Goal: Information Seeking & Learning: Learn about a topic

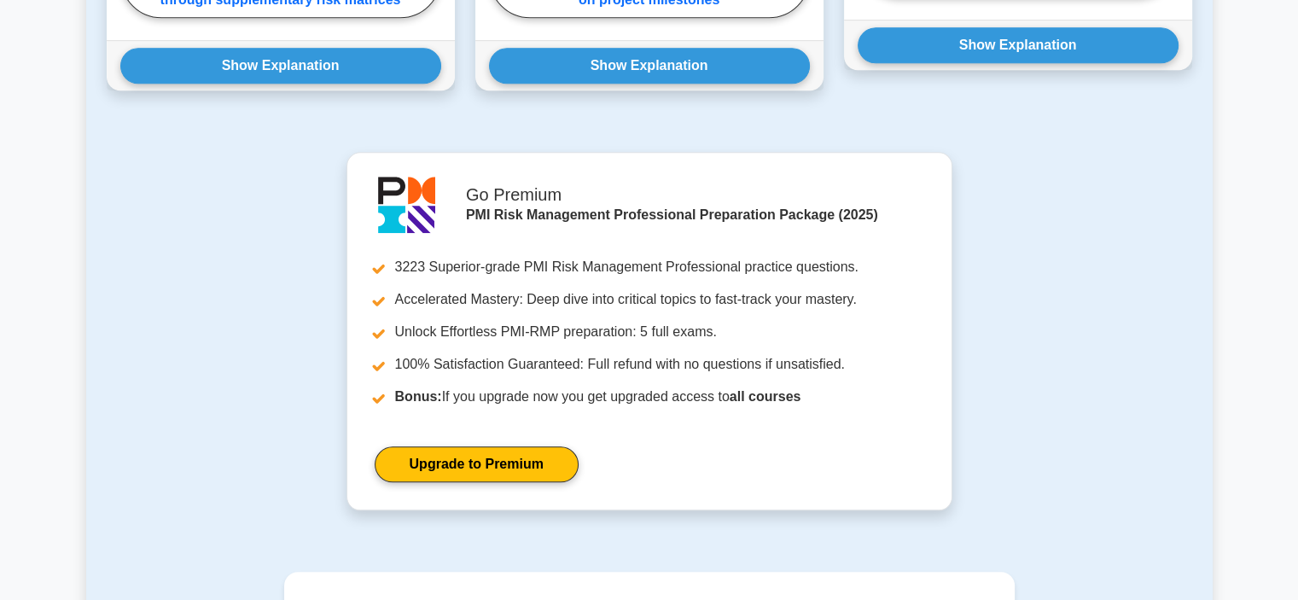
scroll to position [2052, 0]
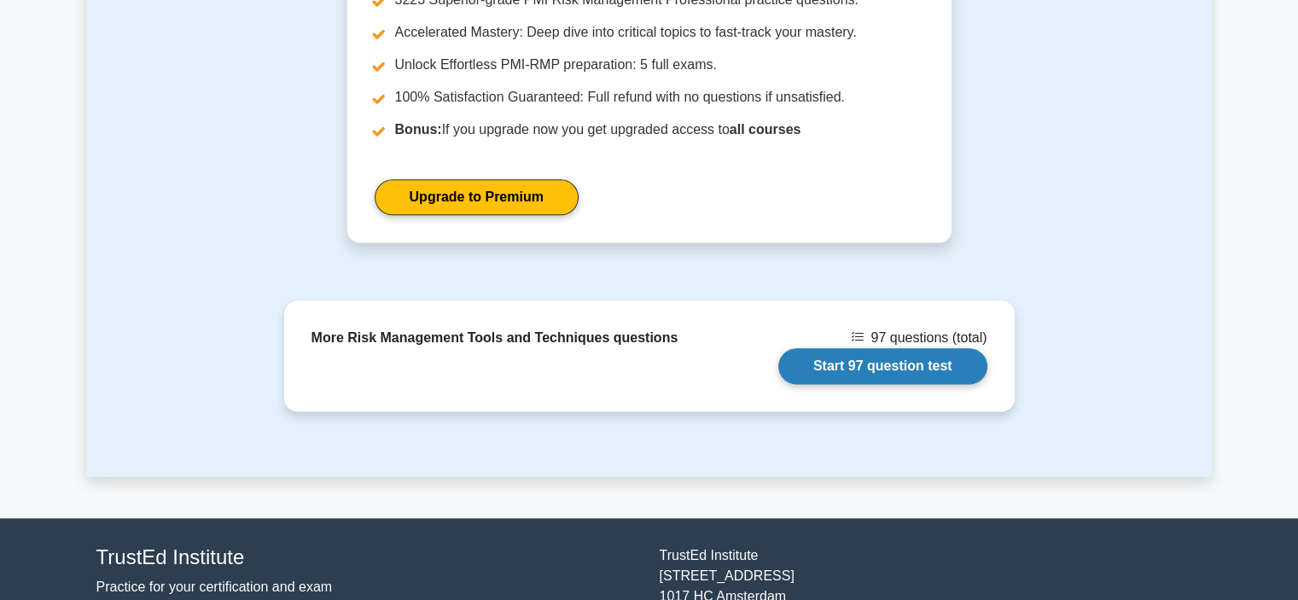
click at [883, 348] on link "Start 97 question test" at bounding box center [882, 366] width 209 height 36
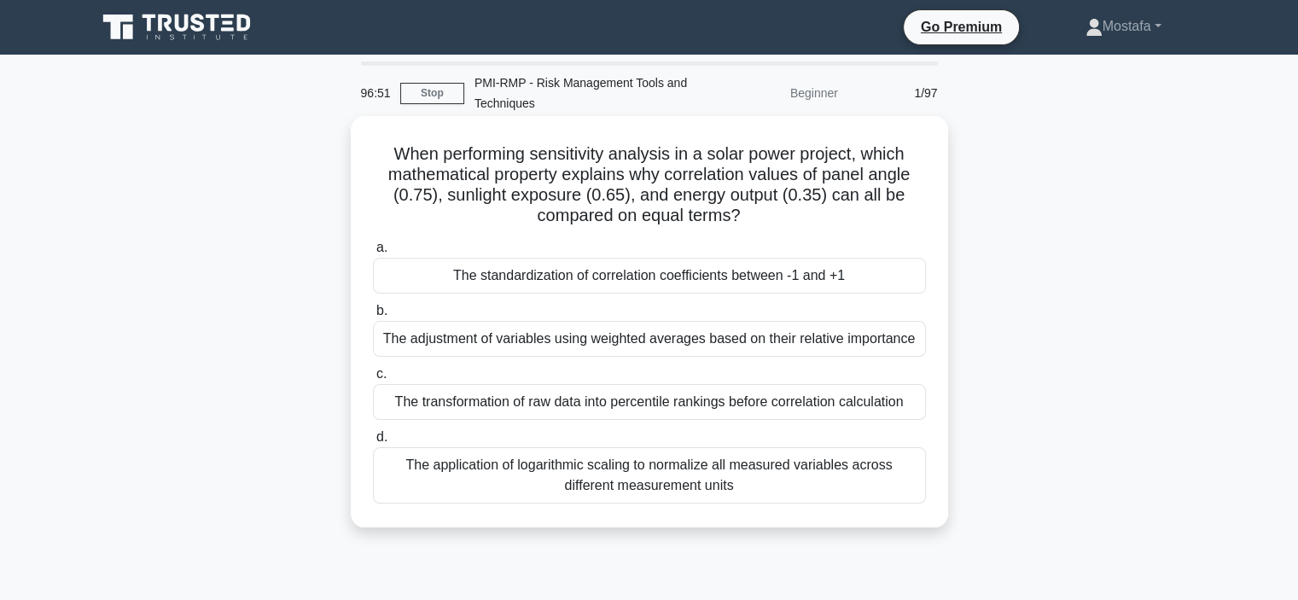
click at [894, 288] on div "The standardization of correlation coefficients between -1 and +1" at bounding box center [649, 276] width 553 height 36
click at [373, 253] on input "a. The standardization of correlation coefficients between -1 and +1" at bounding box center [373, 247] width 0 height 11
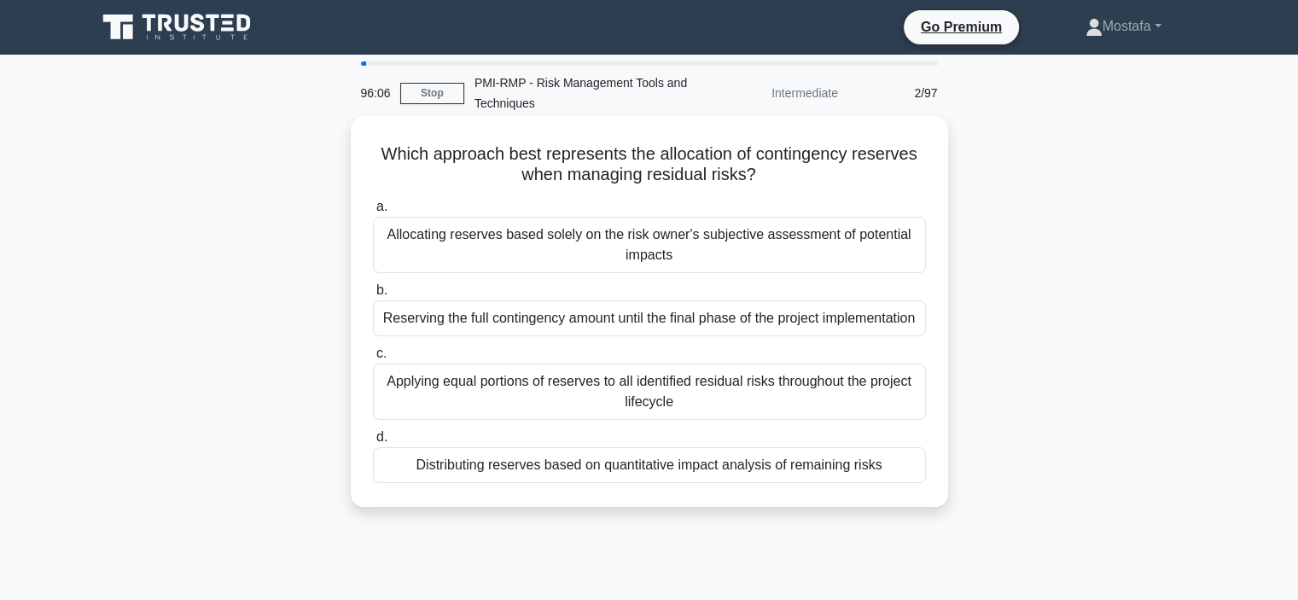
click at [901, 255] on div "Allocating reserves based solely on the risk owner's subjective assessment of p…" at bounding box center [649, 245] width 553 height 56
click at [373, 212] on input "a. Allocating reserves based solely on the risk owner's subjective assessment o…" at bounding box center [373, 206] width 0 height 11
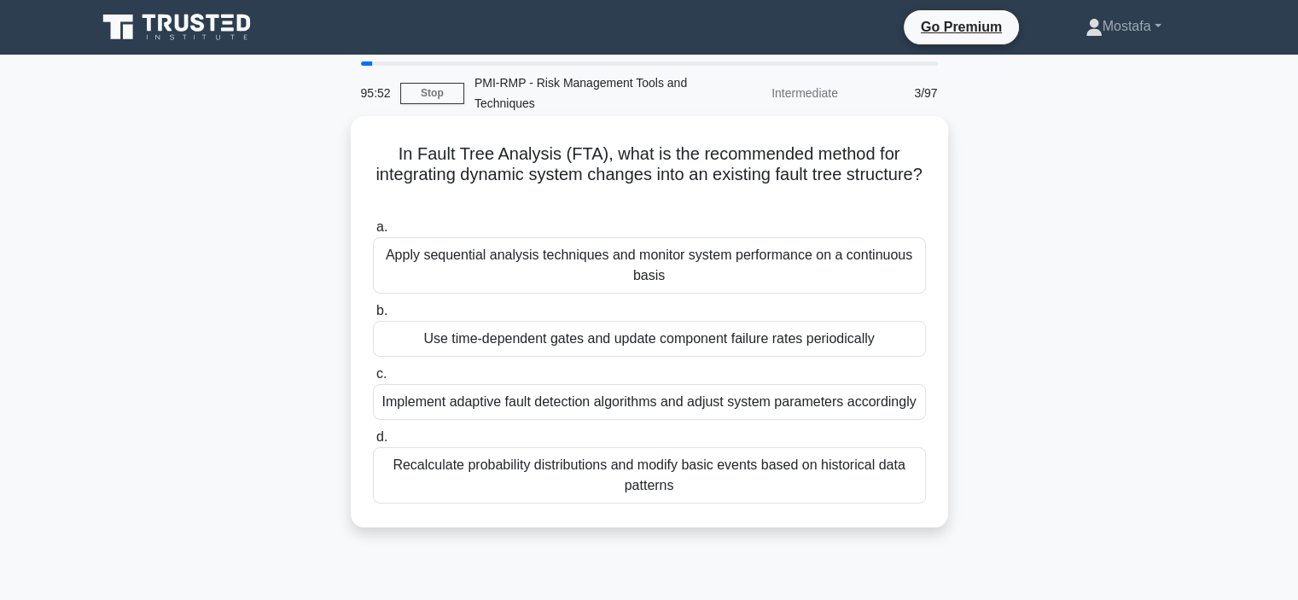
click at [900, 344] on div "Use time-dependent gates and update component failure rates periodically" at bounding box center [649, 339] width 553 height 36
click at [373, 316] on input "b. Use time-dependent gates and update component failure rates periodically" at bounding box center [373, 310] width 0 height 11
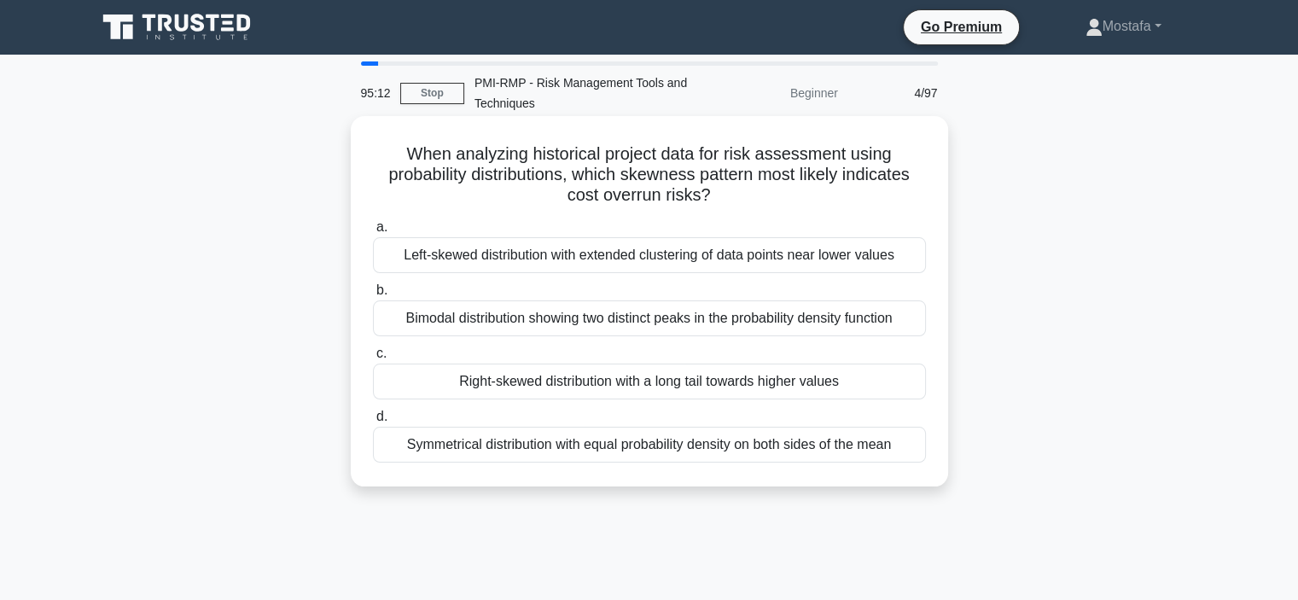
click at [914, 382] on div "Right-skewed distribution with a long tail towards higher values" at bounding box center [649, 381] width 553 height 36
click at [373, 359] on input "c. Right-skewed distribution with a long tail towards higher values" at bounding box center [373, 353] width 0 height 11
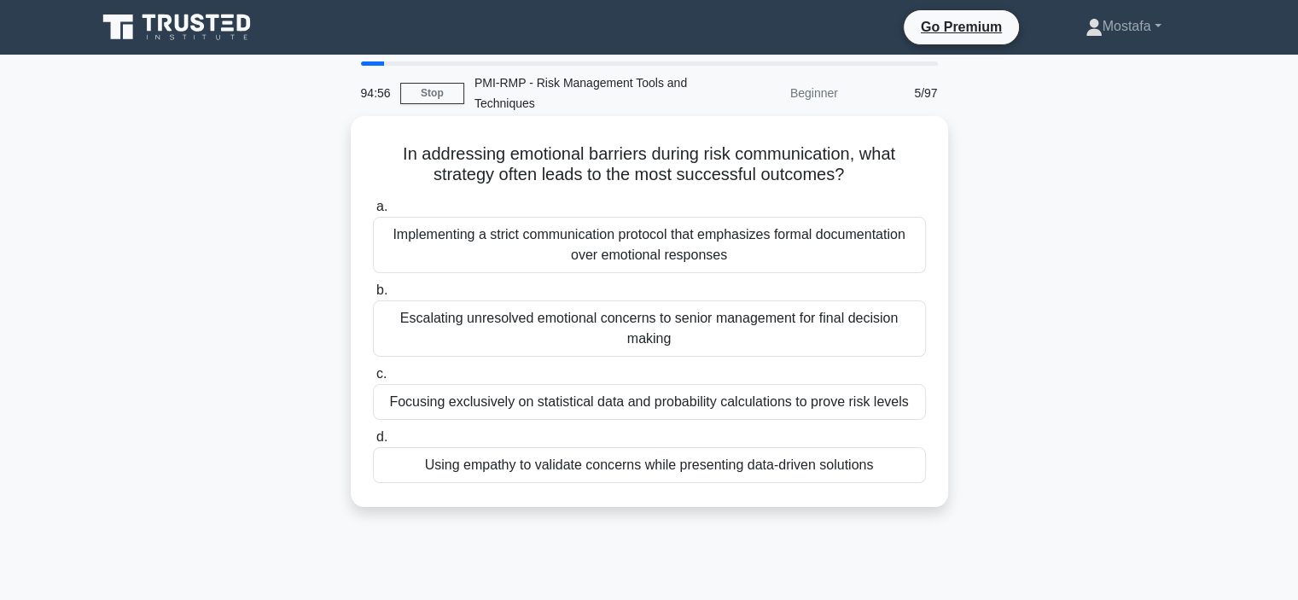
click at [908, 466] on div "Using empathy to validate concerns while presenting data-driven solutions" at bounding box center [649, 465] width 553 height 36
click at [373, 443] on input "d. Using empathy to validate concerns while presenting data-driven solutions" at bounding box center [373, 437] width 0 height 11
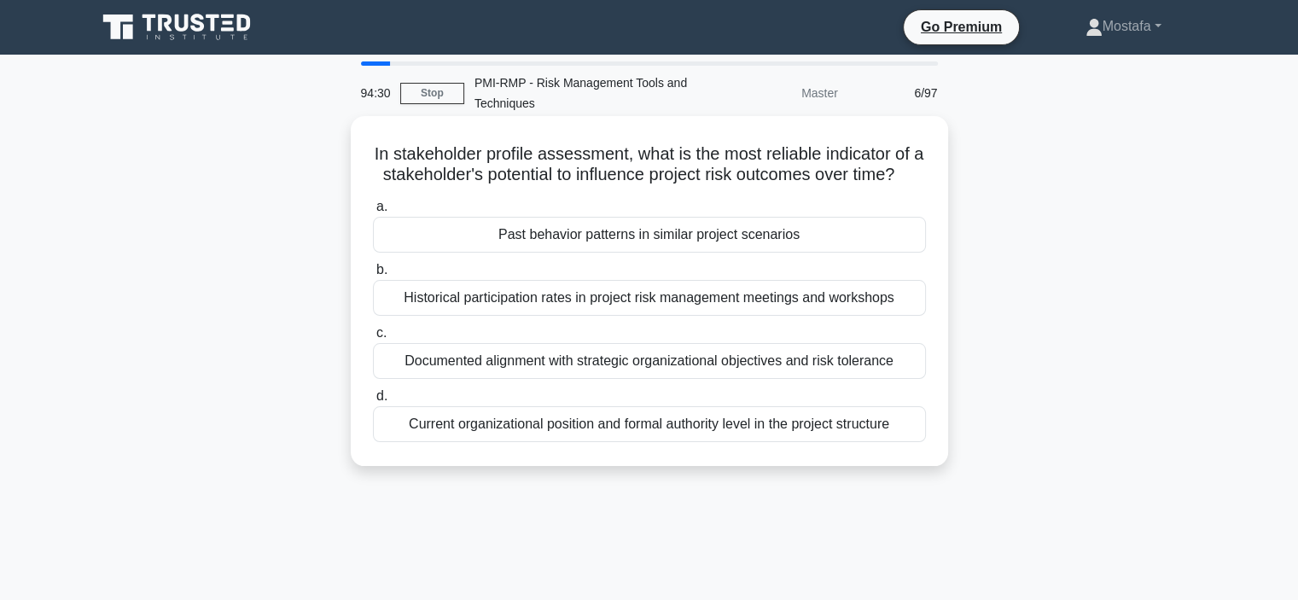
click at [847, 253] on div "Past behavior patterns in similar project scenarios" at bounding box center [649, 235] width 553 height 36
click at [373, 212] on input "a. Past behavior patterns in similar project scenarios" at bounding box center [373, 206] width 0 height 11
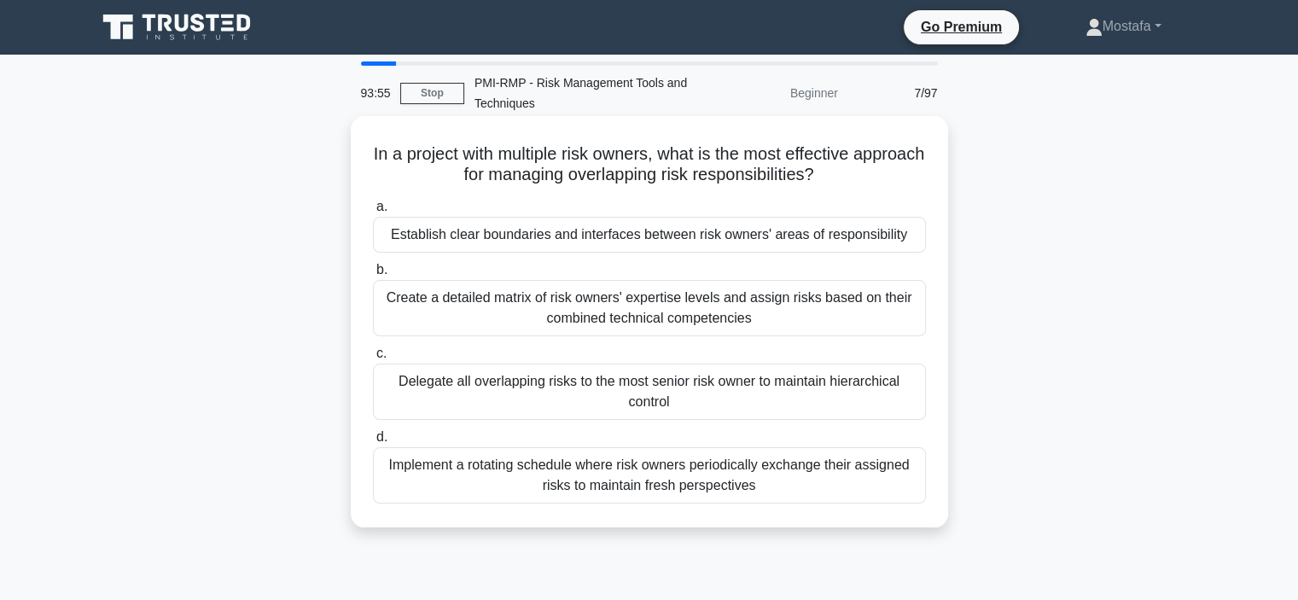
click at [914, 228] on div "Establish clear boundaries and interfaces between risk owners' areas of respons…" at bounding box center [649, 235] width 553 height 36
click at [373, 212] on input "a. Establish clear boundaries and interfaces between risk owners' areas of resp…" at bounding box center [373, 206] width 0 height 11
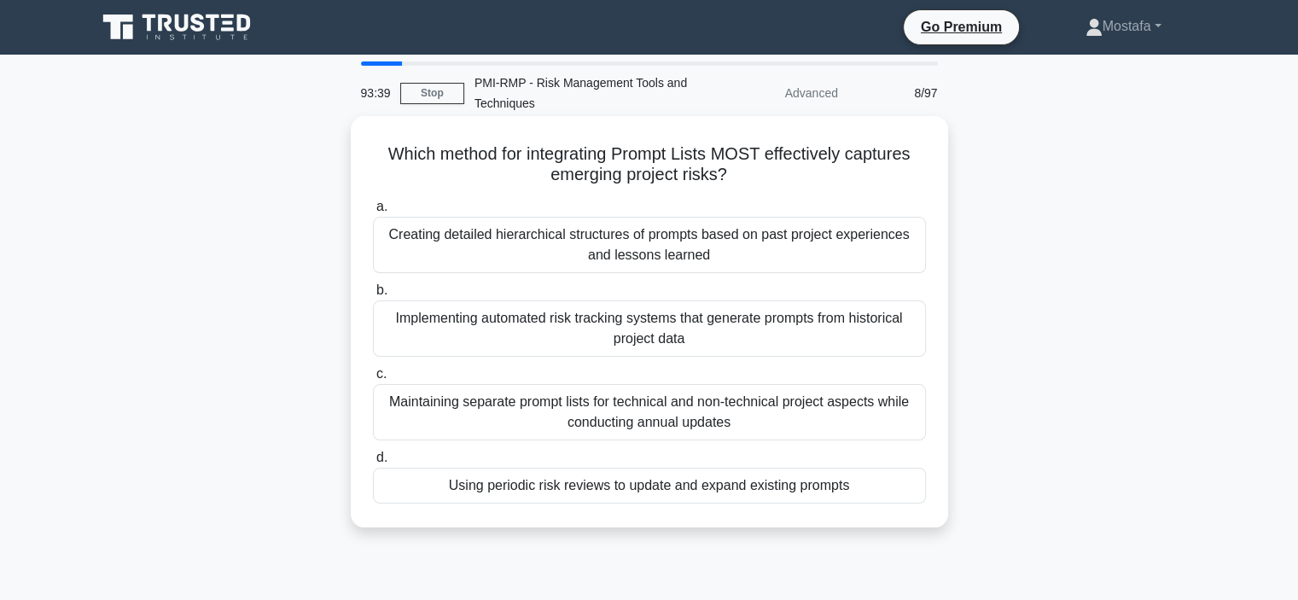
click at [880, 481] on div "Using periodic risk reviews to update and expand existing prompts" at bounding box center [649, 485] width 553 height 36
click at [373, 463] on input "d. Using periodic risk reviews to update and expand existing prompts" at bounding box center [373, 457] width 0 height 11
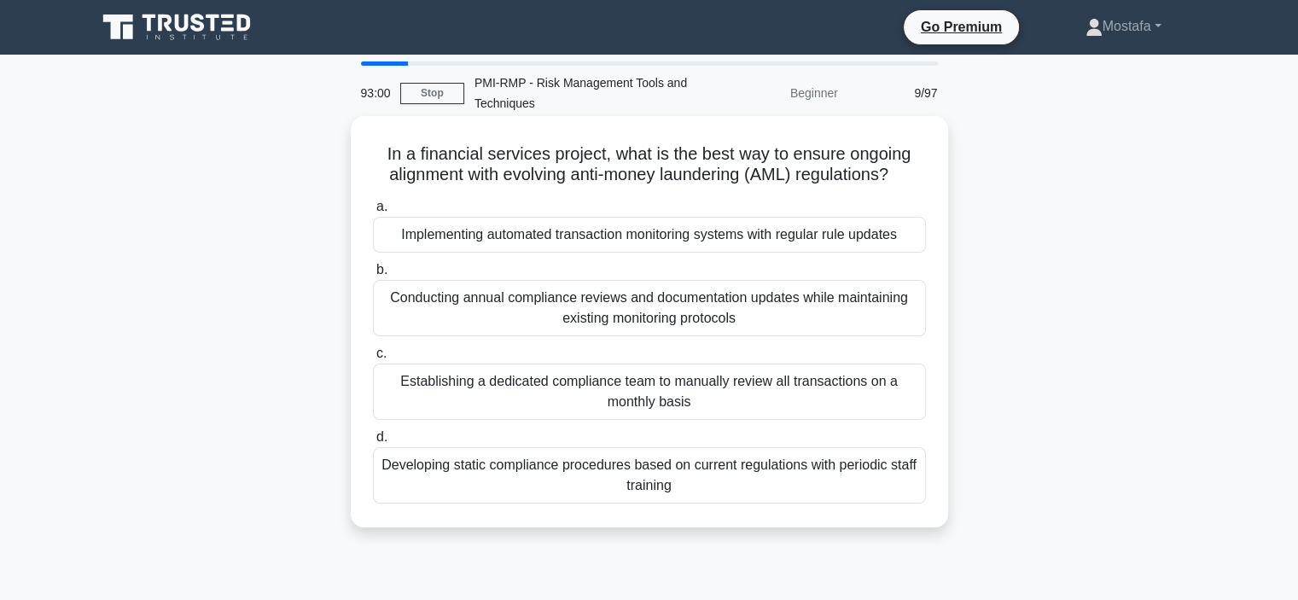
click at [908, 241] on div "Implementing automated transaction monitoring systems with regular rule updates" at bounding box center [649, 235] width 553 height 36
click at [373, 212] on input "a. Implementing automated transaction monitoring systems with regular rule upda…" at bounding box center [373, 206] width 0 height 11
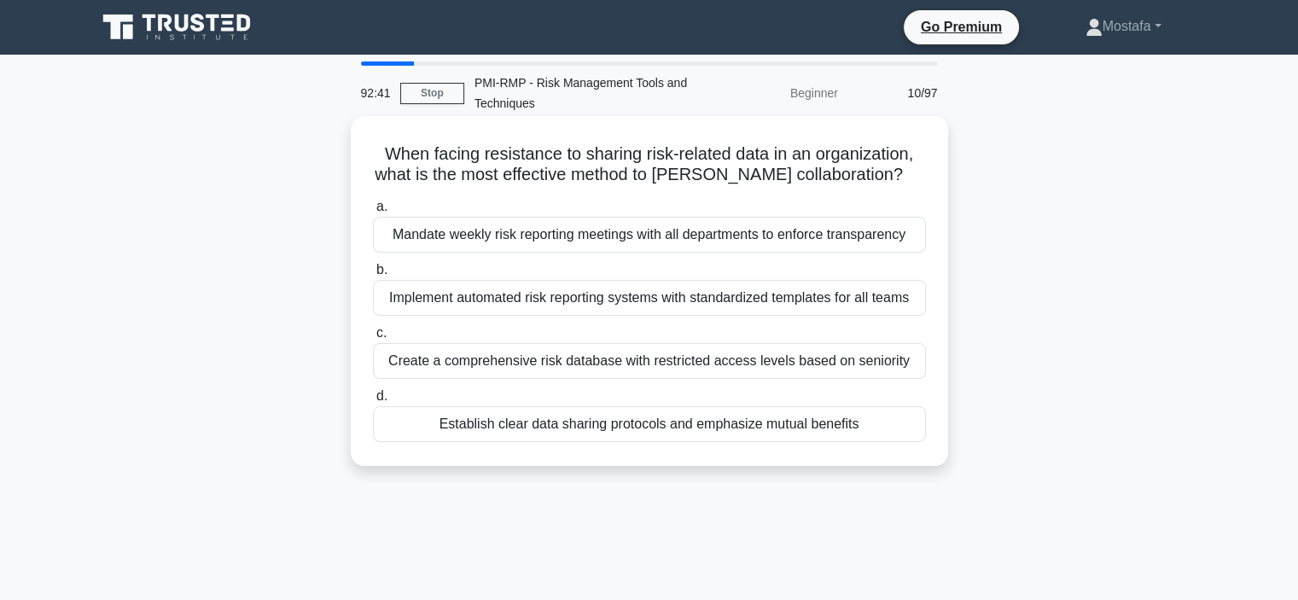
click at [899, 433] on div "Establish clear data sharing protocols and emphasize mutual benefits" at bounding box center [649, 424] width 553 height 36
click at [373, 402] on input "d. Establish clear data sharing protocols and emphasize mutual benefits" at bounding box center [373, 396] width 0 height 11
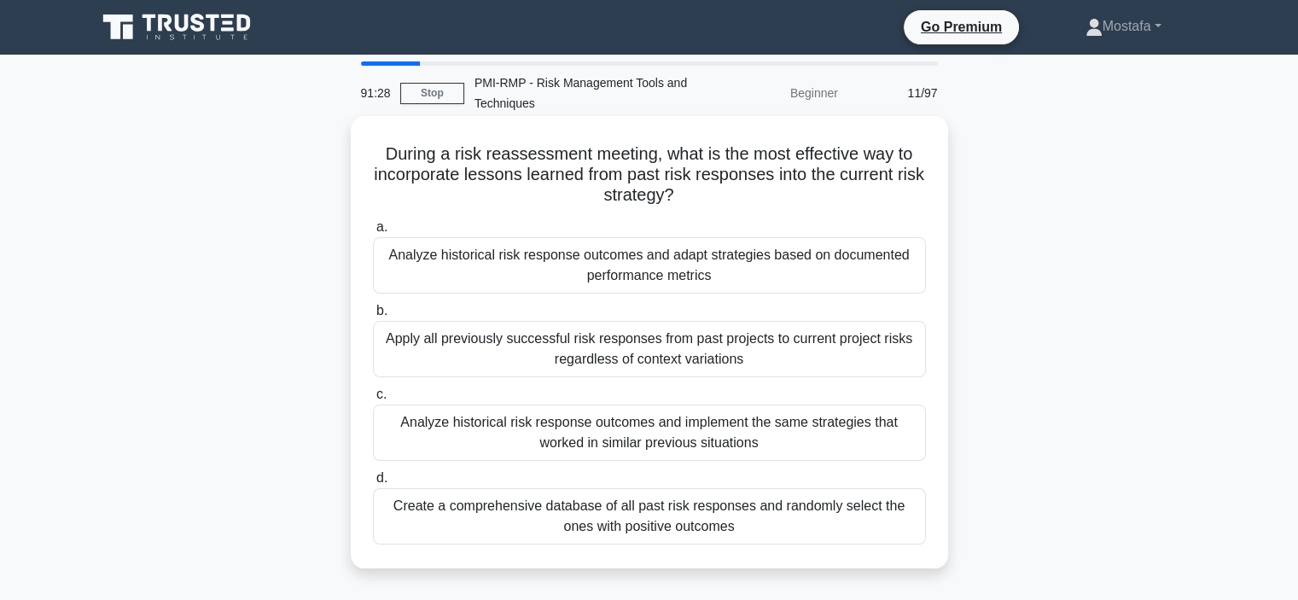
click at [901, 277] on div "Analyze historical risk response outcomes and adapt strategies based on documen…" at bounding box center [649, 265] width 553 height 56
click at [373, 233] on input "a. Analyze historical risk response outcomes and adapt strategies based on docu…" at bounding box center [373, 227] width 0 height 11
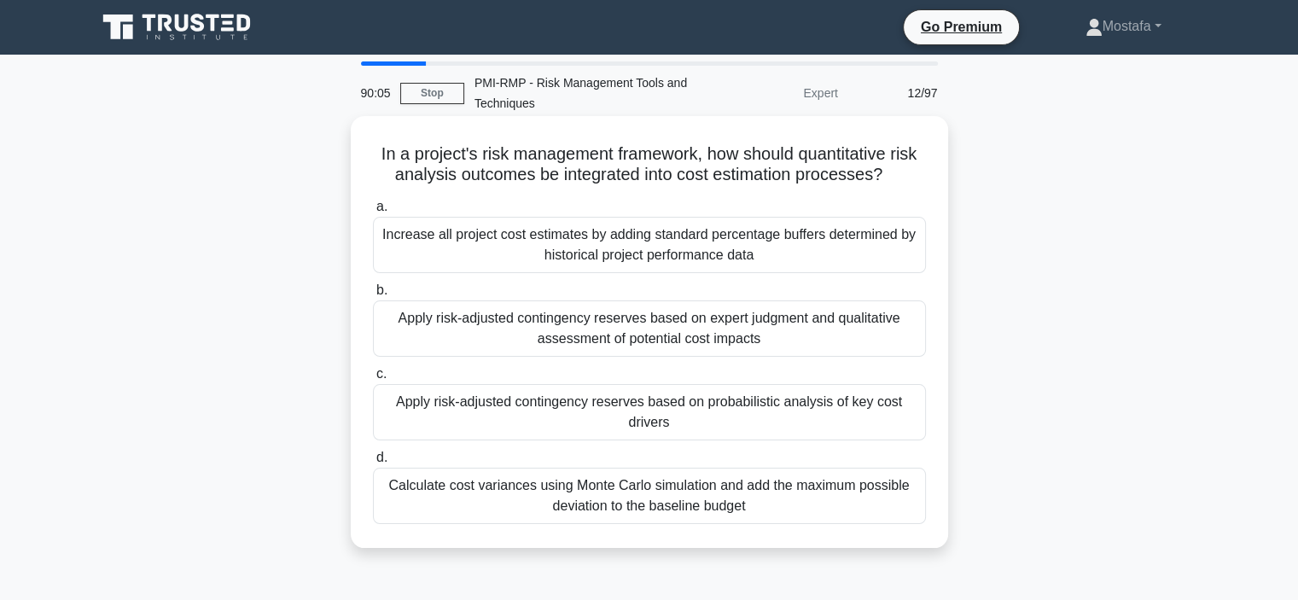
click at [886, 337] on div "Apply risk-adjusted contingency reserves based on expert judgment and qualitati…" at bounding box center [649, 328] width 553 height 56
click at [373, 296] on input "b. Apply risk-adjusted contingency reserves based on expert judgment and qualit…" at bounding box center [373, 290] width 0 height 11
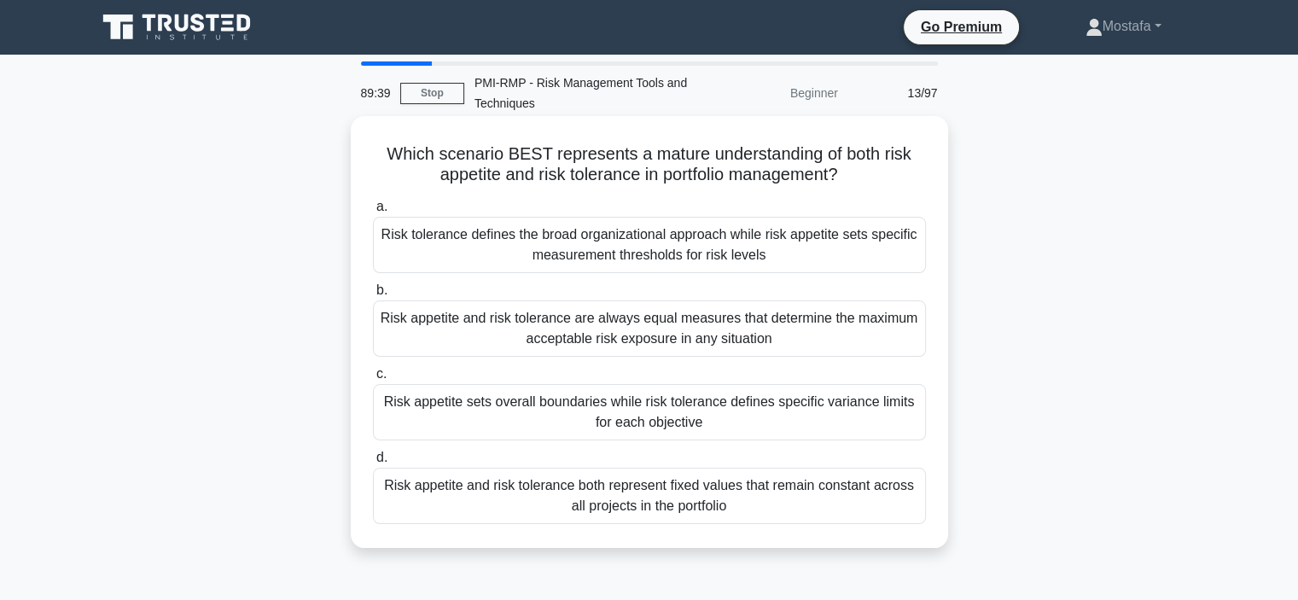
click at [804, 419] on div "Risk appetite sets overall boundaries while risk tolerance defines specific var…" at bounding box center [649, 412] width 553 height 56
click at [373, 380] on input "c. Risk appetite sets overall boundaries while risk tolerance defines specific …" at bounding box center [373, 374] width 0 height 11
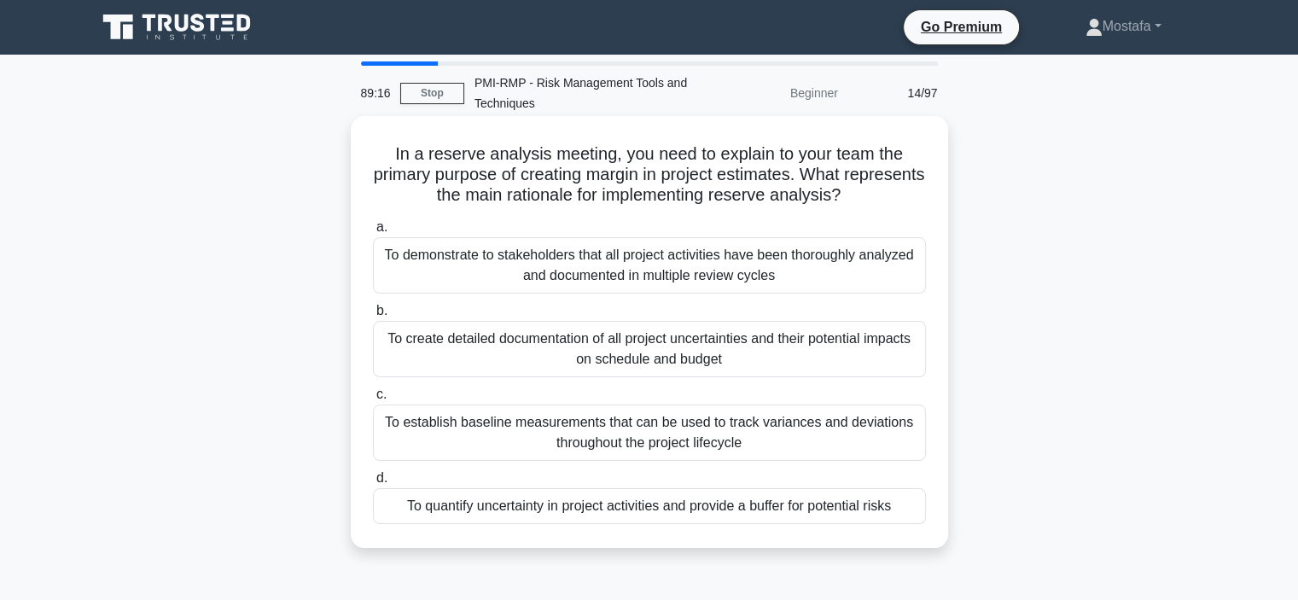
click at [911, 499] on div "To quantify uncertainty in project activities and provide a buffer for potentia…" at bounding box center [649, 506] width 553 height 36
click at [373, 484] on input "d. To quantify uncertainty in project activities and provide a buffer for poten…" at bounding box center [373, 478] width 0 height 11
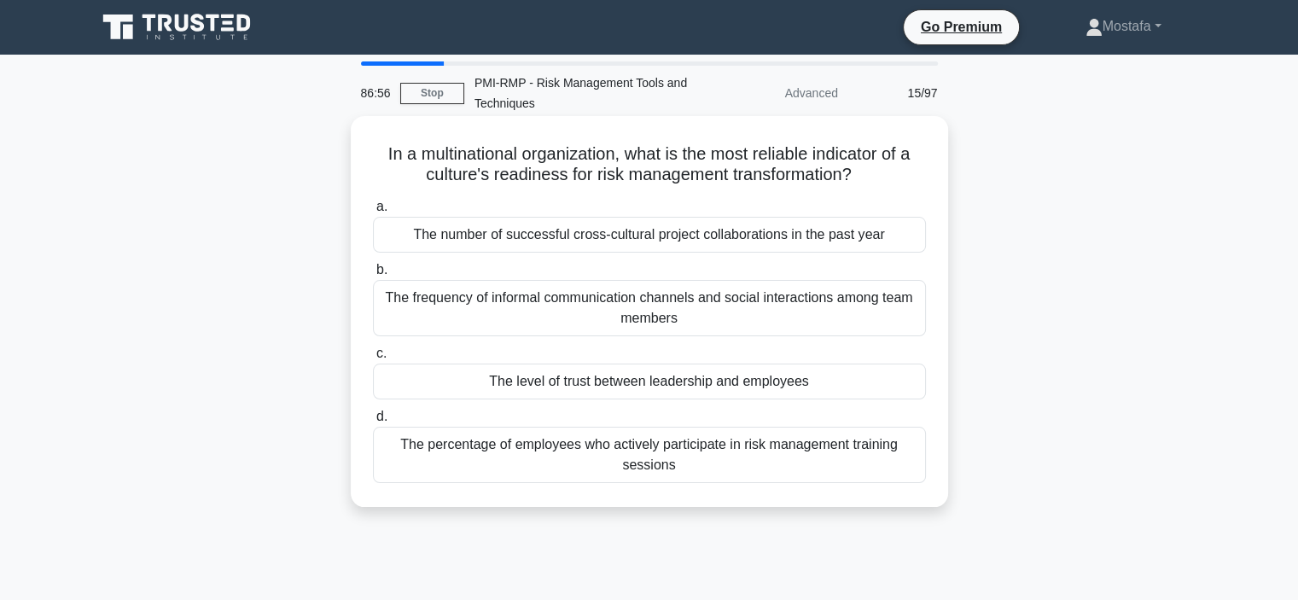
click at [909, 321] on div "The frequency of informal communication channels and social interactions among …" at bounding box center [649, 308] width 553 height 56
click at [373, 276] on input "b. The frequency of informal communication channels and social interactions amo…" at bounding box center [373, 269] width 0 height 11
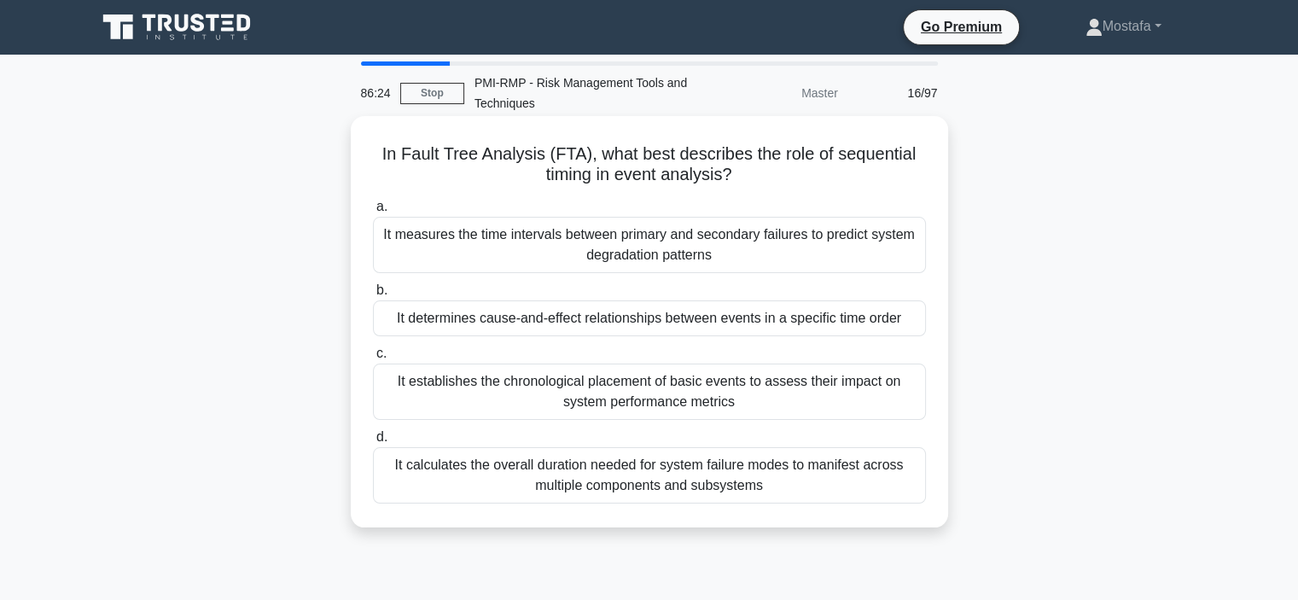
click at [901, 483] on div "It calculates the overall duration needed for system failure modes to manifest …" at bounding box center [649, 475] width 553 height 56
click at [373, 443] on input "d. It calculates the overall duration needed for system failure modes to manife…" at bounding box center [373, 437] width 0 height 11
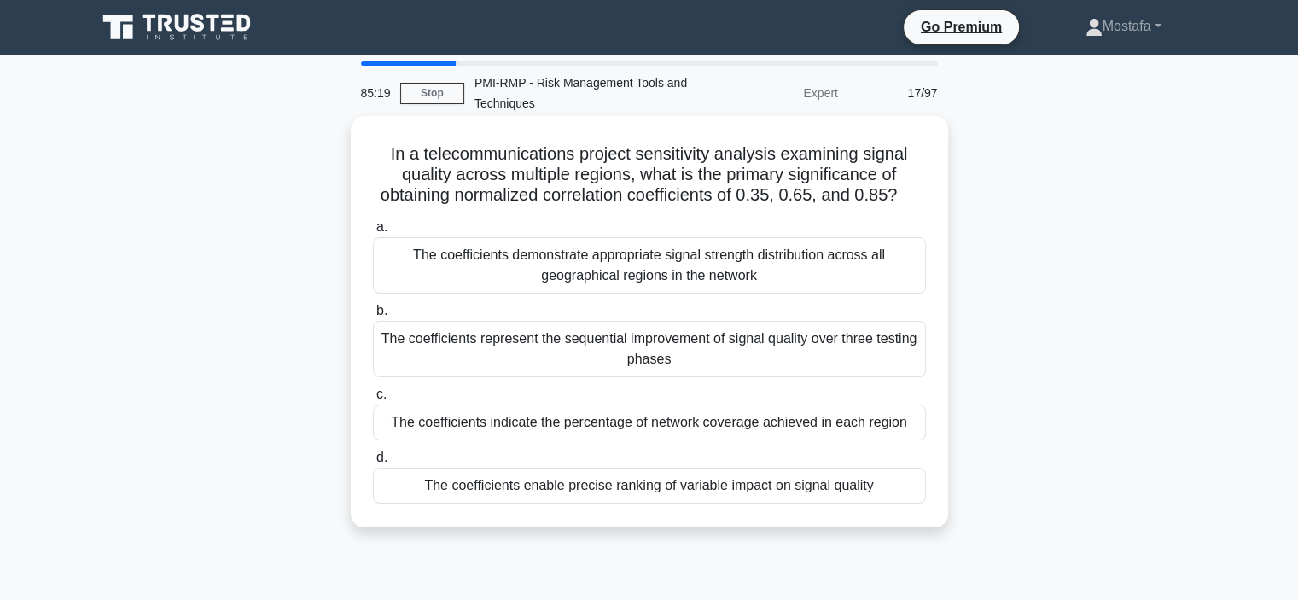
click at [911, 368] on div "The coefficients represent the sequential improvement of signal quality over th…" at bounding box center [649, 349] width 553 height 56
click at [373, 316] on input "b. The coefficients represent the sequential improvement of signal quality over…" at bounding box center [373, 310] width 0 height 11
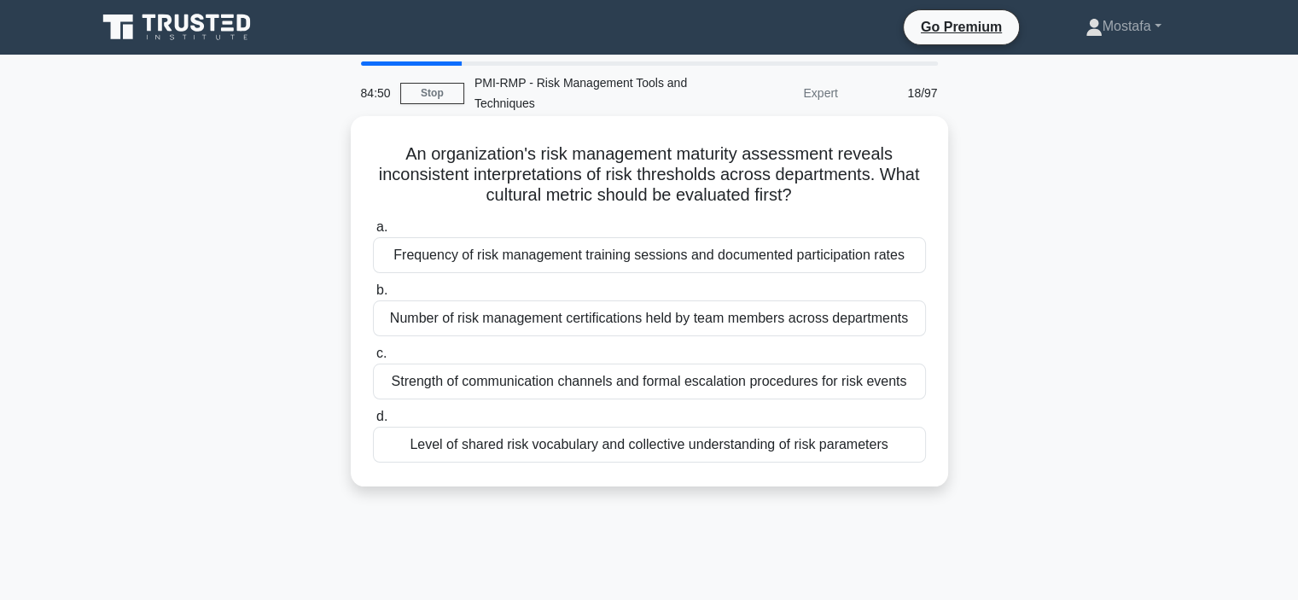
click at [908, 442] on div "Level of shared risk vocabulary and collective understanding of risk parameters" at bounding box center [649, 445] width 553 height 36
click at [373, 422] on input "d. Level of shared risk vocabulary and collective understanding of risk paramet…" at bounding box center [373, 416] width 0 height 11
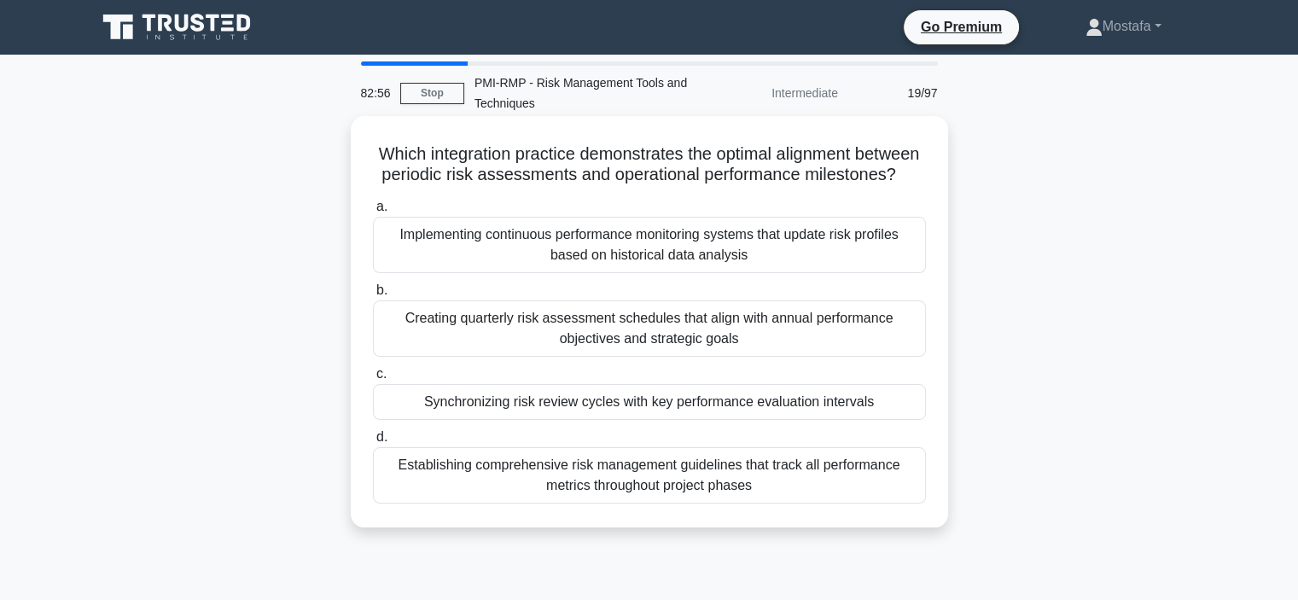
click at [915, 273] on div "Implementing continuous performance monitoring systems that update risk profile…" at bounding box center [649, 245] width 553 height 56
click at [373, 212] on input "a. Implementing continuous performance monitoring systems that update risk prof…" at bounding box center [373, 206] width 0 height 11
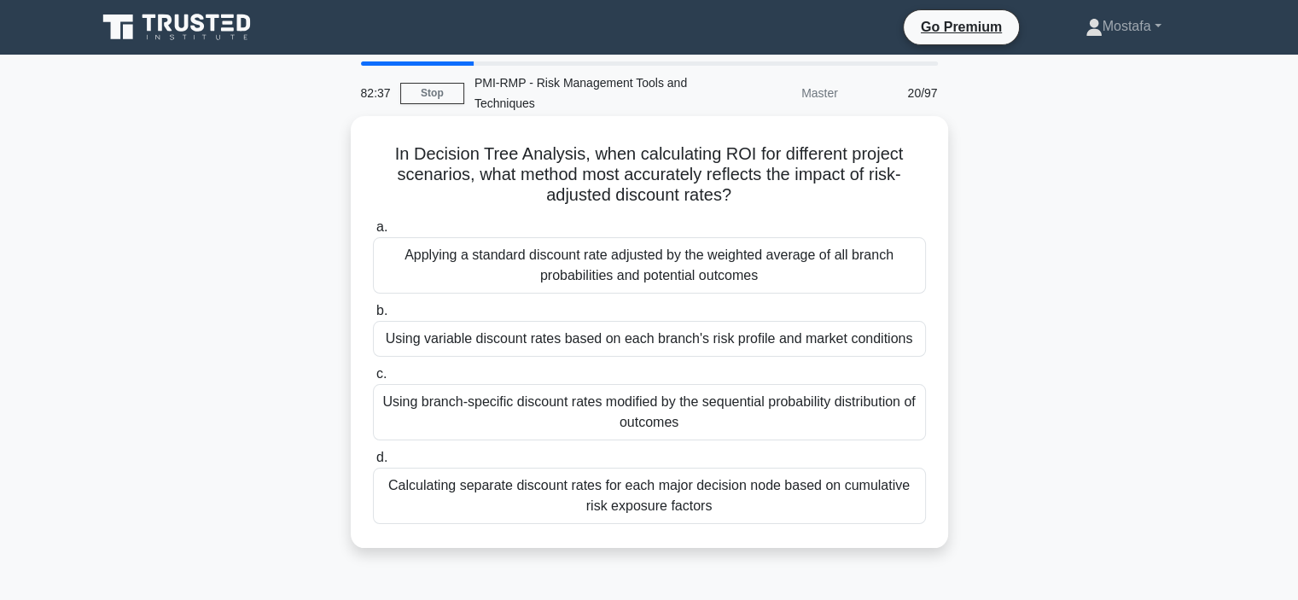
click at [901, 349] on div "Using variable discount rates based on each branch's risk profile and market co…" at bounding box center [649, 339] width 553 height 36
click at [373, 316] on input "b. Using variable discount rates based on each branch's risk profile and market…" at bounding box center [373, 310] width 0 height 11
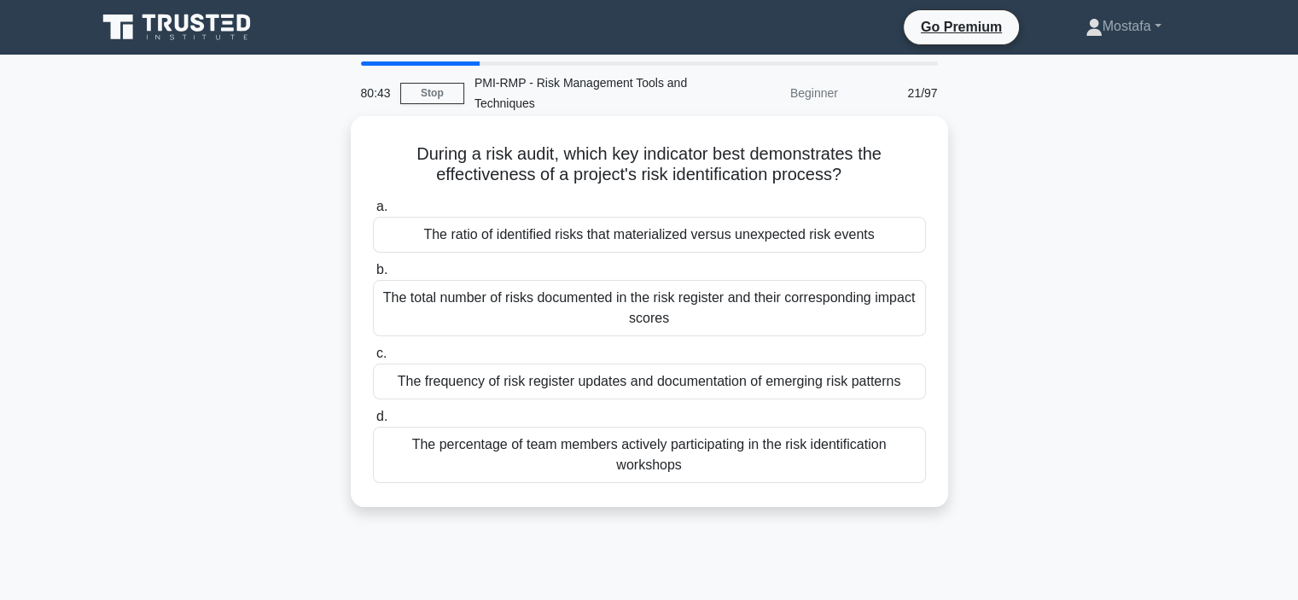
click at [887, 234] on div "The ratio of identified risks that materialized versus unexpected risk events" at bounding box center [649, 235] width 553 height 36
click at [373, 212] on input "a. The ratio of identified risks that materialized versus unexpected risk events" at bounding box center [373, 206] width 0 height 11
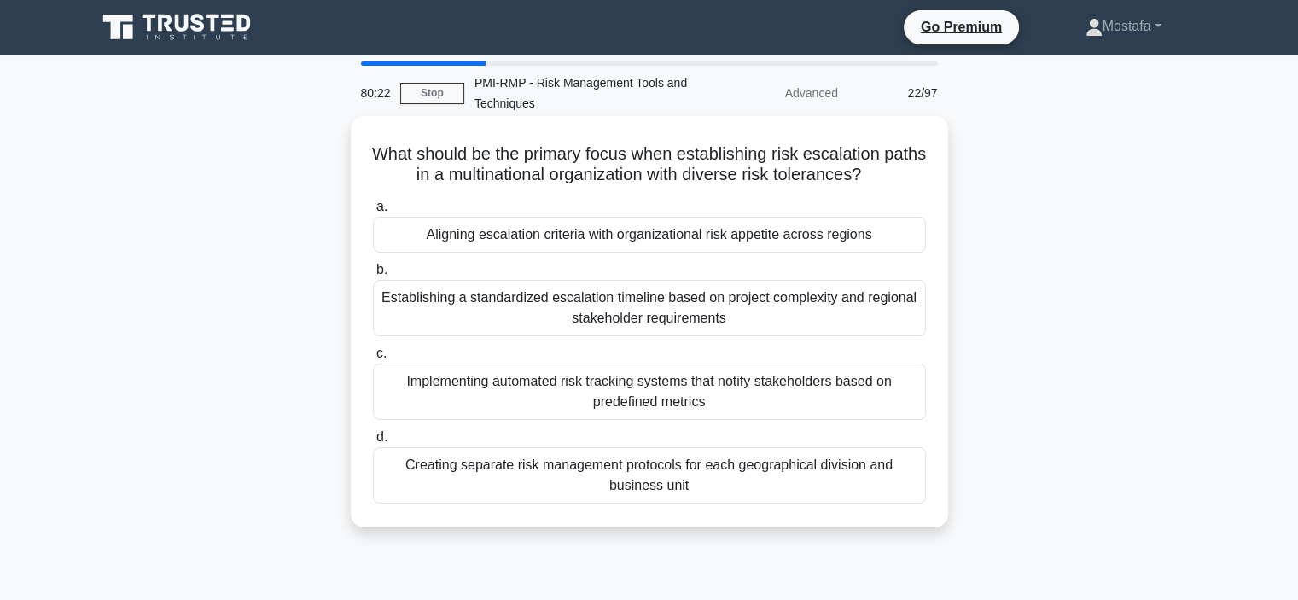
click at [898, 241] on div "Aligning escalation criteria with organizational risk appetite across regions" at bounding box center [649, 235] width 553 height 36
click at [373, 212] on input "a. Aligning escalation criteria with organizational risk appetite across regions" at bounding box center [373, 206] width 0 height 11
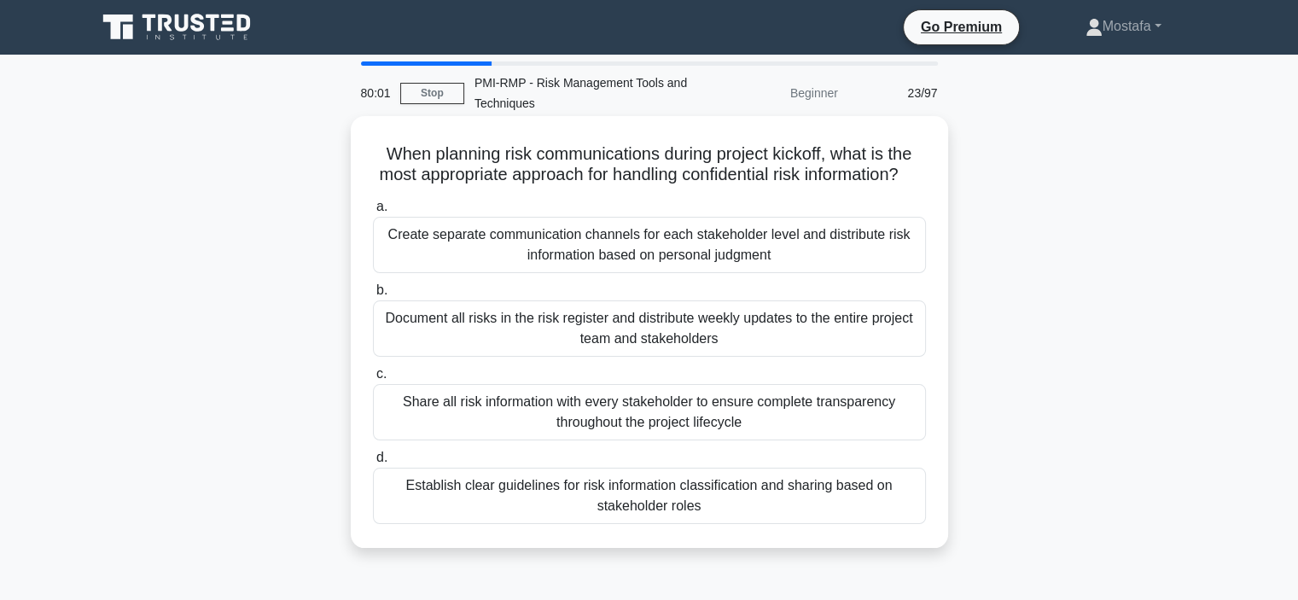
click at [902, 523] on div "Establish clear guidelines for risk information classification and sharing base…" at bounding box center [649, 495] width 553 height 56
click at [373, 463] on input "d. Establish clear guidelines for risk information classification and sharing b…" at bounding box center [373, 457] width 0 height 11
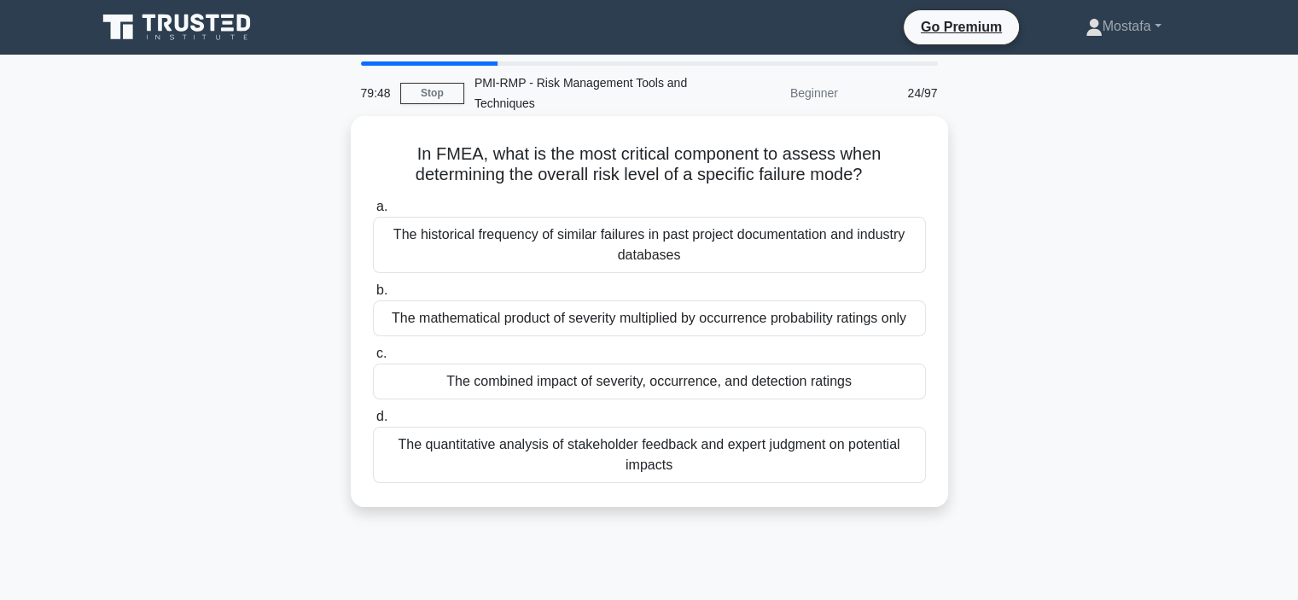
click at [889, 386] on div "The combined impact of severity, occurrence, and detection ratings" at bounding box center [649, 381] width 553 height 36
click at [373, 359] on input "c. The combined impact of severity, occurrence, and detection ratings" at bounding box center [373, 353] width 0 height 11
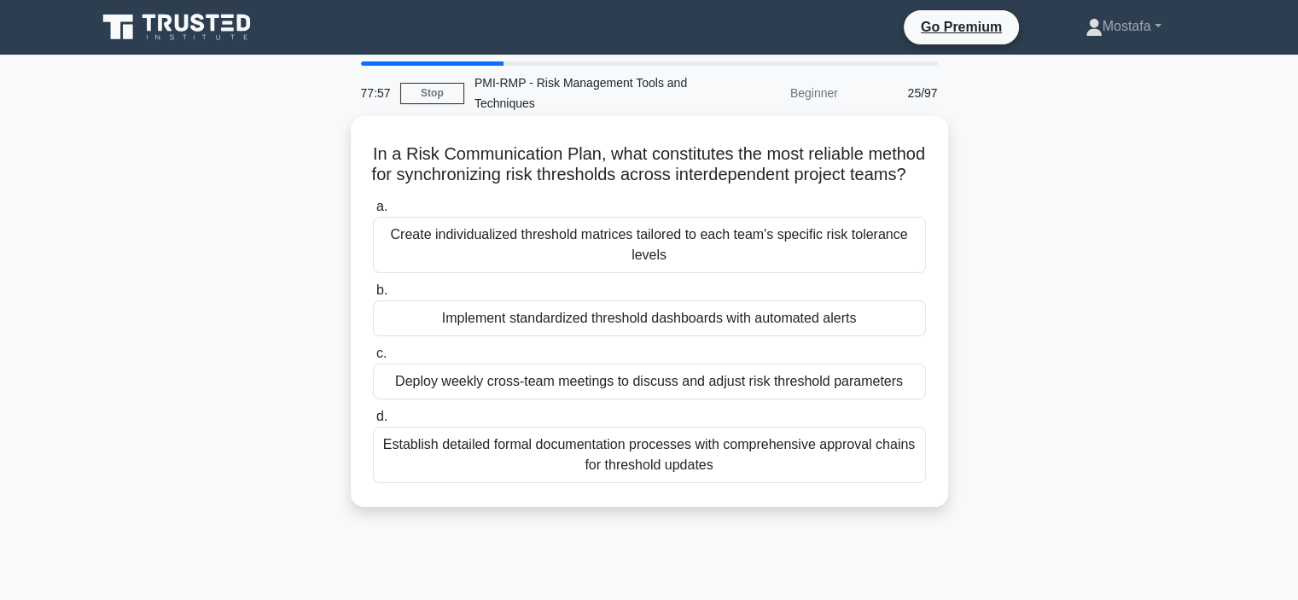
click at [906, 336] on div "Implement standardized threshold dashboards with automated alerts" at bounding box center [649, 318] width 553 height 36
click at [373, 296] on input "b. Implement standardized threshold dashboards with automated alerts" at bounding box center [373, 290] width 0 height 11
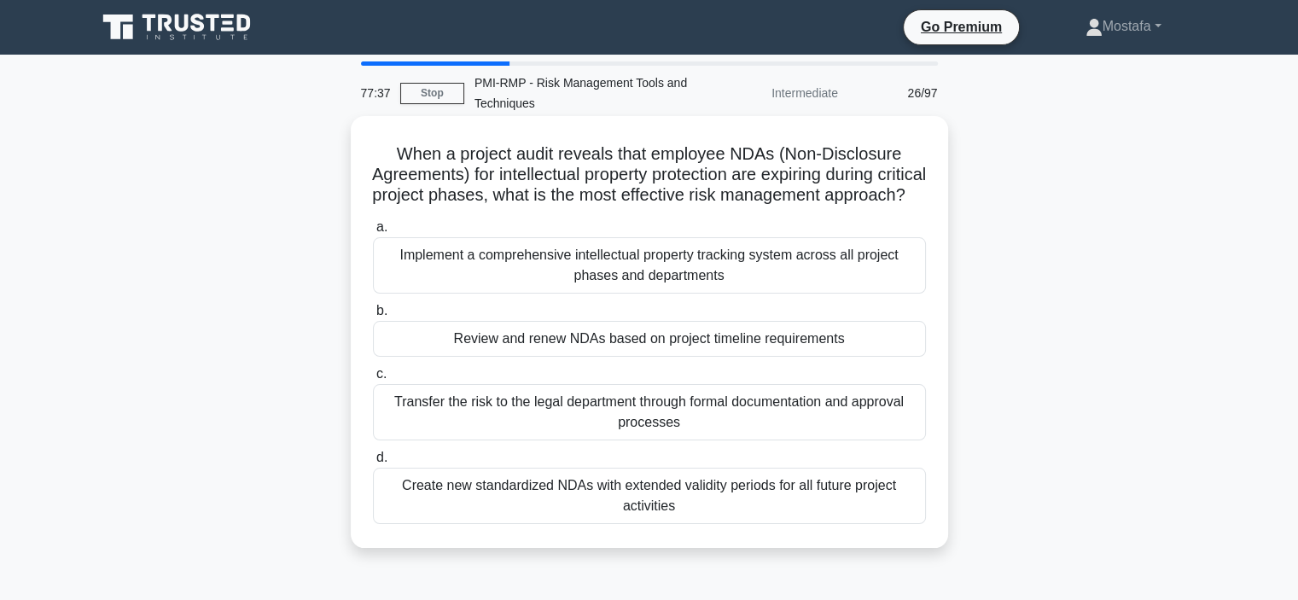
click at [916, 357] on div "Review and renew NDAs based on project timeline requirements" at bounding box center [649, 339] width 553 height 36
click at [373, 316] on input "b. Review and renew NDAs based on project timeline requirements" at bounding box center [373, 310] width 0 height 11
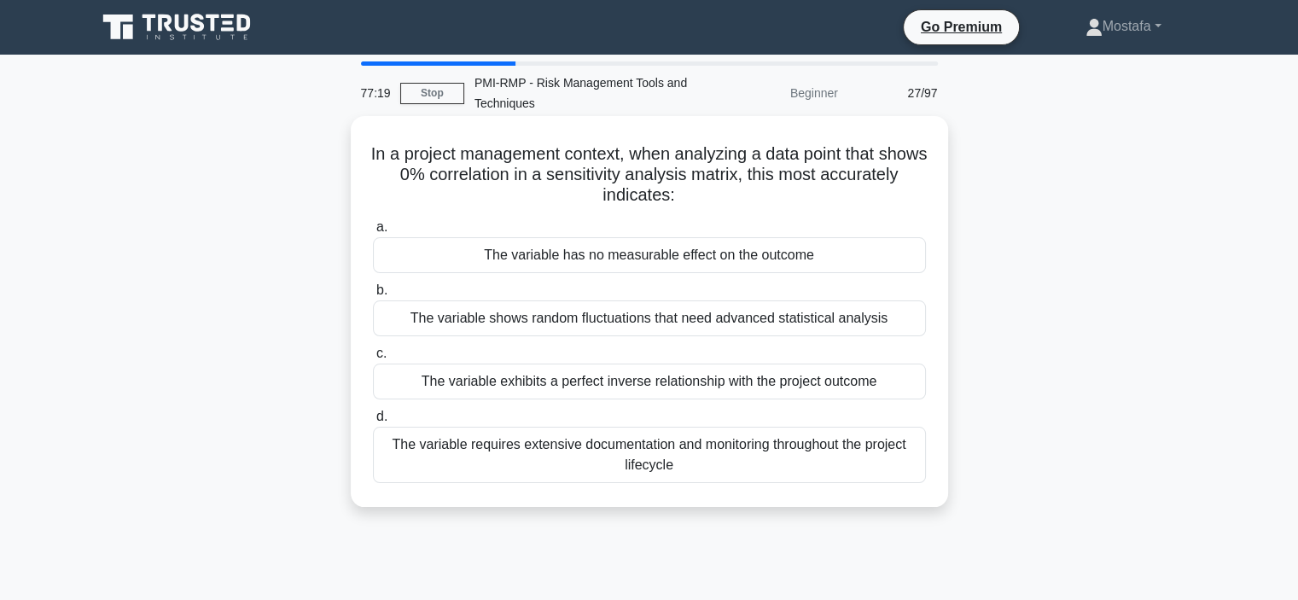
click at [902, 255] on div "The variable has no measurable effect on the outcome" at bounding box center [649, 255] width 553 height 36
click at [373, 233] on input "a. The variable has no measurable effect on the outcome" at bounding box center [373, 227] width 0 height 11
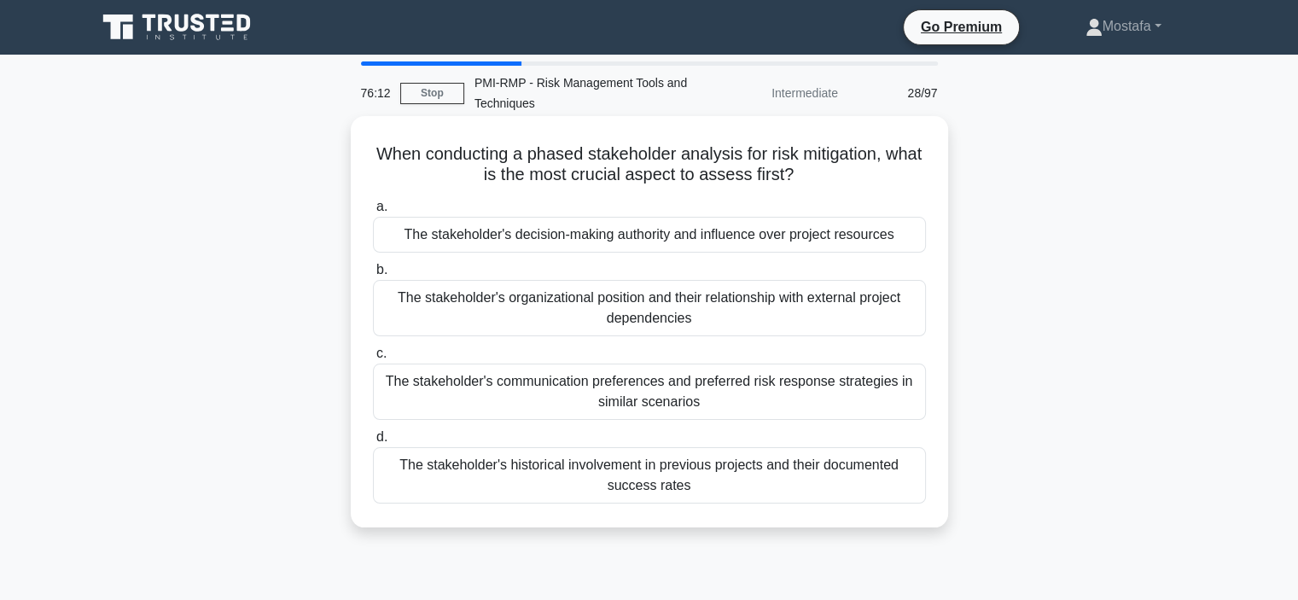
click at [920, 240] on div "The stakeholder's decision-making authority and influence over project resources" at bounding box center [649, 235] width 553 height 36
click at [373, 212] on input "a. The stakeholder's decision-making authority and influence over project resou…" at bounding box center [373, 206] width 0 height 11
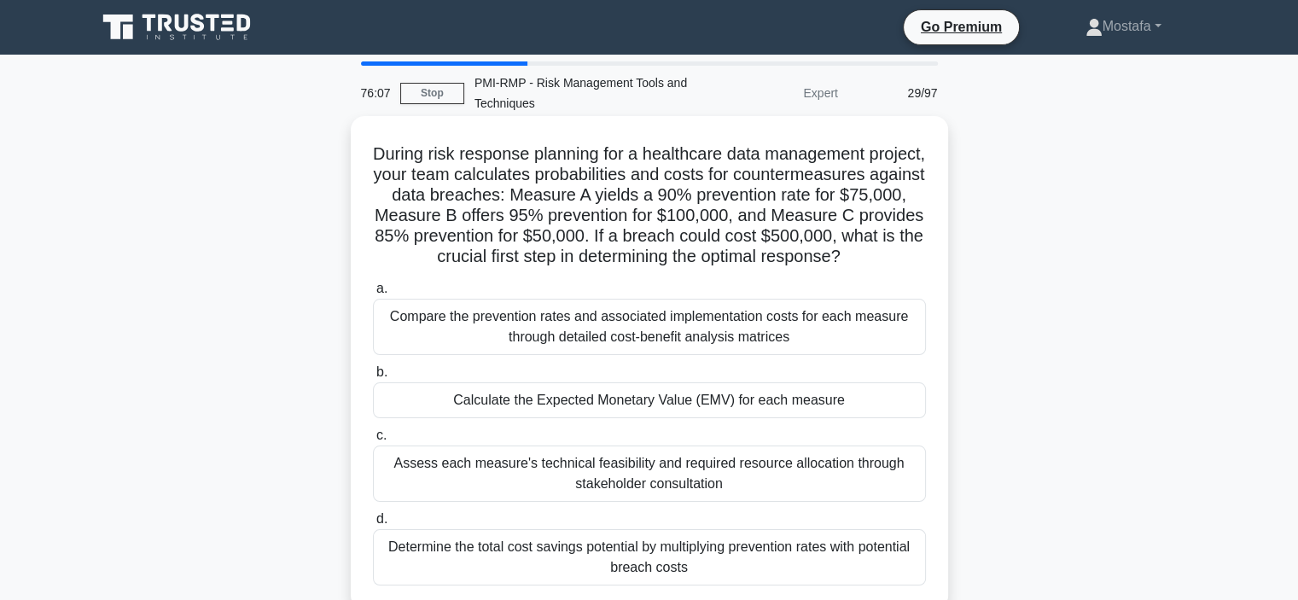
click at [894, 418] on div "Calculate the Expected Monetary Value (EMV) for each measure" at bounding box center [649, 400] width 553 height 36
click at [373, 378] on input "b. Calculate the Expected Monetary Value (EMV) for each measure" at bounding box center [373, 372] width 0 height 11
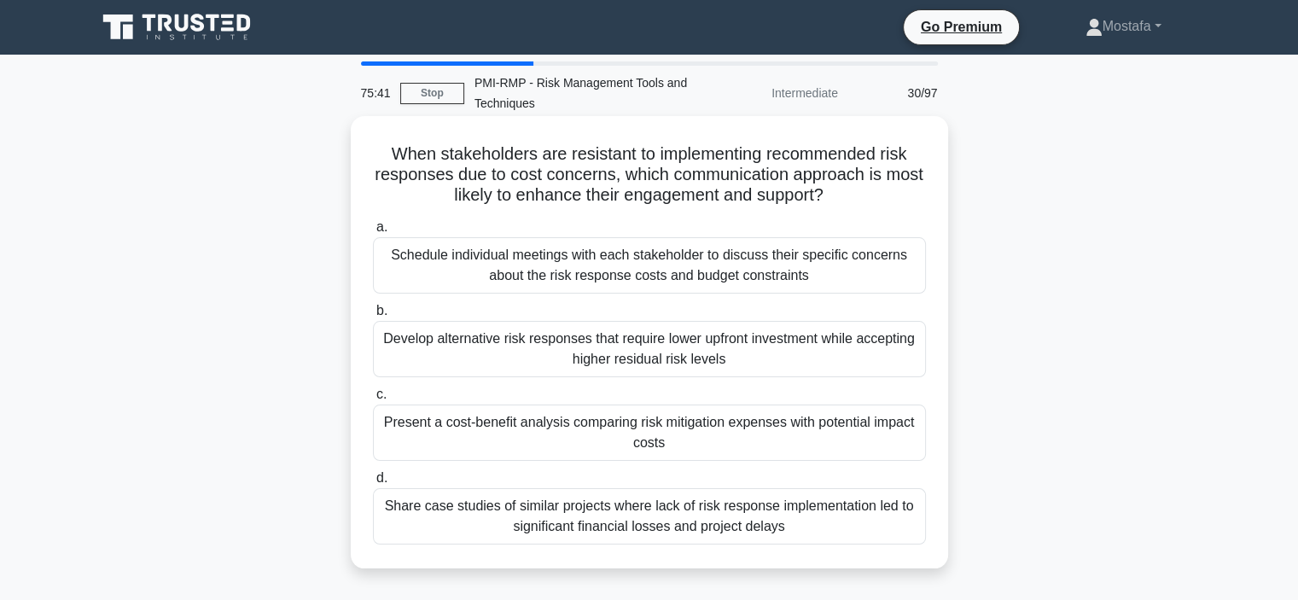
click at [895, 450] on div "Present a cost-benefit analysis comparing risk mitigation expenses with potenti…" at bounding box center [649, 432] width 553 height 56
click at [373, 400] on input "c. Present a cost-benefit analysis comparing risk mitigation expenses with pote…" at bounding box center [373, 394] width 0 height 11
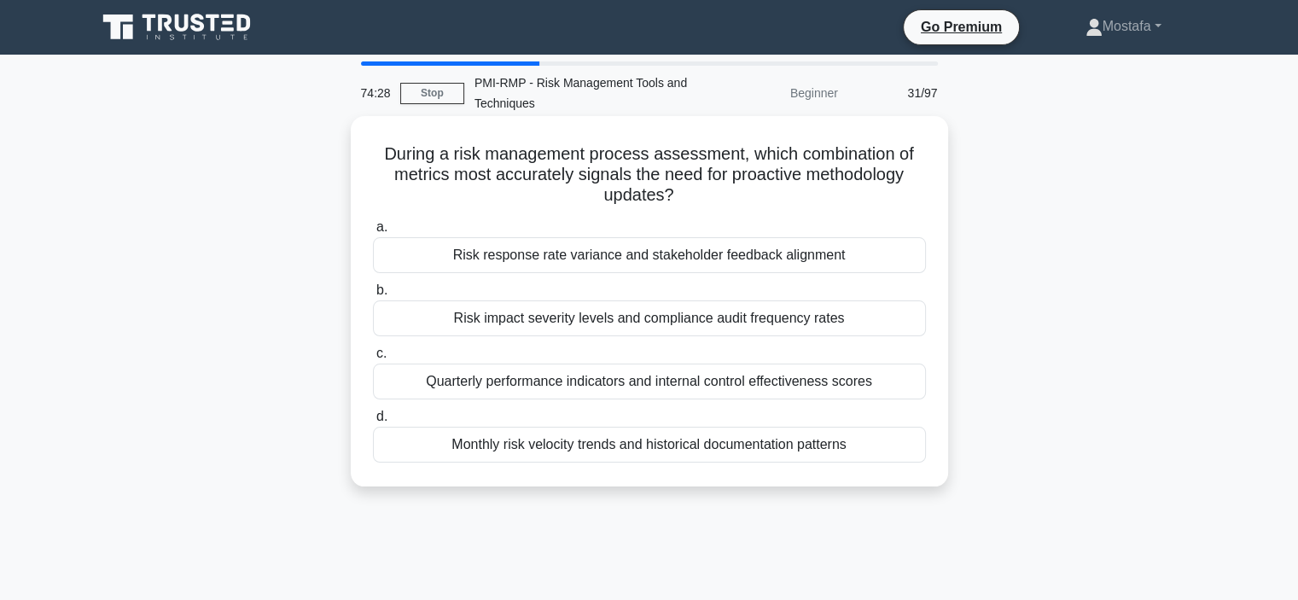
click at [908, 326] on div "Risk impact severity levels and compliance audit frequency rates" at bounding box center [649, 318] width 553 height 36
click at [373, 296] on input "b. Risk impact severity levels and compliance audit frequency rates" at bounding box center [373, 290] width 0 height 11
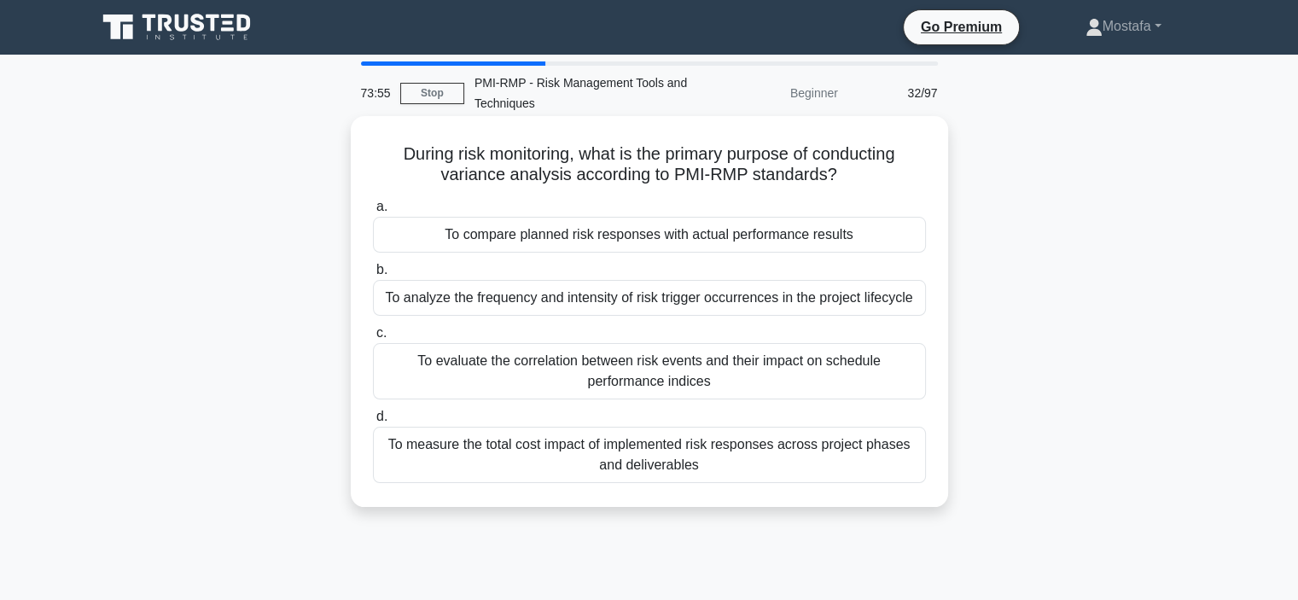
click at [890, 239] on div "To compare planned risk responses with actual performance results" at bounding box center [649, 235] width 553 height 36
click at [373, 212] on input "a. To compare planned risk responses with actual performance results" at bounding box center [373, 206] width 0 height 11
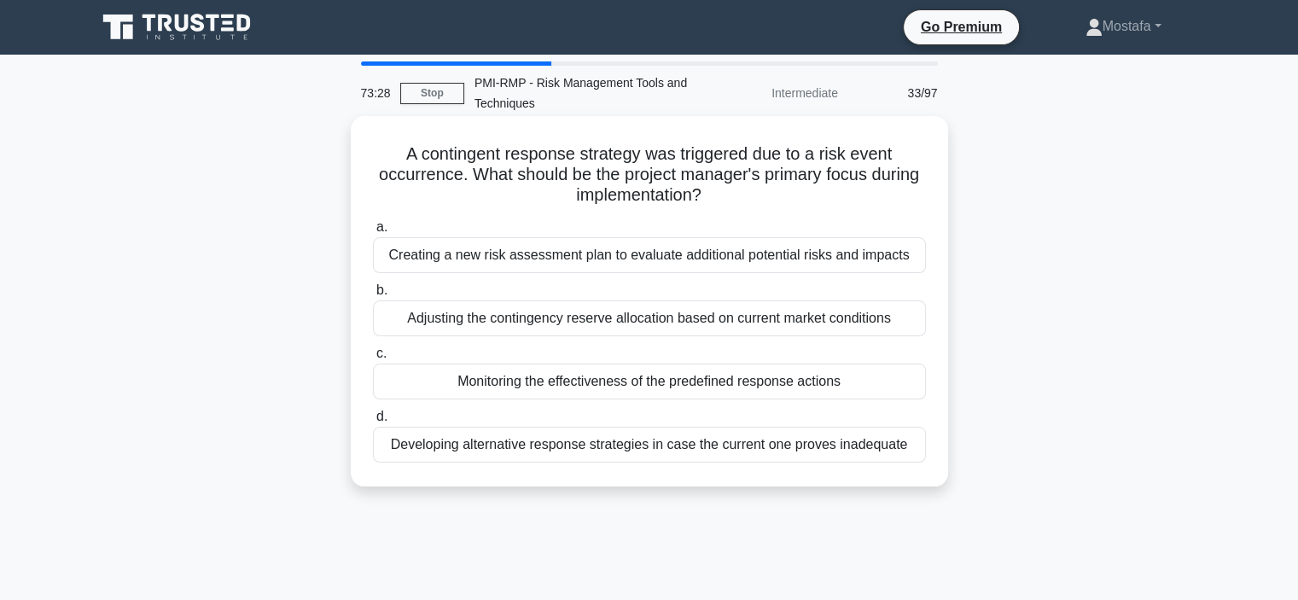
click at [897, 386] on div "Monitoring the effectiveness of the predefined response actions" at bounding box center [649, 381] width 553 height 36
click at [373, 359] on input "c. Monitoring the effectiveness of the predefined response actions" at bounding box center [373, 353] width 0 height 11
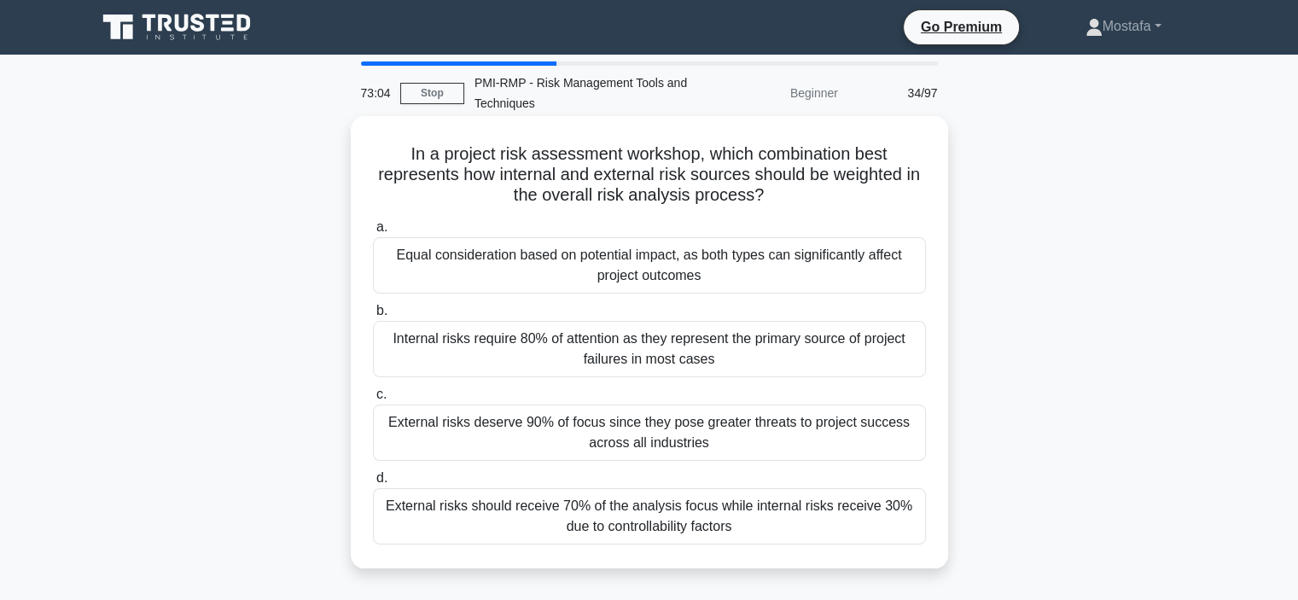
click at [912, 274] on div "Equal consideration based on potential impact, as both types can significantly …" at bounding box center [649, 265] width 553 height 56
click at [373, 233] on input "a. Equal consideration based on potential impact, as both types can significant…" at bounding box center [373, 227] width 0 height 11
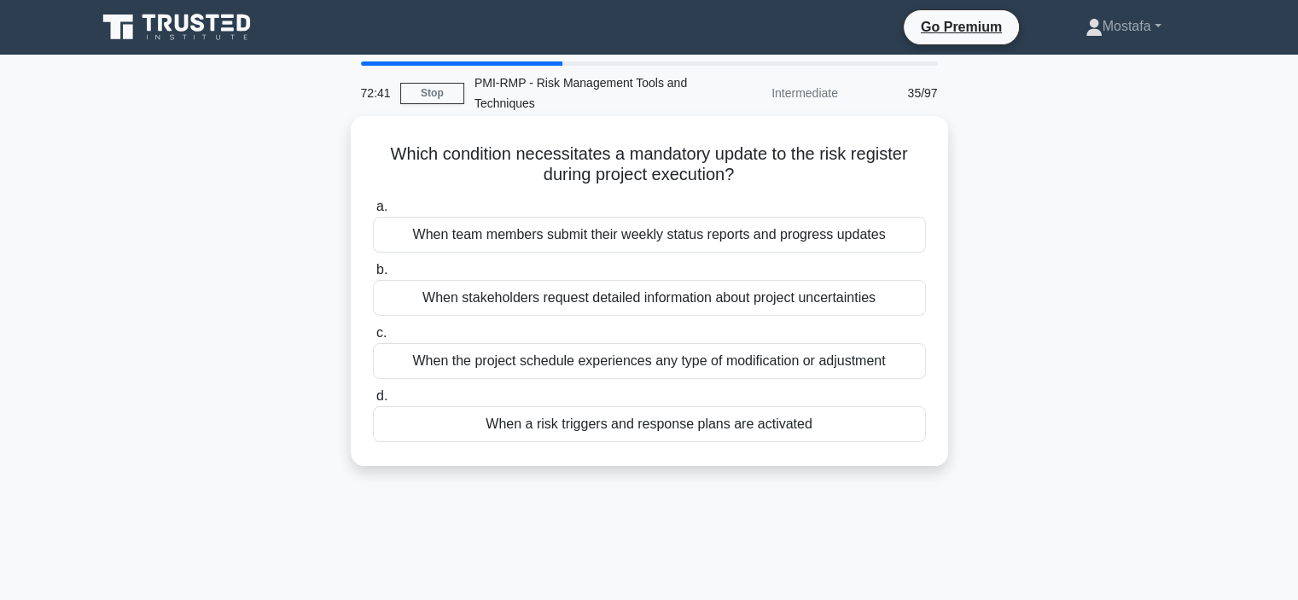
click at [867, 429] on div "When a risk triggers and response plans are activated" at bounding box center [649, 424] width 553 height 36
click at [373, 402] on input "d. When a risk triggers and response plans are activated" at bounding box center [373, 396] width 0 height 11
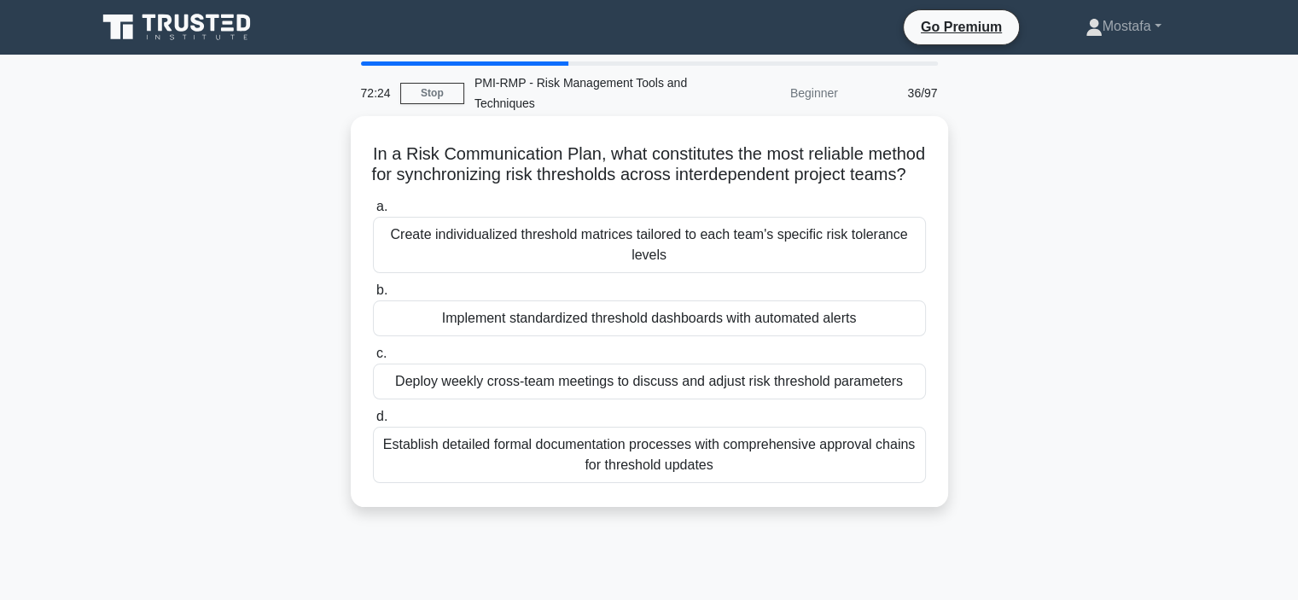
click at [894, 336] on div "Implement standardized threshold dashboards with automated alerts" at bounding box center [649, 318] width 553 height 36
click at [373, 296] on input "b. Implement standardized threshold dashboards with automated alerts" at bounding box center [373, 290] width 0 height 11
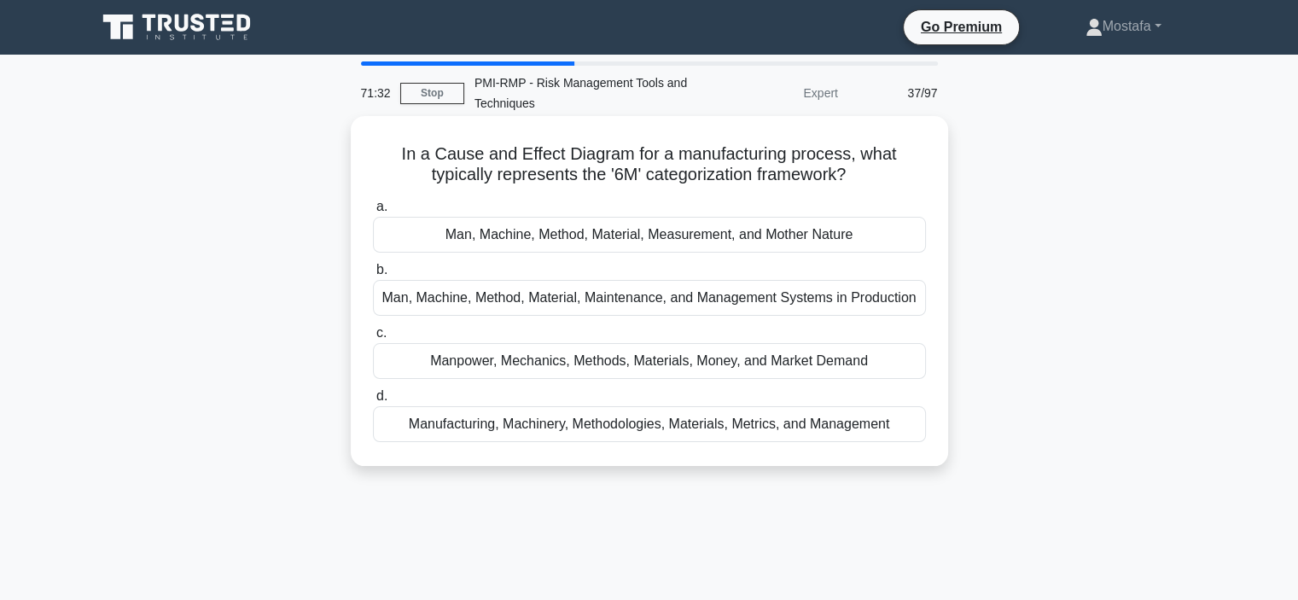
click at [903, 235] on div "Man, Machine, Method, Material, Measurement, and Mother Nature" at bounding box center [649, 235] width 553 height 36
click at [373, 212] on input "a. Man, Machine, Method, Material, Measurement, and Mother Nature" at bounding box center [373, 206] width 0 height 11
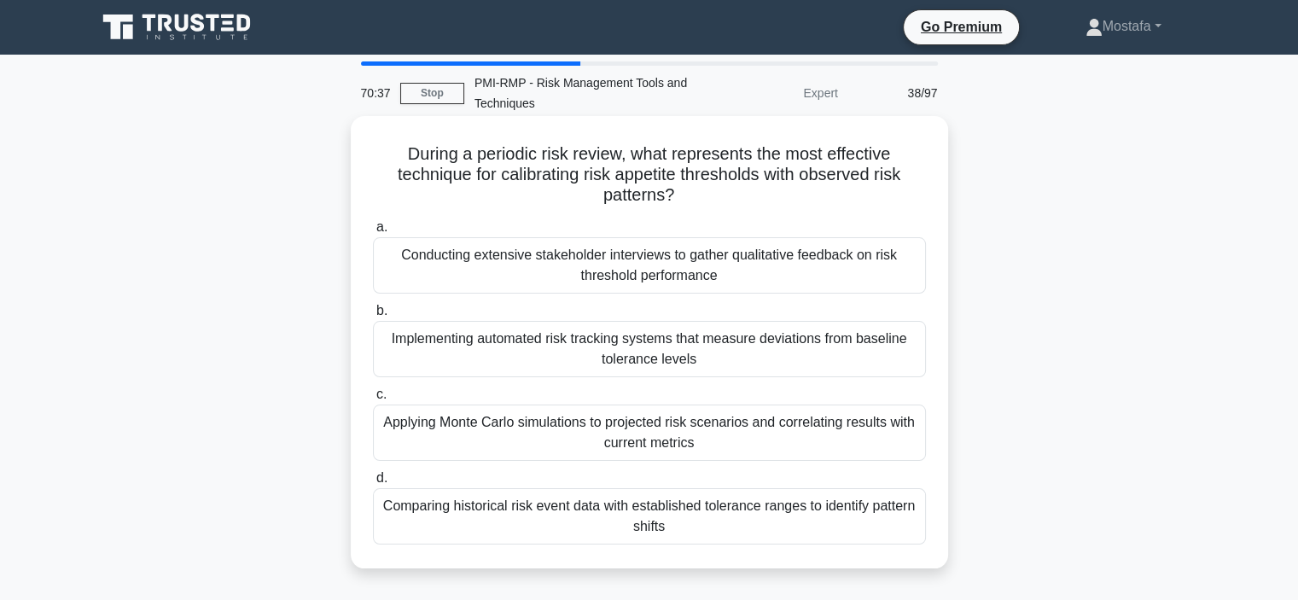
click at [894, 434] on div "Applying Monte Carlo simulations to projected risk scenarios and correlating re…" at bounding box center [649, 432] width 553 height 56
click at [373, 400] on input "c. Applying Monte Carlo simulations to projected risk scenarios and correlating…" at bounding box center [373, 394] width 0 height 11
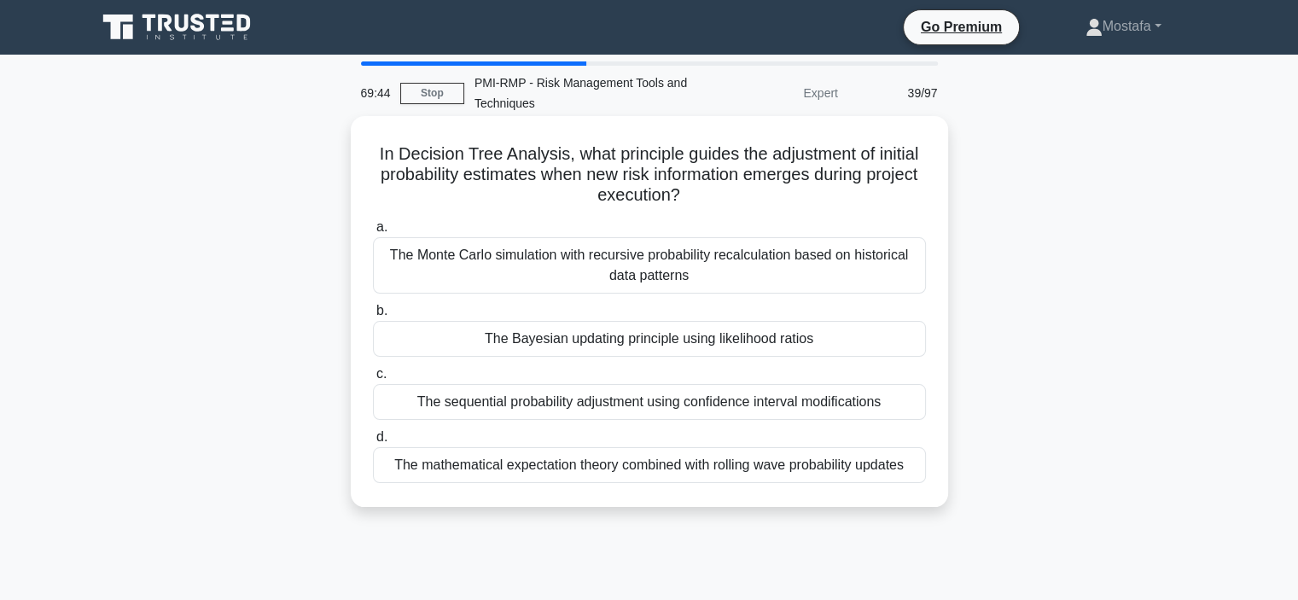
click at [908, 473] on div "The mathematical expectation theory combined with rolling wave probability upda…" at bounding box center [649, 465] width 553 height 36
click at [373, 443] on input "d. The mathematical expectation theory combined with rolling wave probability u…" at bounding box center [373, 437] width 0 height 11
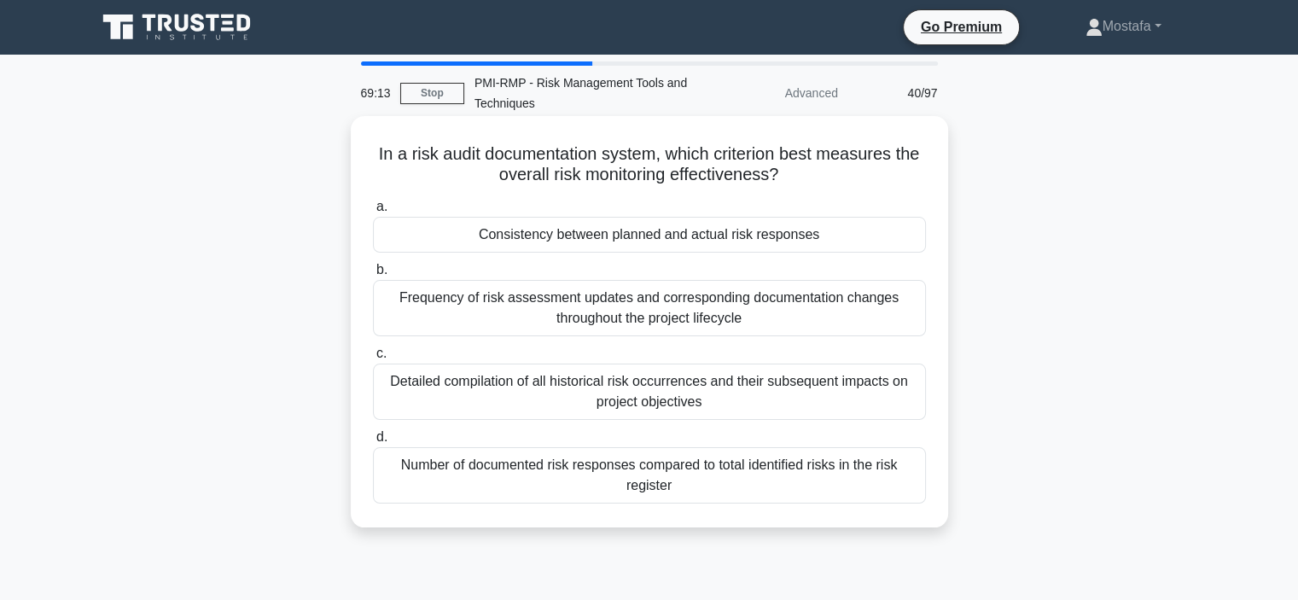
click at [884, 240] on div "Consistency between planned and actual risk responses" at bounding box center [649, 235] width 553 height 36
click at [373, 212] on input "a. Consistency between planned and actual risk responses" at bounding box center [373, 206] width 0 height 11
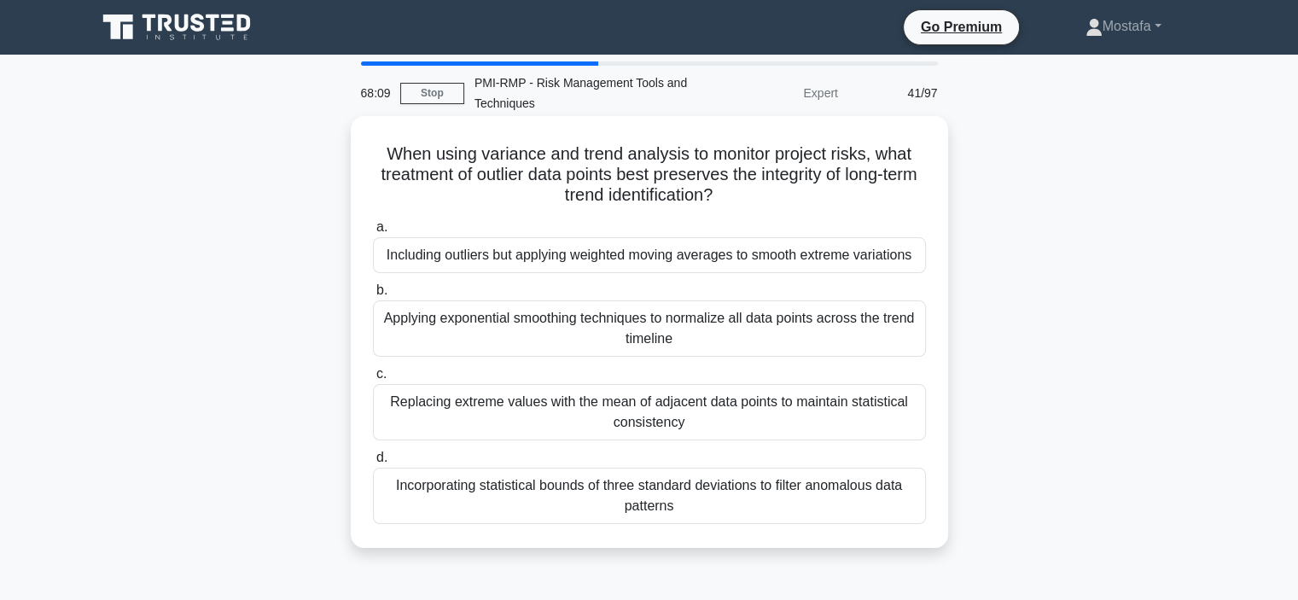
click at [753, 303] on div "Applying exponential smoothing techniques to normalize all data points across t…" at bounding box center [649, 328] width 553 height 56
click at [373, 296] on input "b. Applying exponential smoothing techniques to normalize all data points acros…" at bounding box center [373, 290] width 0 height 11
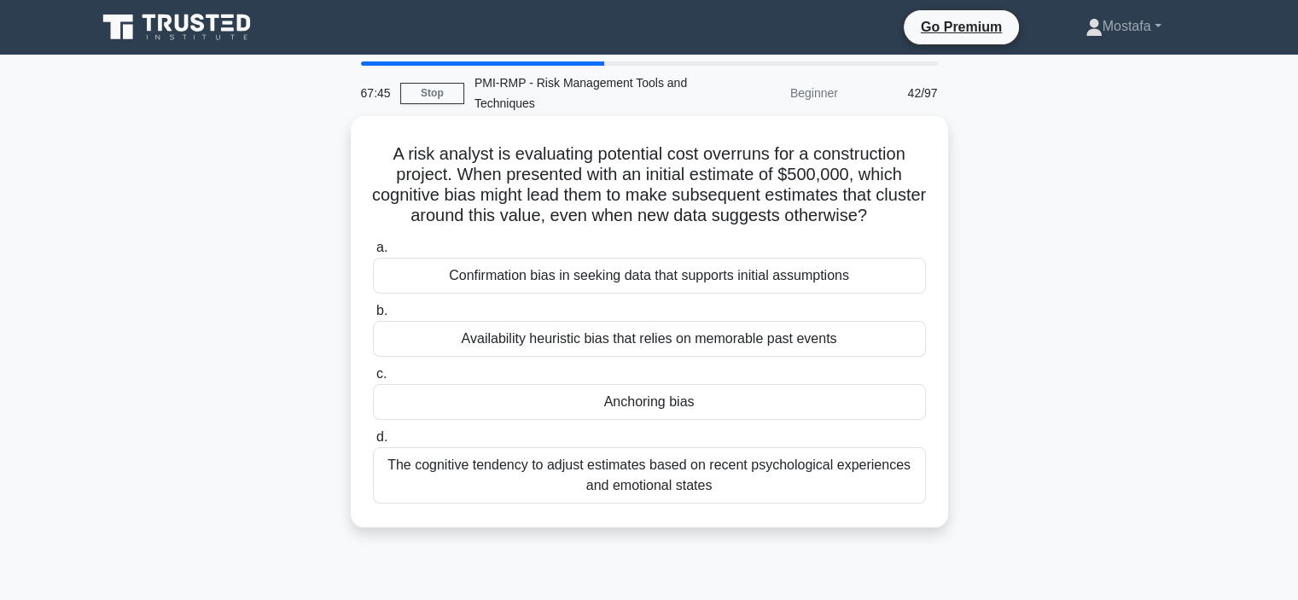
click at [842, 409] on div "Anchoring bias" at bounding box center [649, 402] width 553 height 36
click at [373, 380] on input "c. Anchoring bias" at bounding box center [373, 374] width 0 height 11
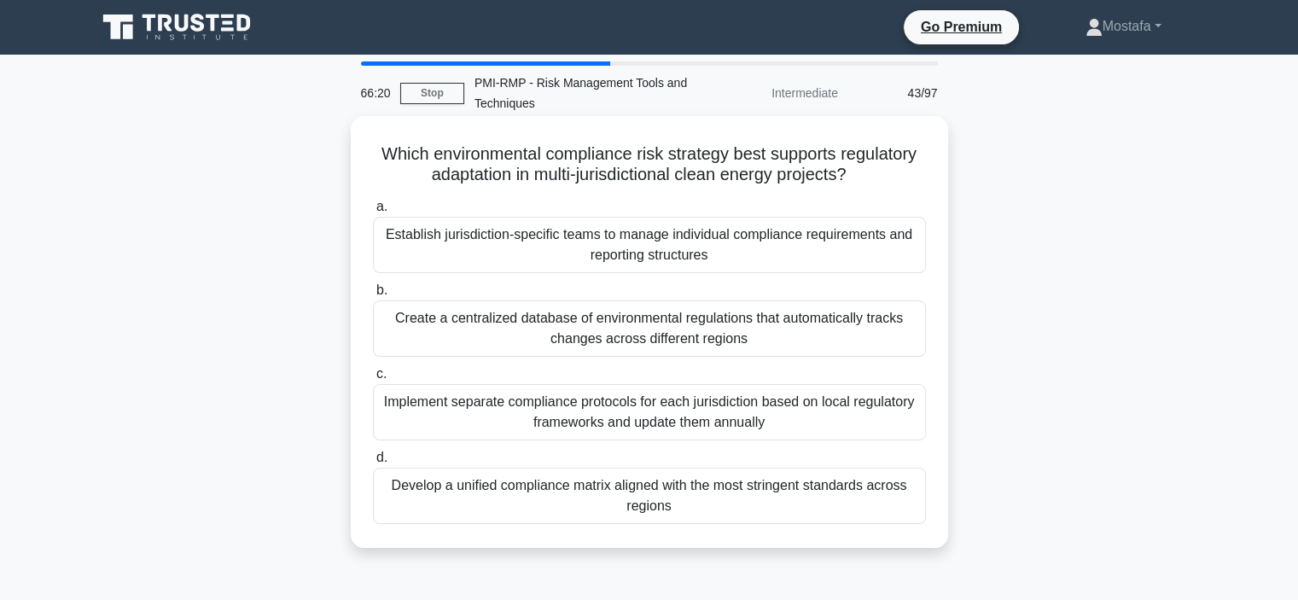
click at [912, 508] on div "Develop a unified compliance matrix aligned with the most stringent standards a…" at bounding box center [649, 495] width 553 height 56
click at [373, 463] on input "d. Develop a unified compliance matrix aligned with the most stringent standard…" at bounding box center [373, 457] width 0 height 11
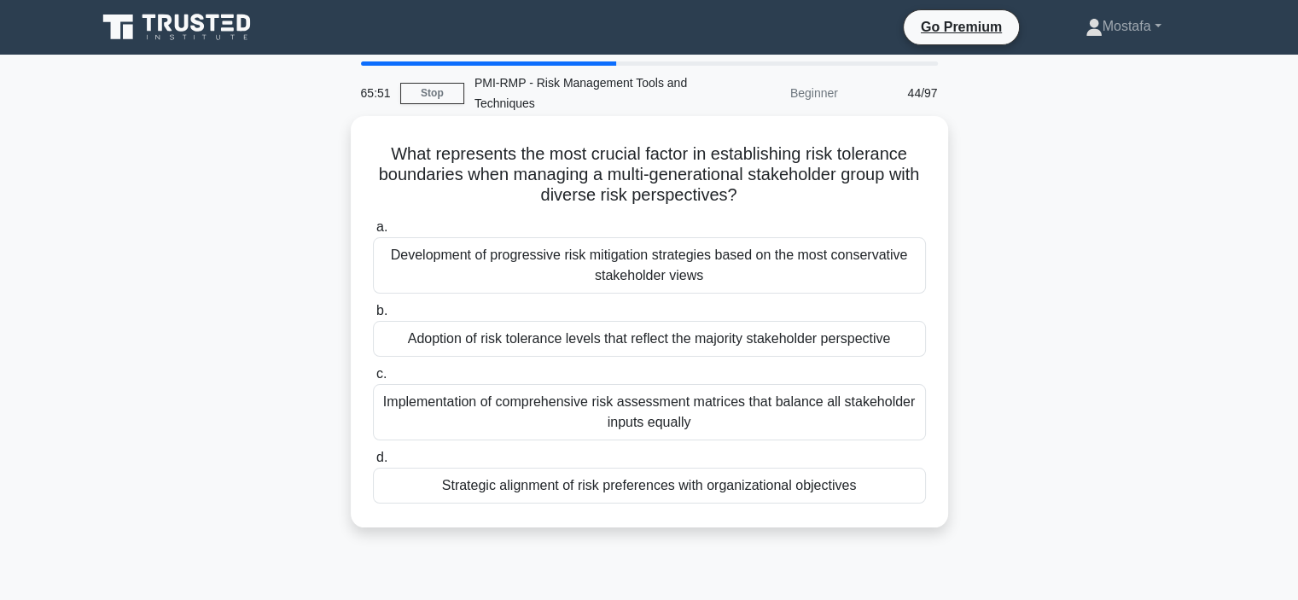
click at [891, 483] on div "Strategic alignment of risk preferences with organizational objectives" at bounding box center [649, 485] width 553 height 36
click at [373, 463] on input "d. Strategic alignment of risk preferences with organizational objectives" at bounding box center [373, 457] width 0 height 11
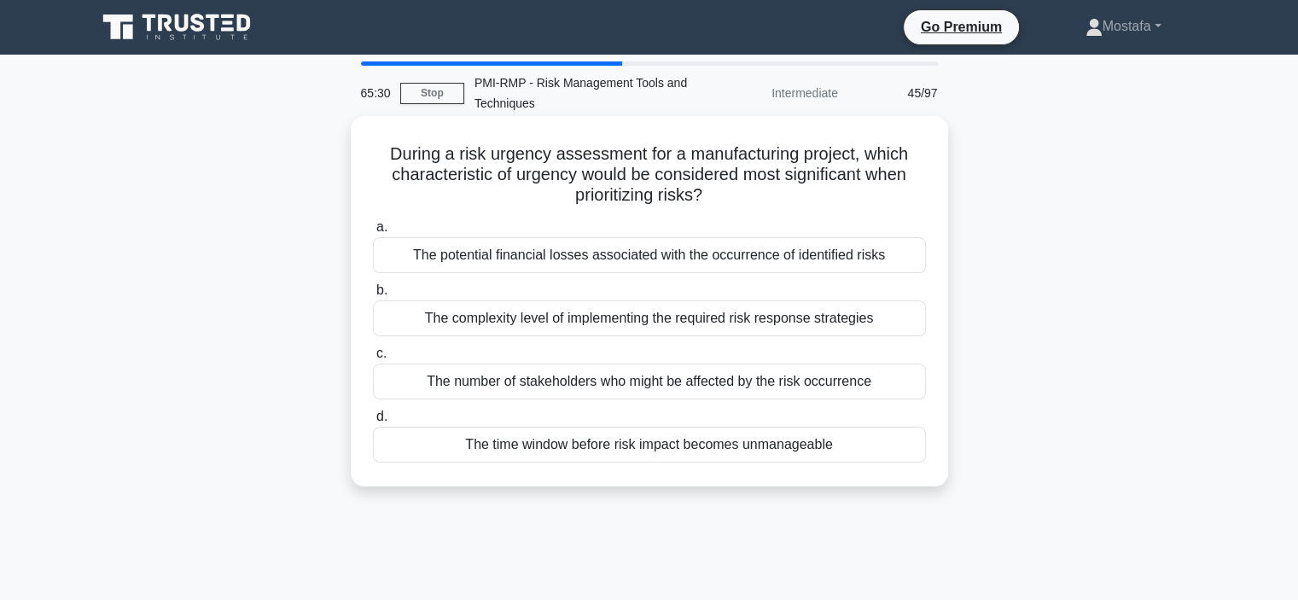
click at [908, 444] on div "The time window before risk impact becomes unmanageable" at bounding box center [649, 445] width 553 height 36
click at [373, 422] on input "d. The time window before risk impact becomes unmanageable" at bounding box center [373, 416] width 0 height 11
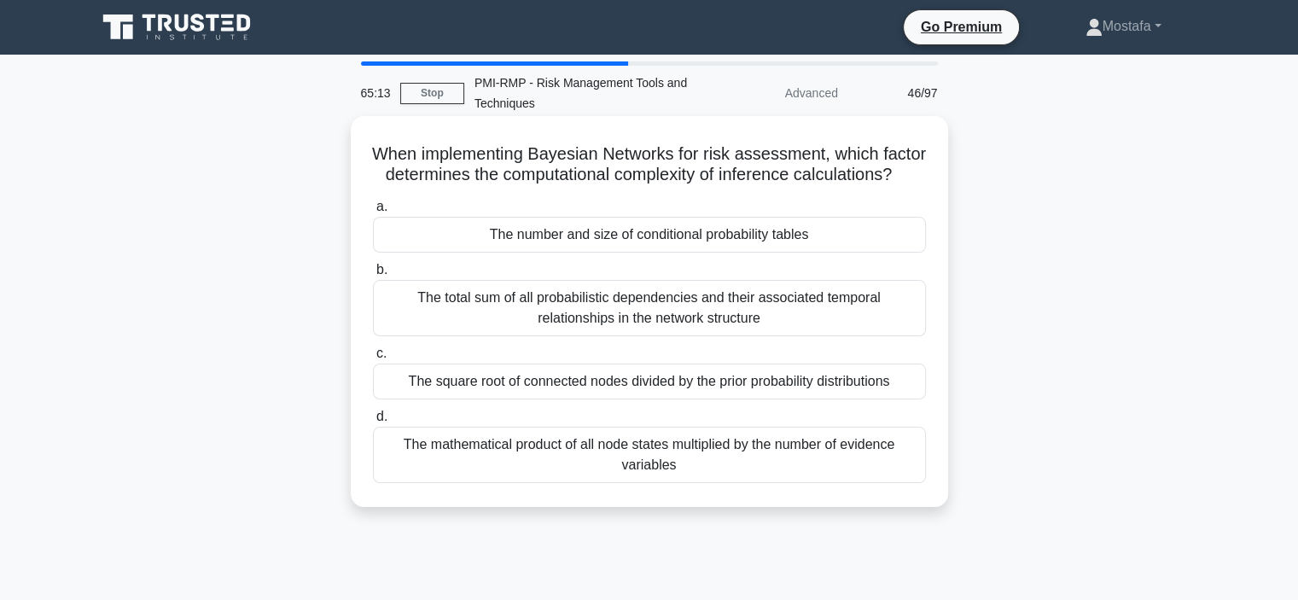
click at [867, 253] on div "The number and size of conditional probability tables" at bounding box center [649, 235] width 553 height 36
click at [373, 212] on input "a. The number and size of conditional probability tables" at bounding box center [373, 206] width 0 height 11
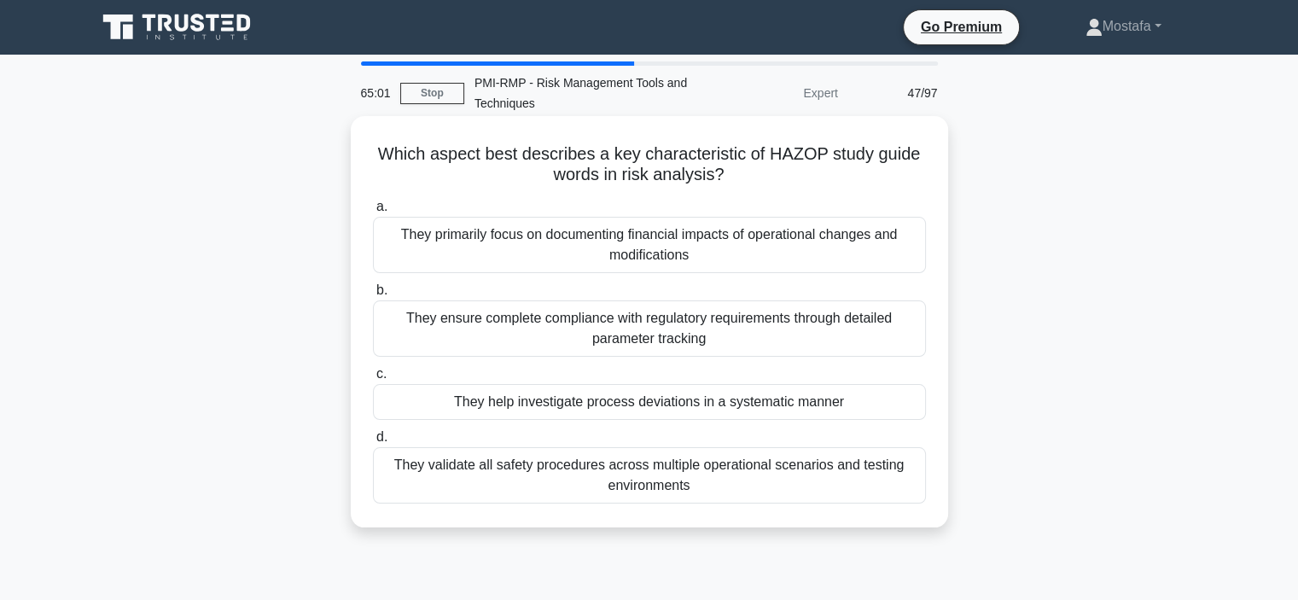
click at [898, 409] on div "They help investigate process deviations in a systematic manner" at bounding box center [649, 402] width 553 height 36
click at [373, 380] on input "c. They help investigate process deviations in a systematic manner" at bounding box center [373, 374] width 0 height 11
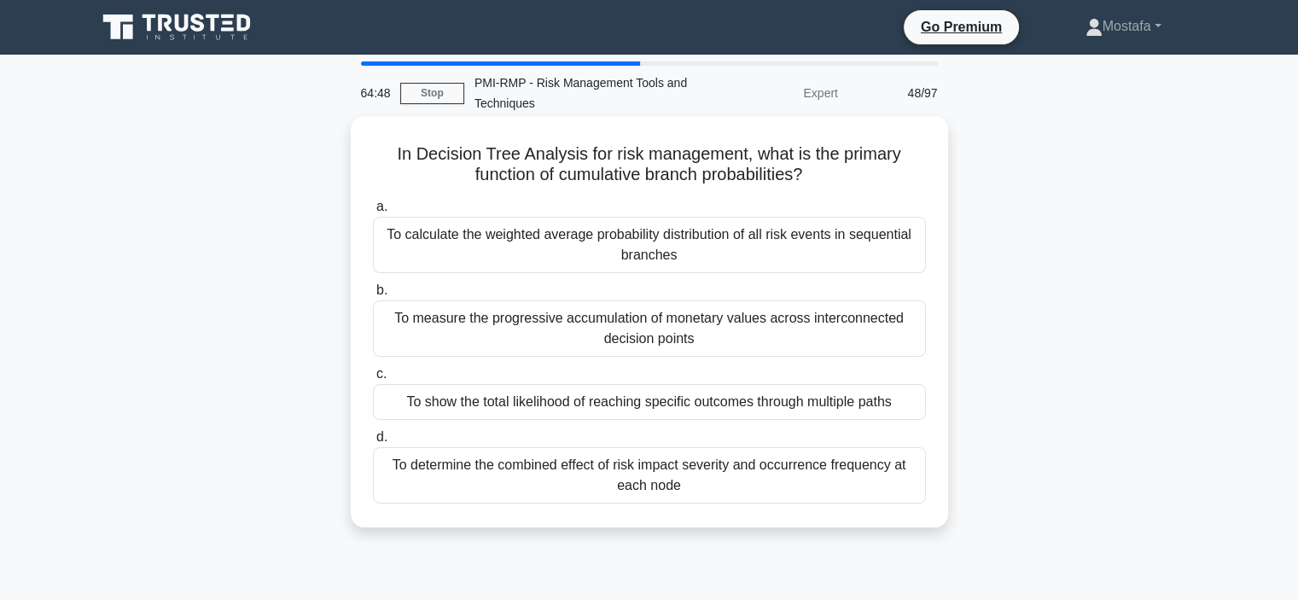
click at [900, 412] on div "To show the total likelihood of reaching specific outcomes through multiple pat…" at bounding box center [649, 402] width 553 height 36
click at [373, 380] on input "c. To show the total likelihood of reaching specific outcomes through multiple …" at bounding box center [373, 374] width 0 height 11
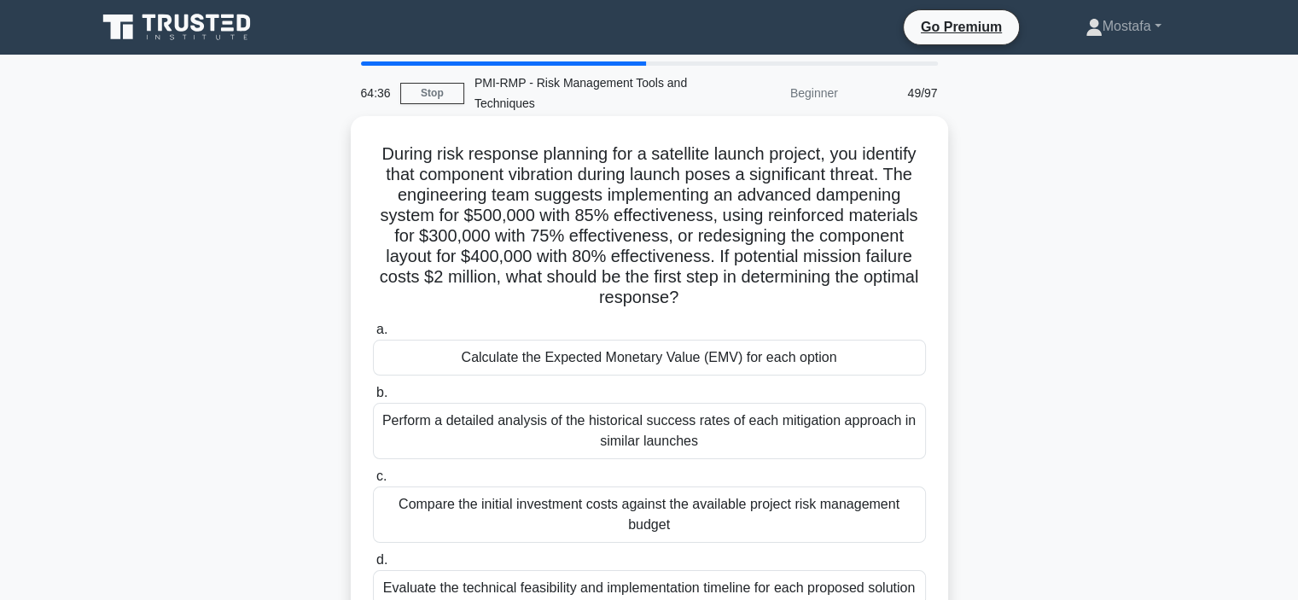
click at [891, 365] on div "Calculate the Expected Monetary Value (EMV) for each option" at bounding box center [649, 358] width 553 height 36
click at [373, 335] on input "a. Calculate the Expected Monetary Value (EMV) for each option" at bounding box center [373, 329] width 0 height 11
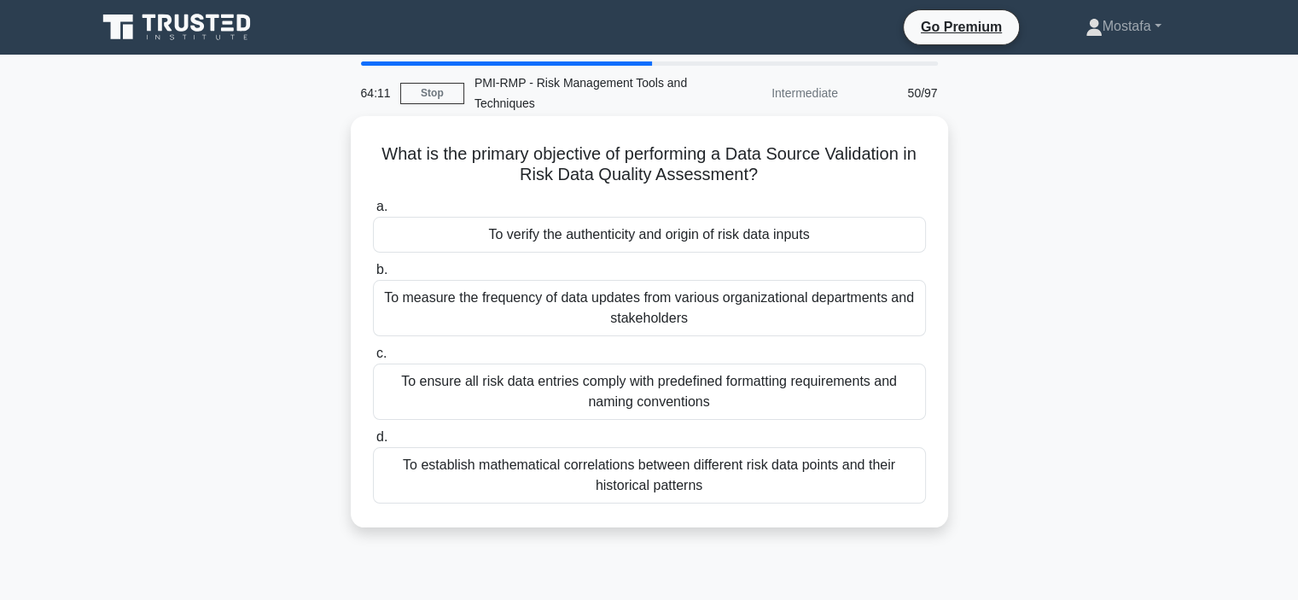
click at [880, 239] on div "To verify the authenticity and origin of risk data inputs" at bounding box center [649, 235] width 553 height 36
click at [373, 212] on input "a. To verify the authenticity and origin of risk data inputs" at bounding box center [373, 206] width 0 height 11
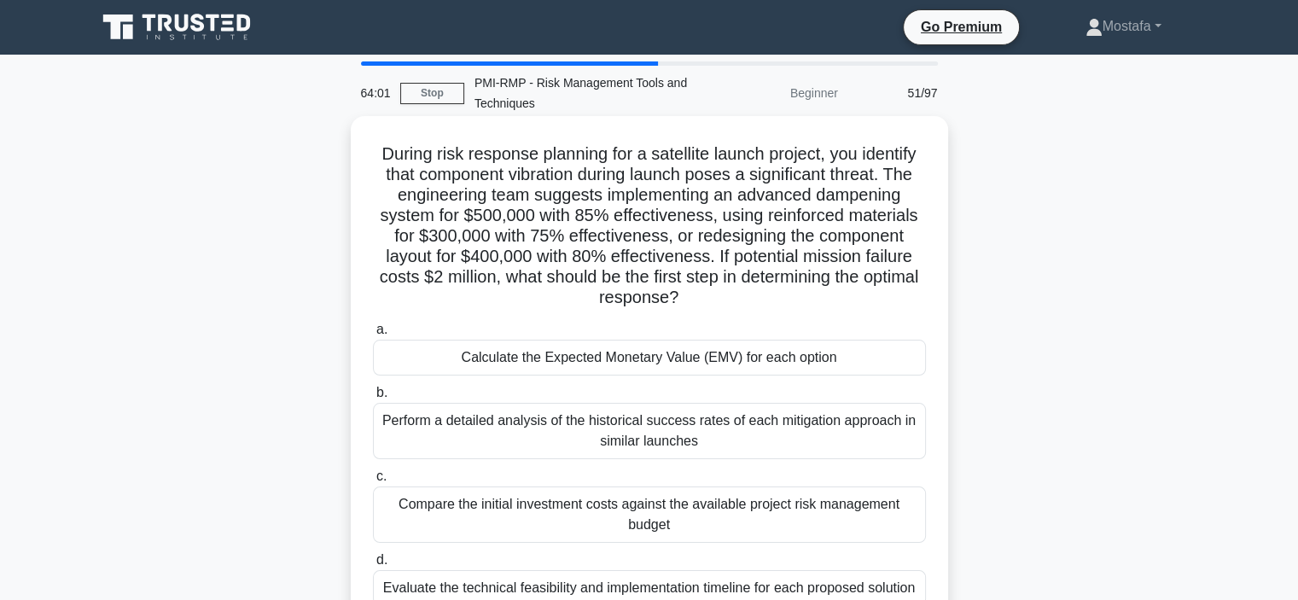
click at [894, 364] on div "Calculate the Expected Monetary Value (EMV) for each option" at bounding box center [649, 358] width 553 height 36
click at [373, 335] on input "a. Calculate the Expected Monetary Value (EMV) for each option" at bounding box center [373, 329] width 0 height 11
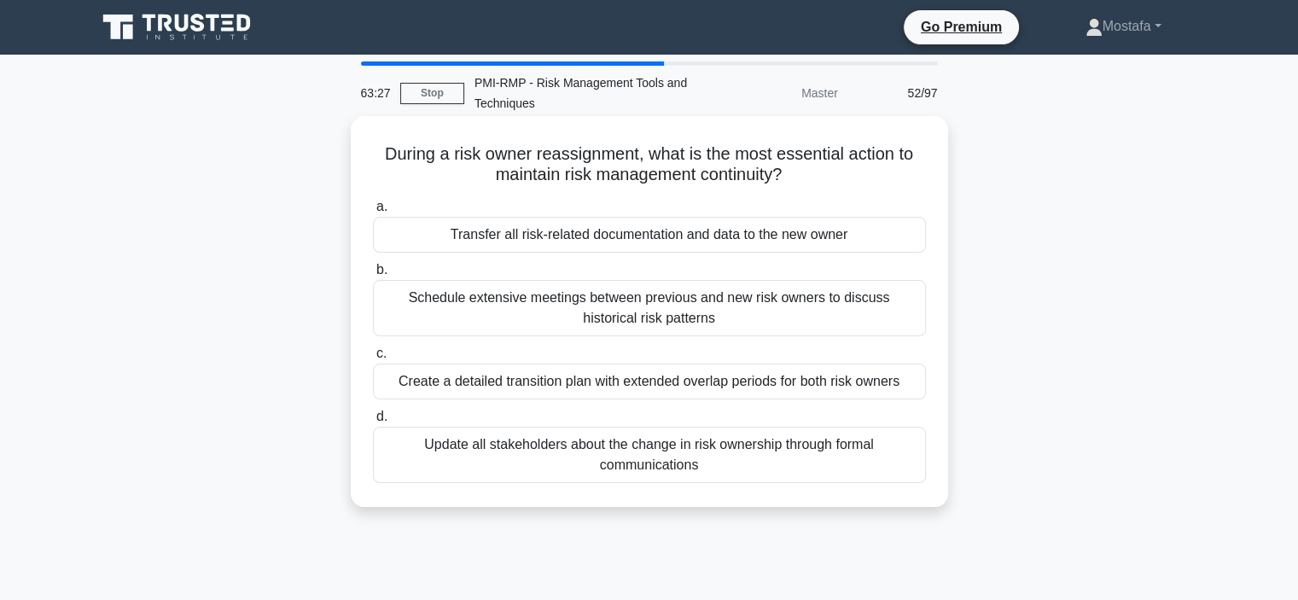
click at [915, 389] on div "Create a detailed transition plan with extended overlap periods for both risk o…" at bounding box center [649, 381] width 553 height 36
click at [373, 359] on input "c. Create a detailed transition plan with extended overlap periods for both ris…" at bounding box center [373, 353] width 0 height 11
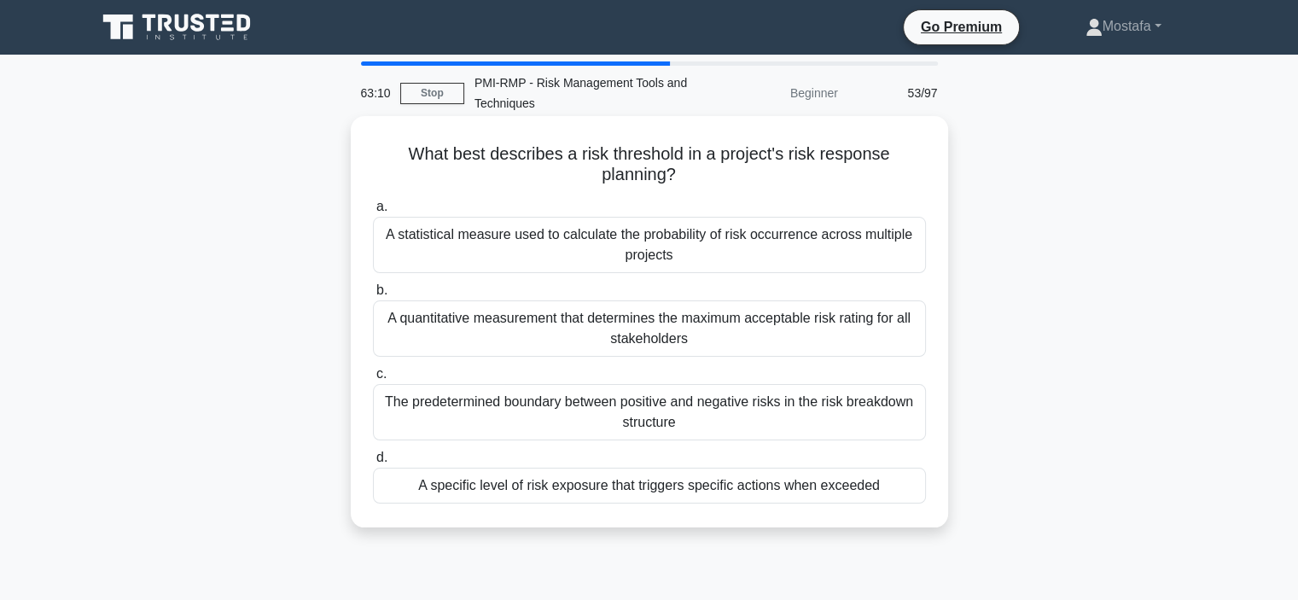
click at [901, 486] on div "A specific level of risk exposure that triggers specific actions when exceeded" at bounding box center [649, 485] width 553 height 36
click at [373, 463] on input "d. A specific level of risk exposure that triggers specific actions when exceed…" at bounding box center [373, 457] width 0 height 11
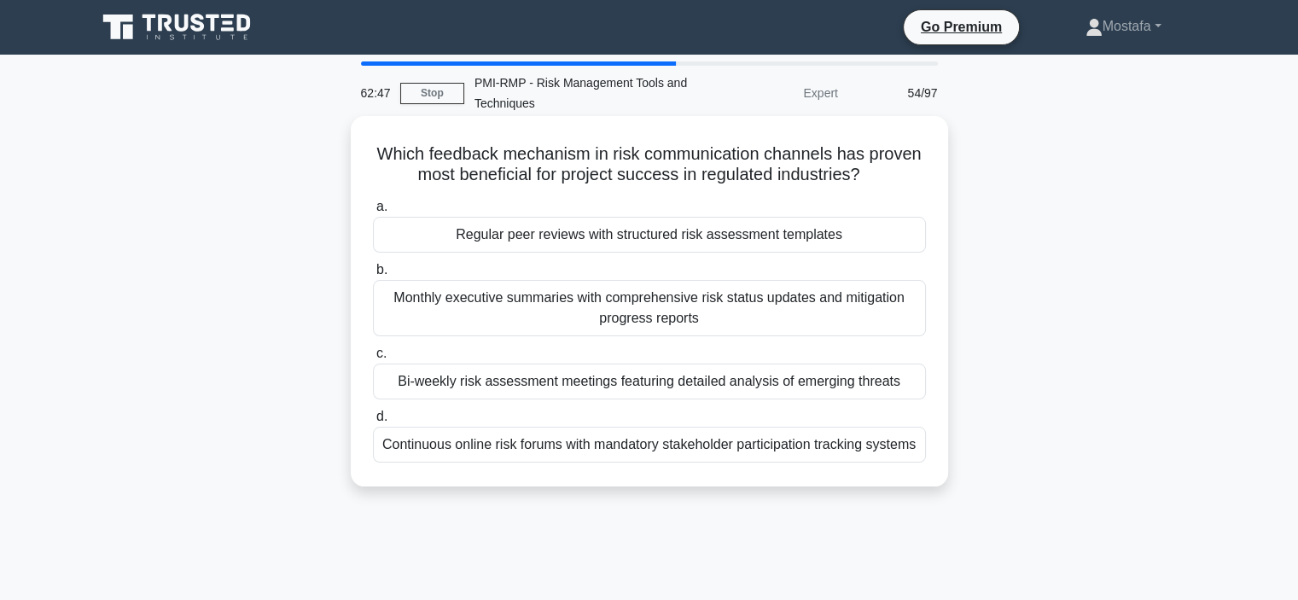
click at [909, 246] on div "Regular peer reviews with structured risk assessment templates" at bounding box center [649, 235] width 553 height 36
click at [373, 212] on input "a. Regular peer reviews with structured risk assessment templates" at bounding box center [373, 206] width 0 height 11
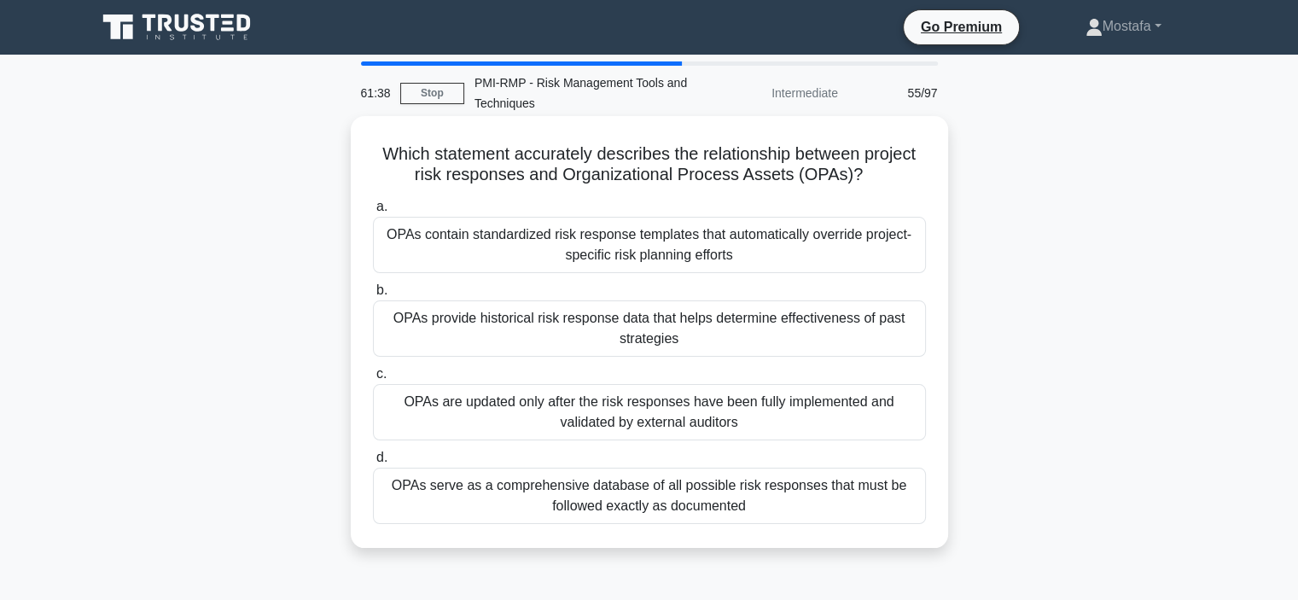
click at [899, 345] on div "OPAs provide historical risk response data that helps determine effectiveness o…" at bounding box center [649, 328] width 553 height 56
click at [373, 296] on input "b. OPAs provide historical risk response data that helps determine effectivenes…" at bounding box center [373, 290] width 0 height 11
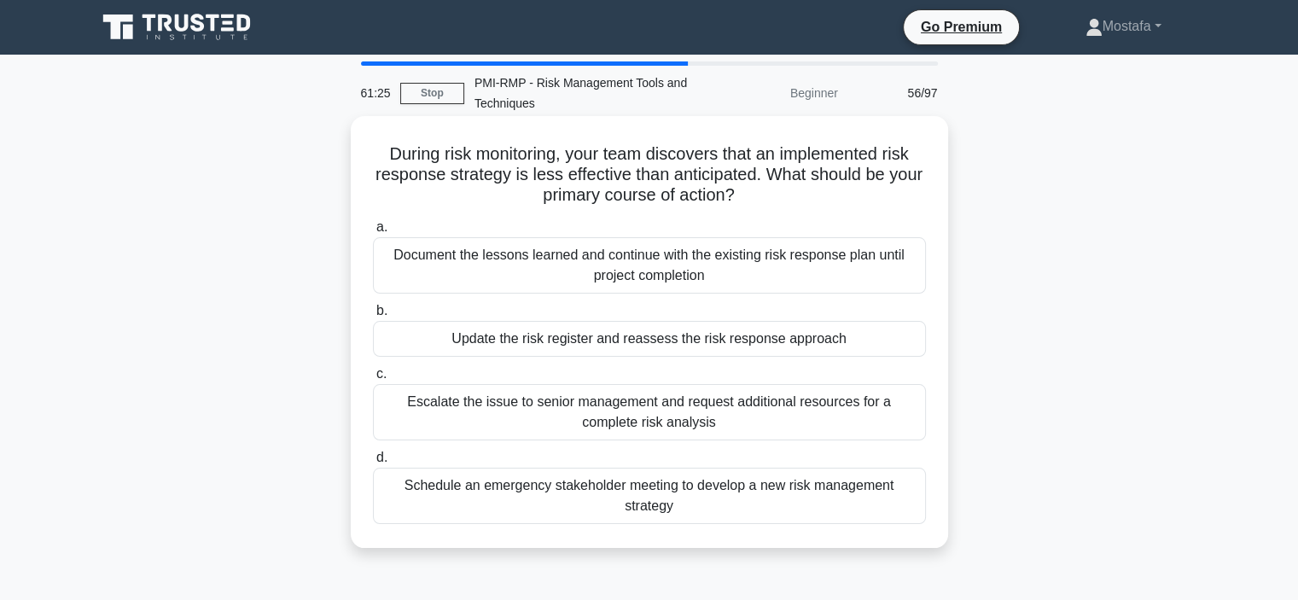
click at [887, 344] on div "Update the risk register and reassess the risk response approach" at bounding box center [649, 339] width 553 height 36
click at [373, 316] on input "b. Update the risk register and reassess the risk response approach" at bounding box center [373, 310] width 0 height 11
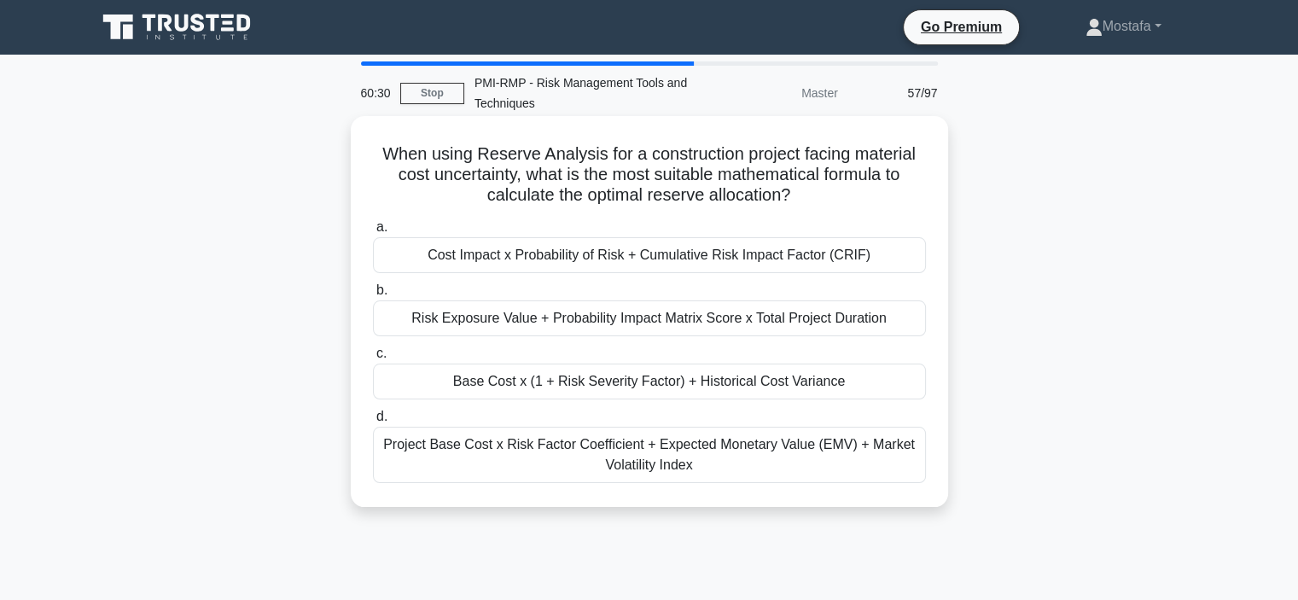
click at [909, 259] on div "Cost Impact x Probability of Risk + Cumulative Risk Impact Factor (CRIF)" at bounding box center [649, 255] width 553 height 36
click at [373, 233] on input "a. Cost Impact x Probability of Risk + Cumulative Risk Impact Factor (CRIF)" at bounding box center [373, 227] width 0 height 11
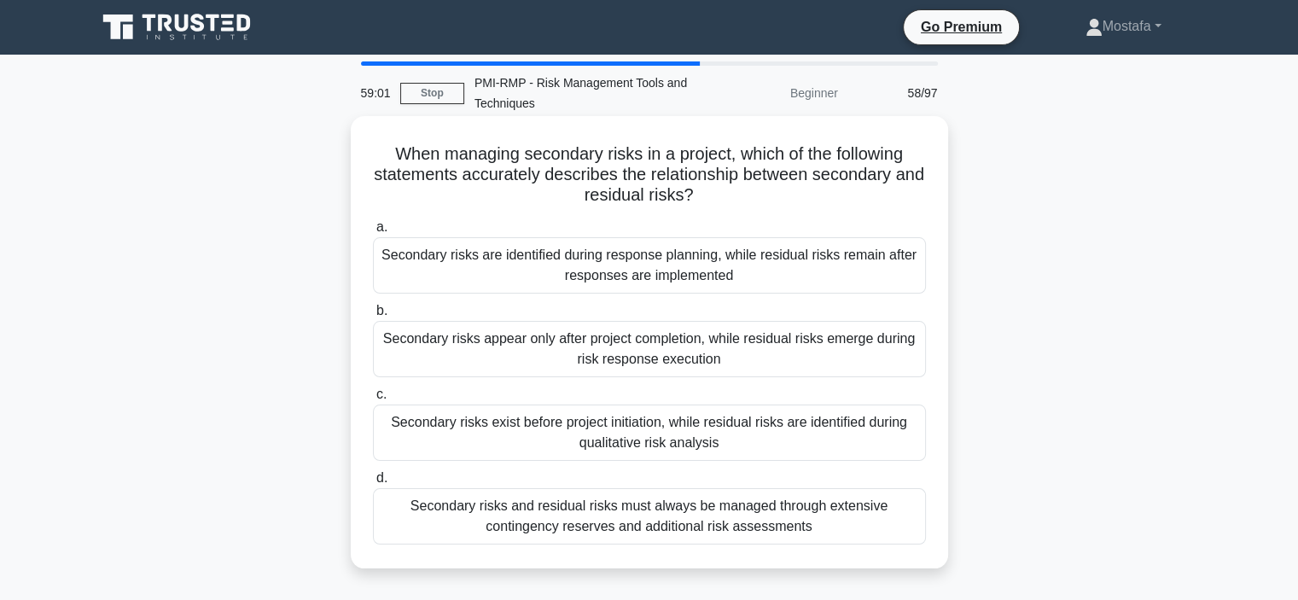
click at [903, 279] on div "Secondary risks are identified during response planning, while residual risks r…" at bounding box center [649, 265] width 553 height 56
click at [373, 233] on input "a. Secondary risks are identified during response planning, while residual risk…" at bounding box center [373, 227] width 0 height 11
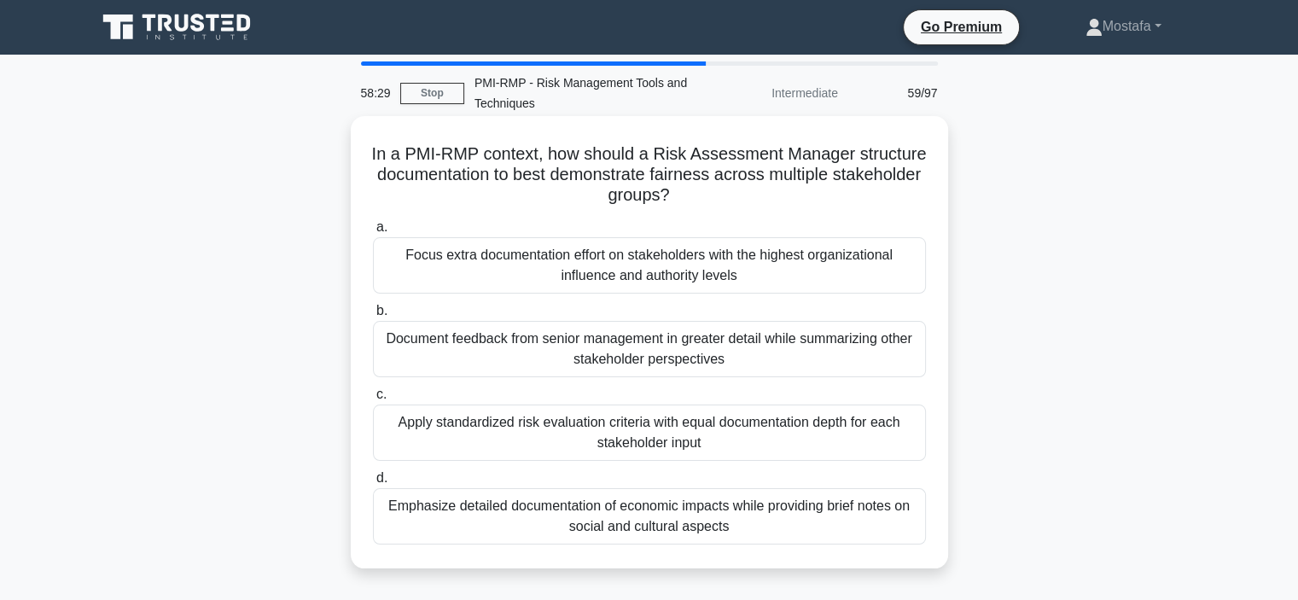
click at [913, 433] on div "Apply standardized risk evaluation criteria with equal documentation depth for …" at bounding box center [649, 432] width 553 height 56
click at [373, 400] on input "c. Apply standardized risk evaluation criteria with equal documentation depth f…" at bounding box center [373, 394] width 0 height 11
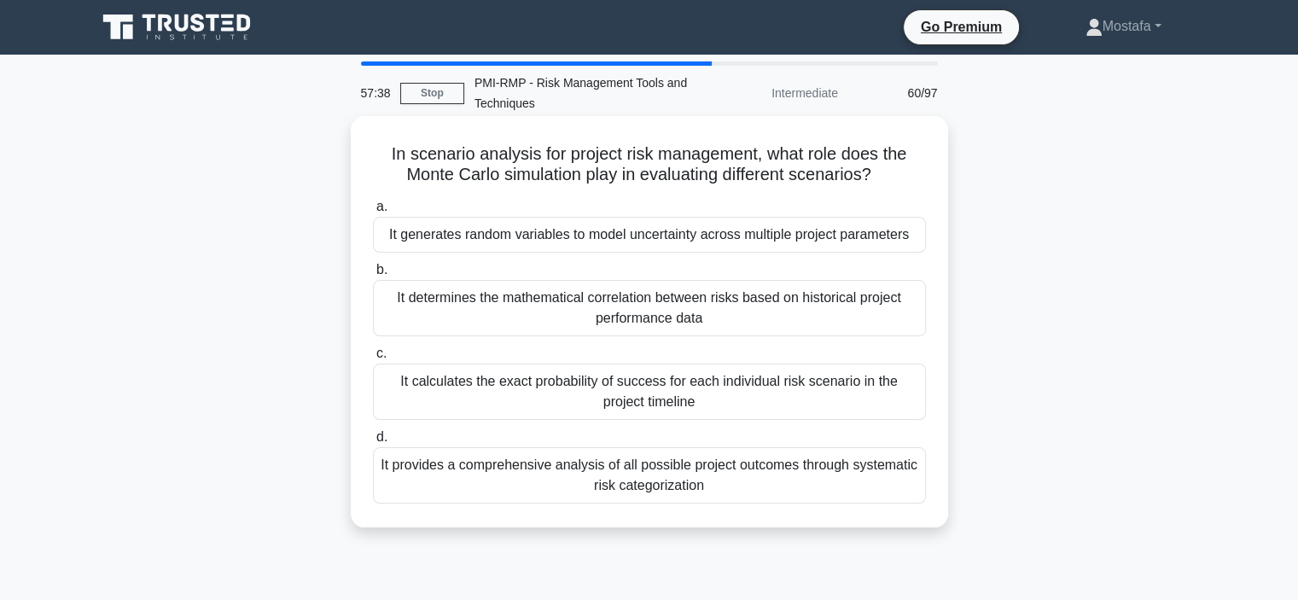
click at [917, 241] on div "It generates random variables to model uncertainty across multiple project para…" at bounding box center [649, 235] width 553 height 36
click at [373, 212] on input "a. It generates random variables to model uncertainty across multiple project p…" at bounding box center [373, 206] width 0 height 11
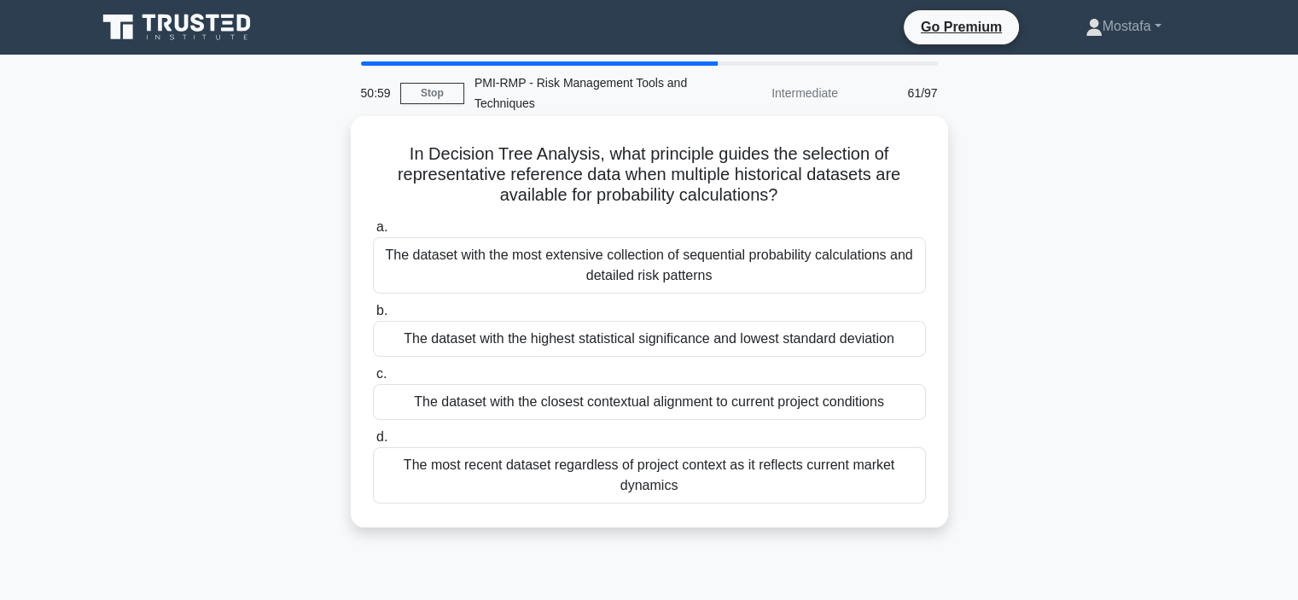
click at [913, 404] on div "The dataset with the closest contextual alignment to current project conditions" at bounding box center [649, 402] width 553 height 36
click at [373, 380] on input "c. The dataset with the closest contextual alignment to current project conditi…" at bounding box center [373, 374] width 0 height 11
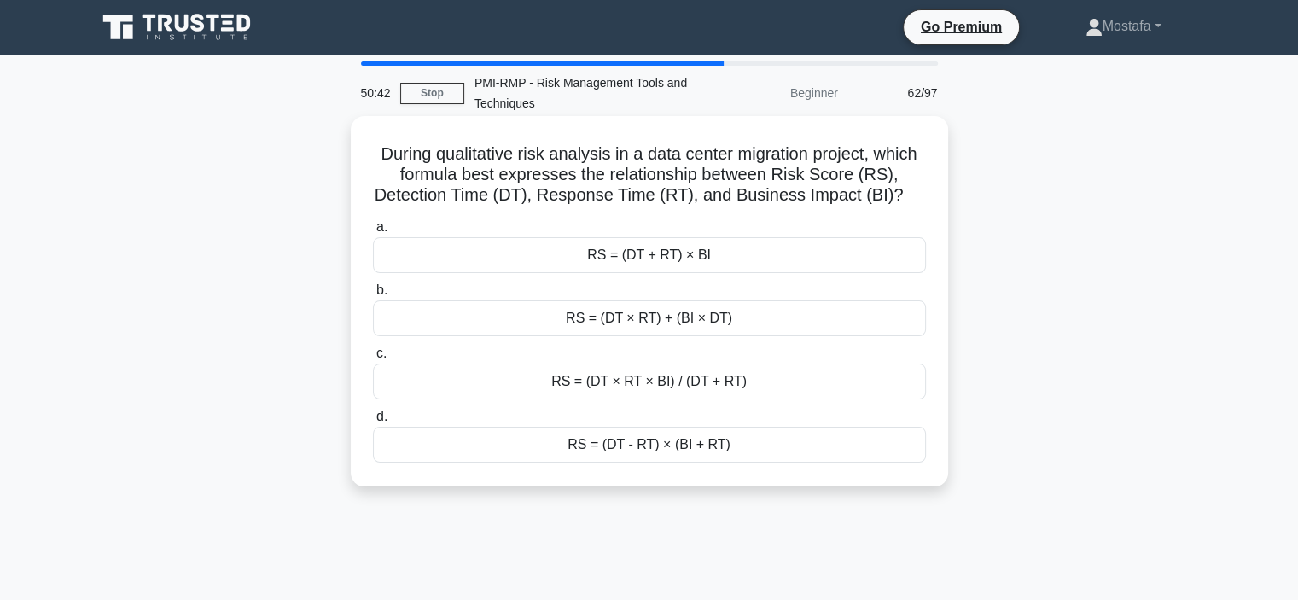
click at [896, 259] on div "RS = (DT + RT) × BI" at bounding box center [649, 255] width 553 height 36
click at [373, 233] on input "a. RS = (DT + RT) × BI" at bounding box center [373, 227] width 0 height 11
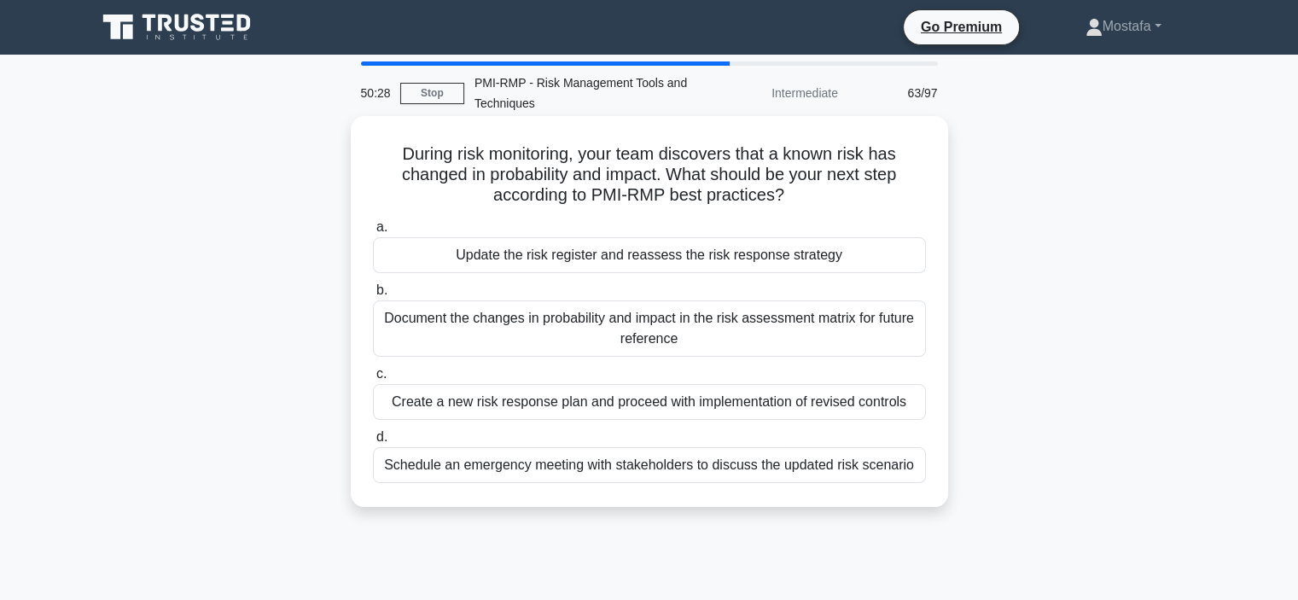
click at [873, 255] on div "Update the risk register and reassess the risk response strategy" at bounding box center [649, 255] width 553 height 36
click at [373, 233] on input "a. Update the risk register and reassess the risk response strategy" at bounding box center [373, 227] width 0 height 11
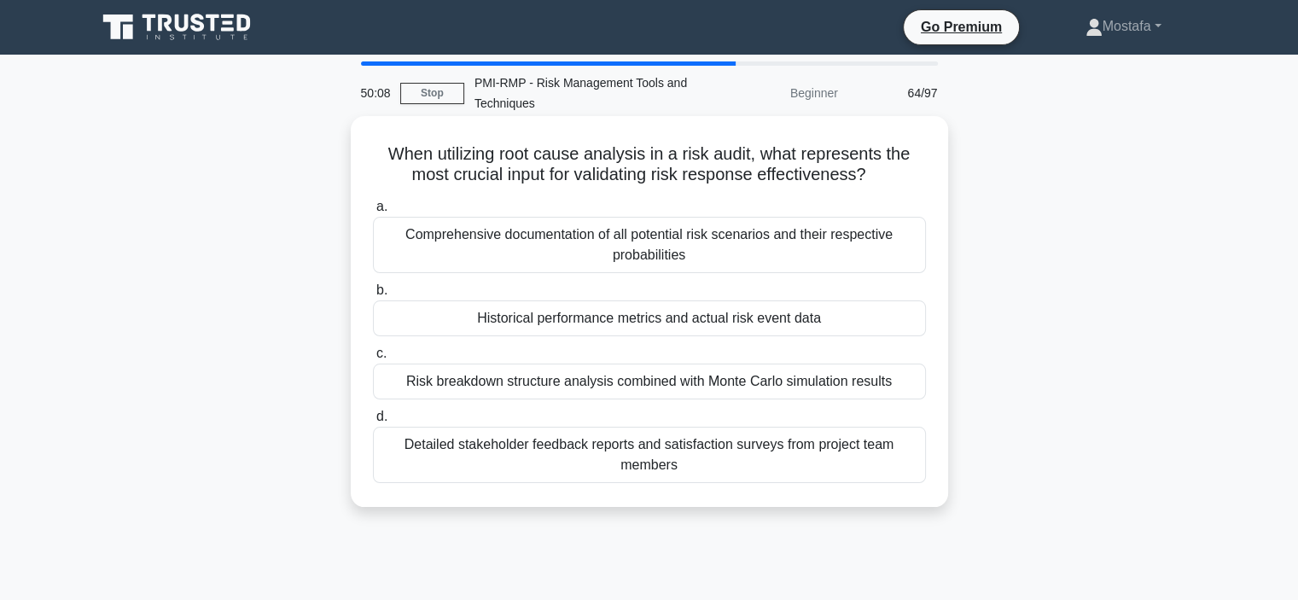
click at [894, 327] on div "Historical performance metrics and actual risk event data" at bounding box center [649, 318] width 553 height 36
click at [373, 296] on input "b. Historical performance metrics and actual risk event data" at bounding box center [373, 290] width 0 height 11
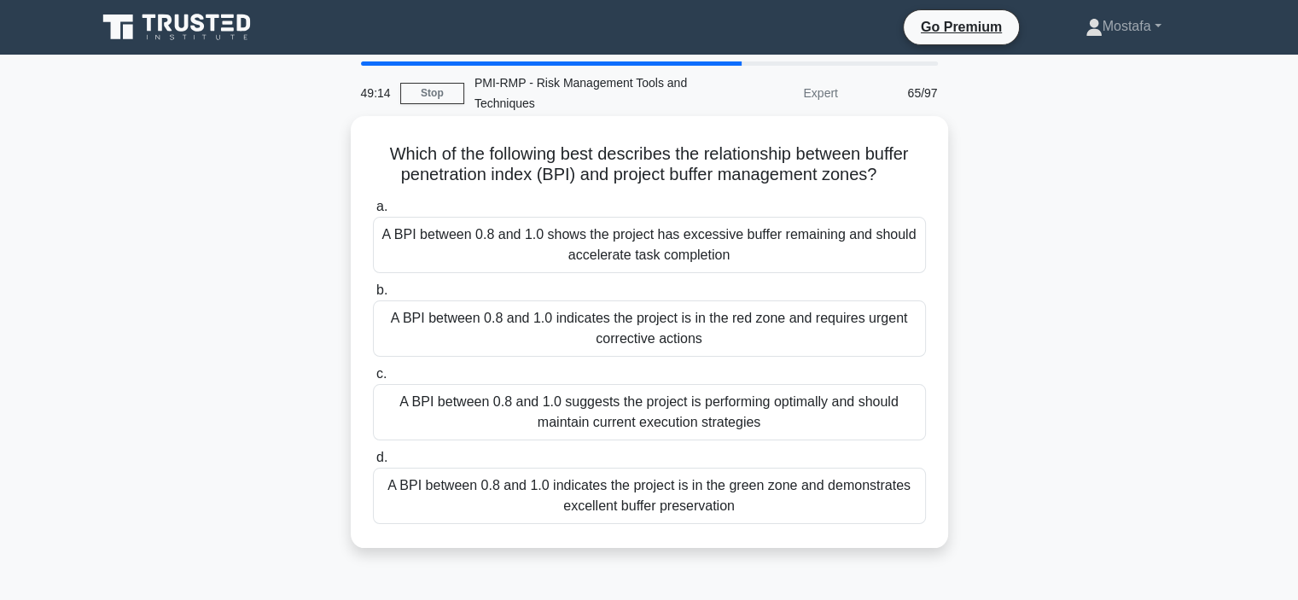
click at [909, 426] on div "A BPI between 0.8 and 1.0 suggests the project is performing optimally and shou…" at bounding box center [649, 412] width 553 height 56
click at [373, 380] on input "c. A BPI between 0.8 and 1.0 suggests the project is performing optimally and s…" at bounding box center [373, 374] width 0 height 11
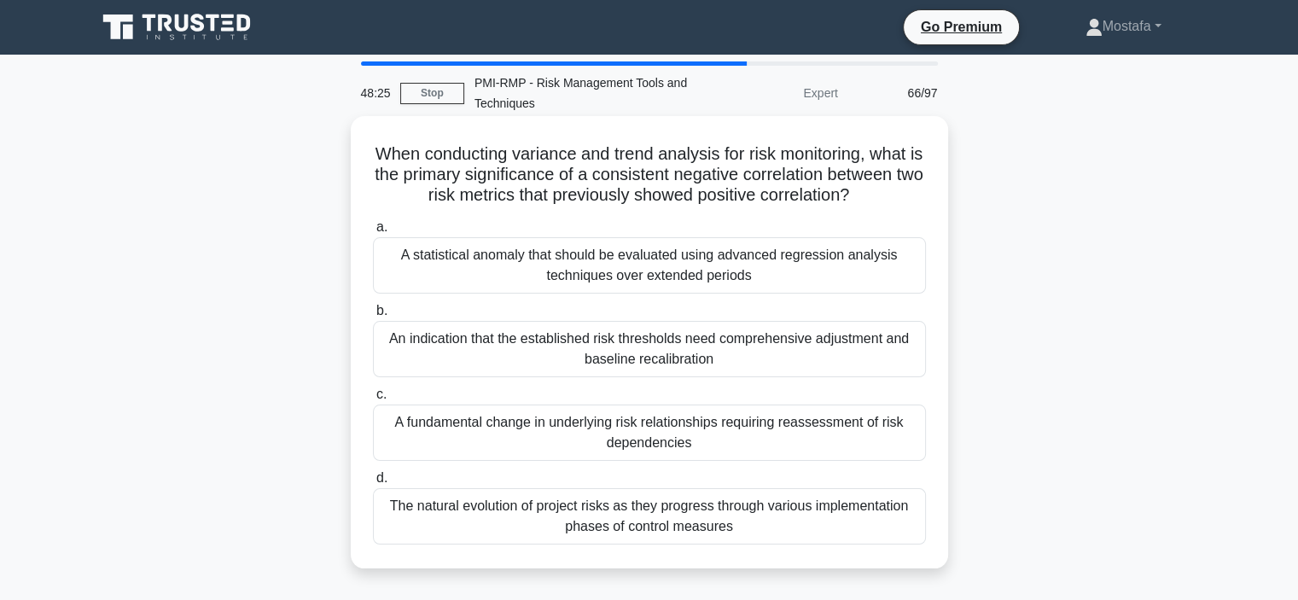
click at [907, 445] on div "A fundamental change in underlying risk relationships requiring reassessment of…" at bounding box center [649, 432] width 553 height 56
click at [373, 400] on input "c. A fundamental change in underlying risk relationships requiring reassessment…" at bounding box center [373, 394] width 0 height 11
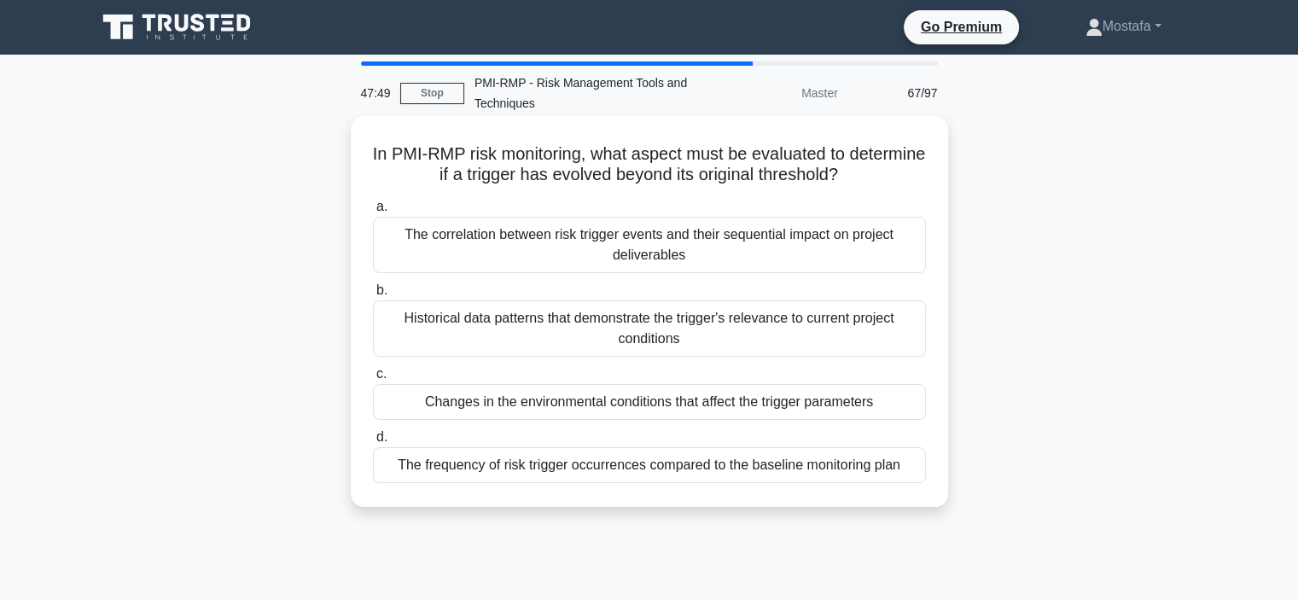
click at [906, 255] on div "The correlation between risk trigger events and their sequential impact on proj…" at bounding box center [649, 245] width 553 height 56
click at [373, 212] on input "a. The correlation between risk trigger events and their sequential impact on p…" at bounding box center [373, 206] width 0 height 11
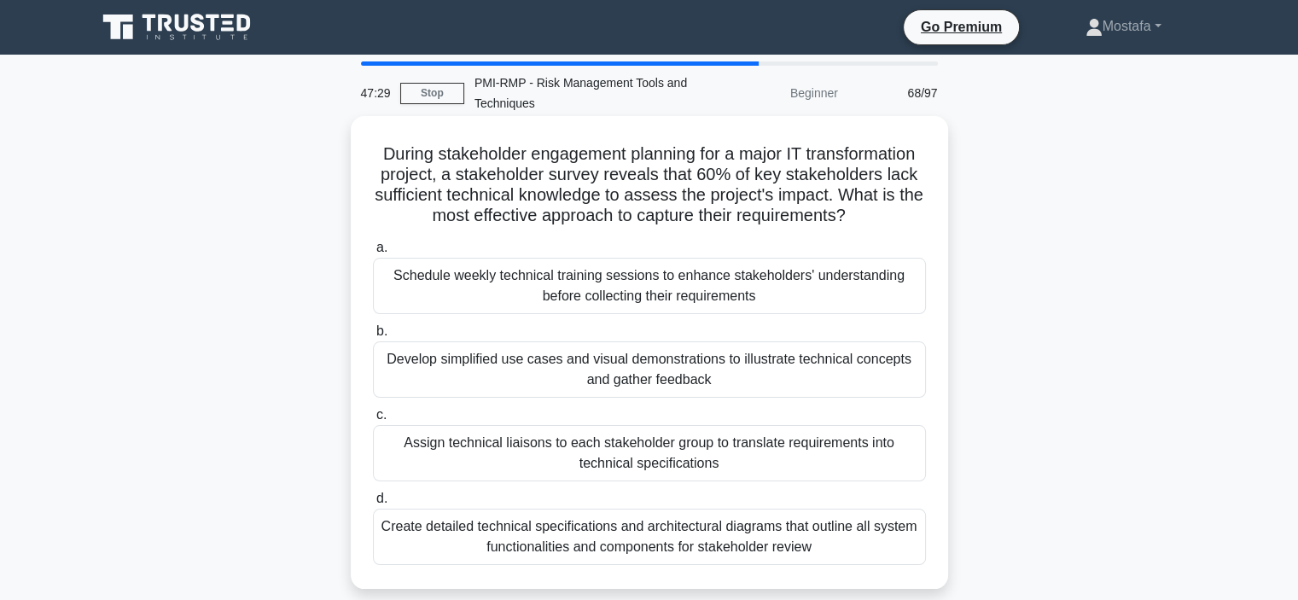
click at [902, 383] on div "Develop simplified use cases and visual demonstrations to illustrate technical …" at bounding box center [649, 369] width 553 height 56
click at [373, 337] on input "b. Develop simplified use cases and visual demonstrations to illustrate technic…" at bounding box center [373, 331] width 0 height 11
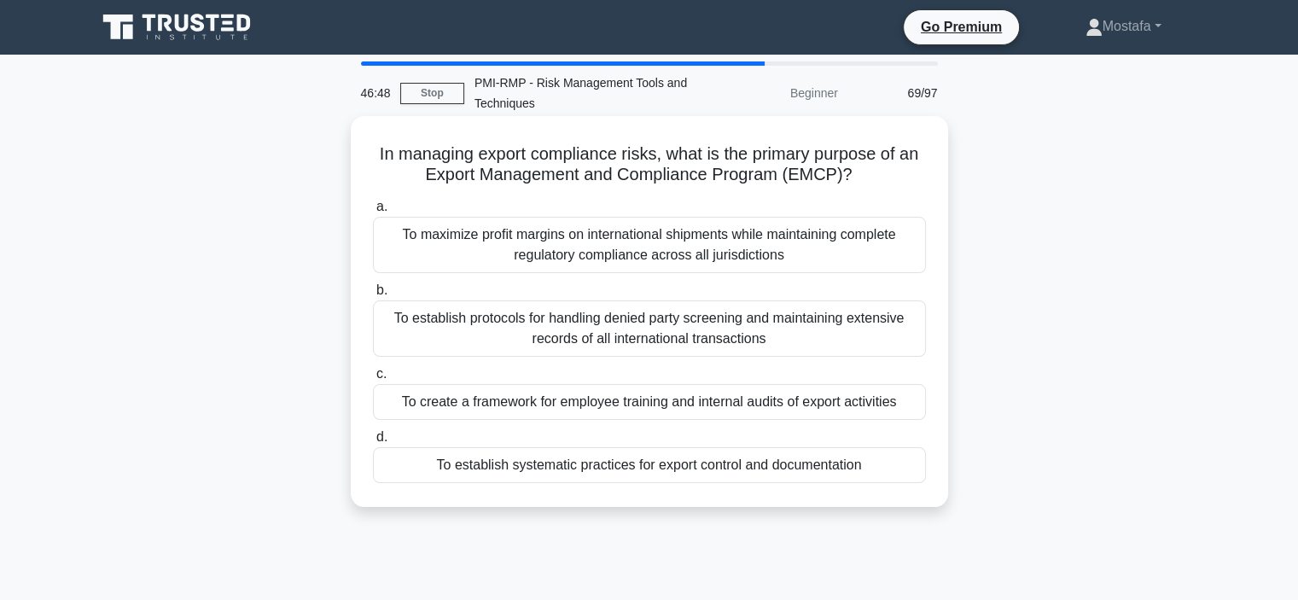
click at [896, 468] on div "To establish systematic practices for export control and documentation" at bounding box center [649, 465] width 553 height 36
click at [373, 443] on input "d. To establish systematic practices for export control and documentation" at bounding box center [373, 437] width 0 height 11
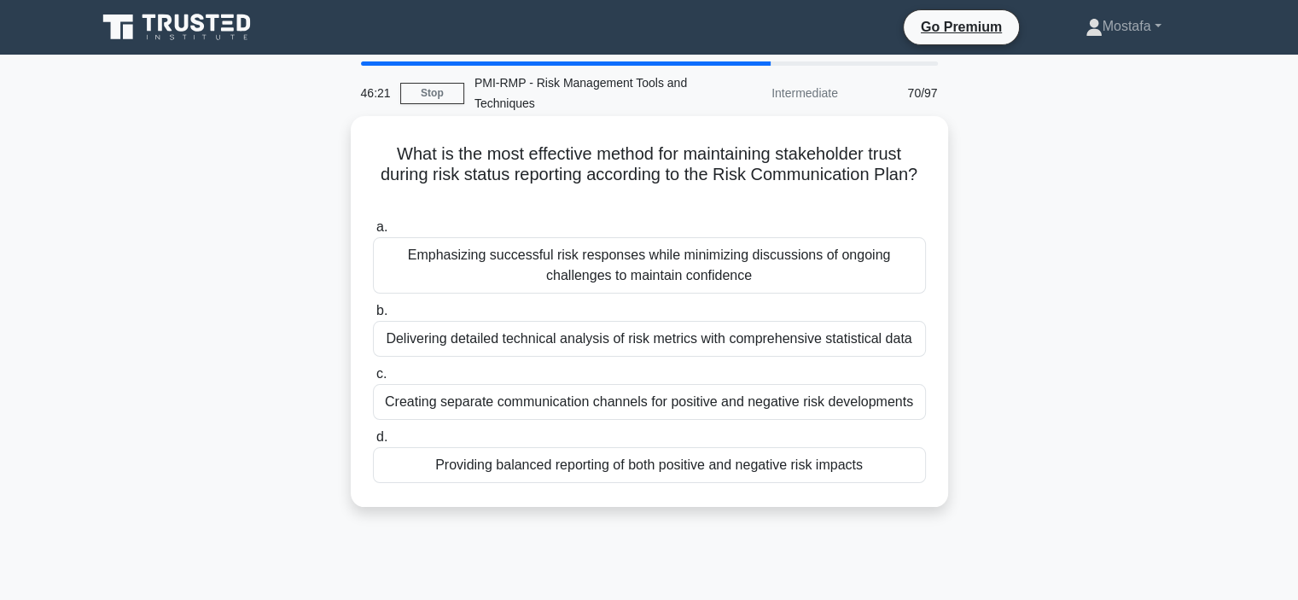
click at [891, 470] on div "Providing balanced reporting of both positive and negative risk impacts" at bounding box center [649, 465] width 553 height 36
click at [373, 443] on input "d. Providing balanced reporting of both positive and negative risk impacts" at bounding box center [373, 437] width 0 height 11
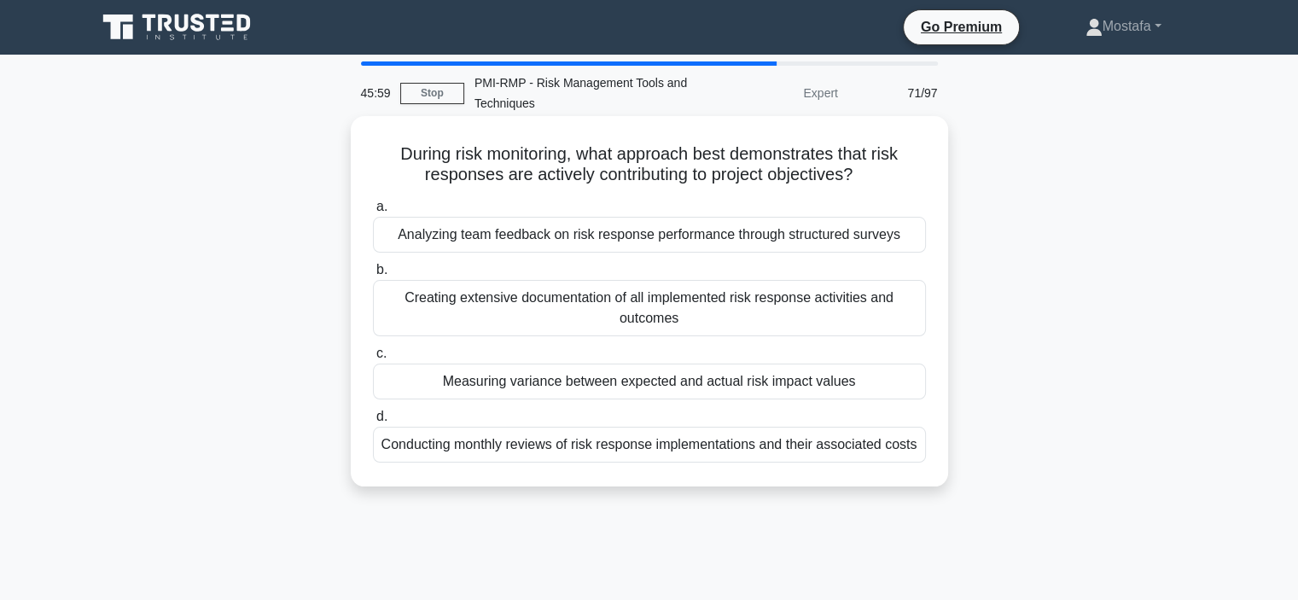
click at [895, 384] on div "Measuring variance between expected and actual risk impact values" at bounding box center [649, 381] width 553 height 36
click at [373, 359] on input "c. Measuring variance between expected and actual risk impact values" at bounding box center [373, 353] width 0 height 11
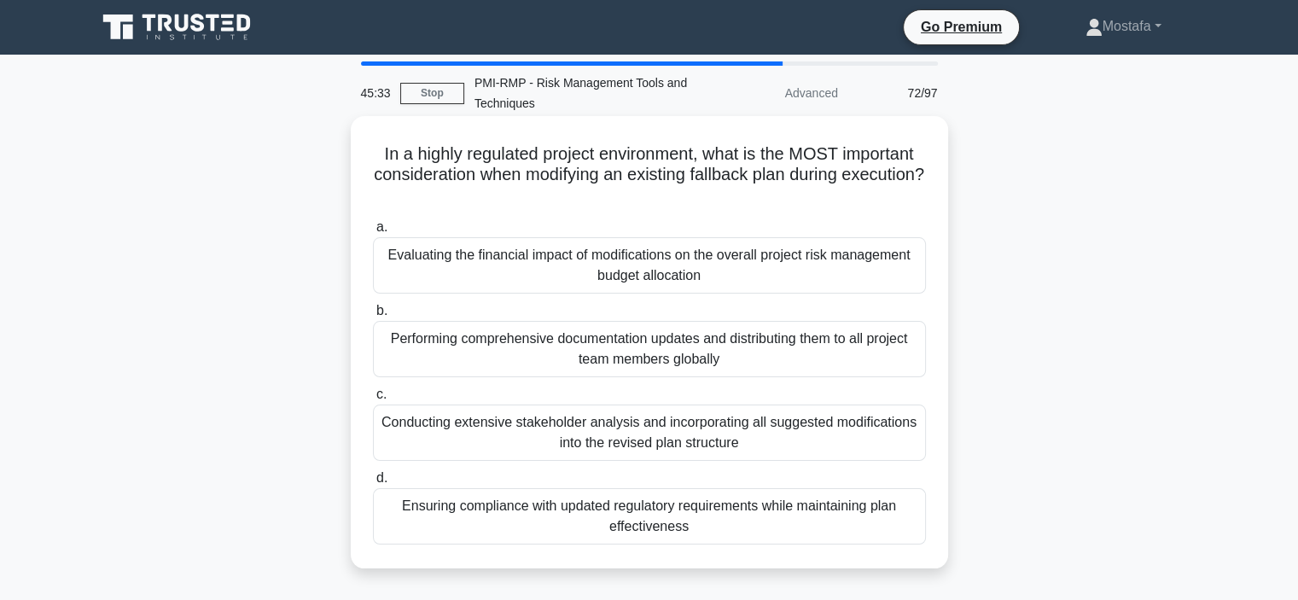
click at [902, 524] on div "Ensuring compliance with updated regulatory requirements while maintaining plan…" at bounding box center [649, 516] width 553 height 56
click at [373, 484] on input "d. Ensuring compliance with updated regulatory requirements while maintaining p…" at bounding box center [373, 478] width 0 height 11
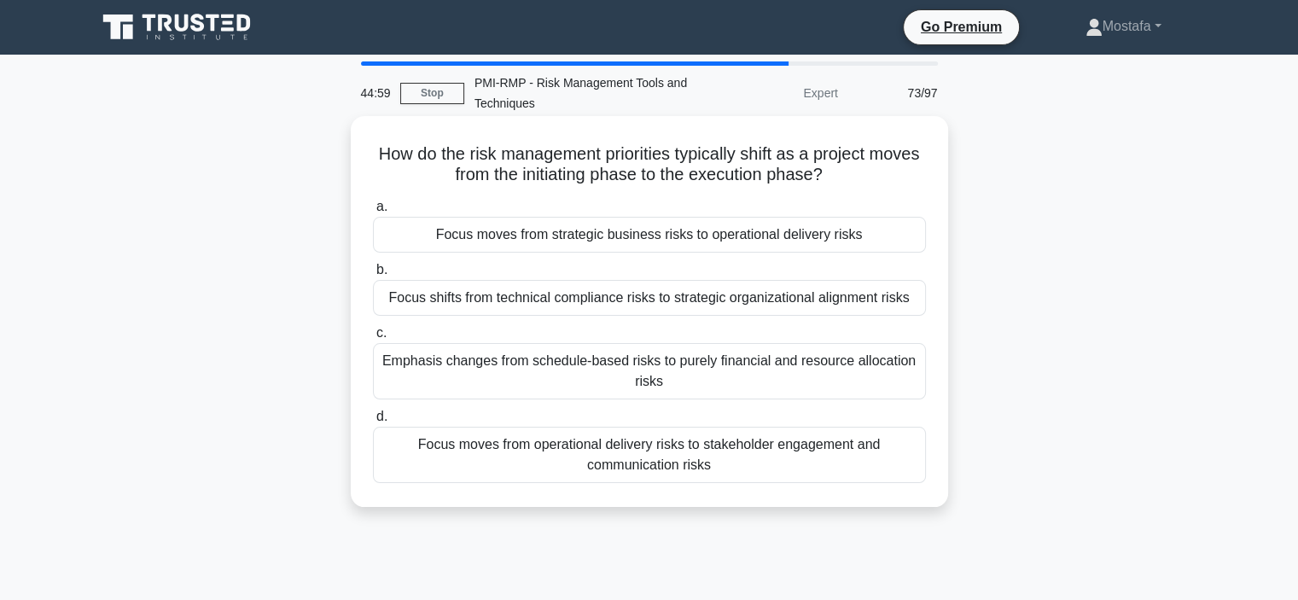
click at [890, 236] on div "Focus moves from strategic business risks to operational delivery risks" at bounding box center [649, 235] width 553 height 36
click at [373, 212] on input "a. Focus moves from strategic business risks to operational delivery risks" at bounding box center [373, 206] width 0 height 11
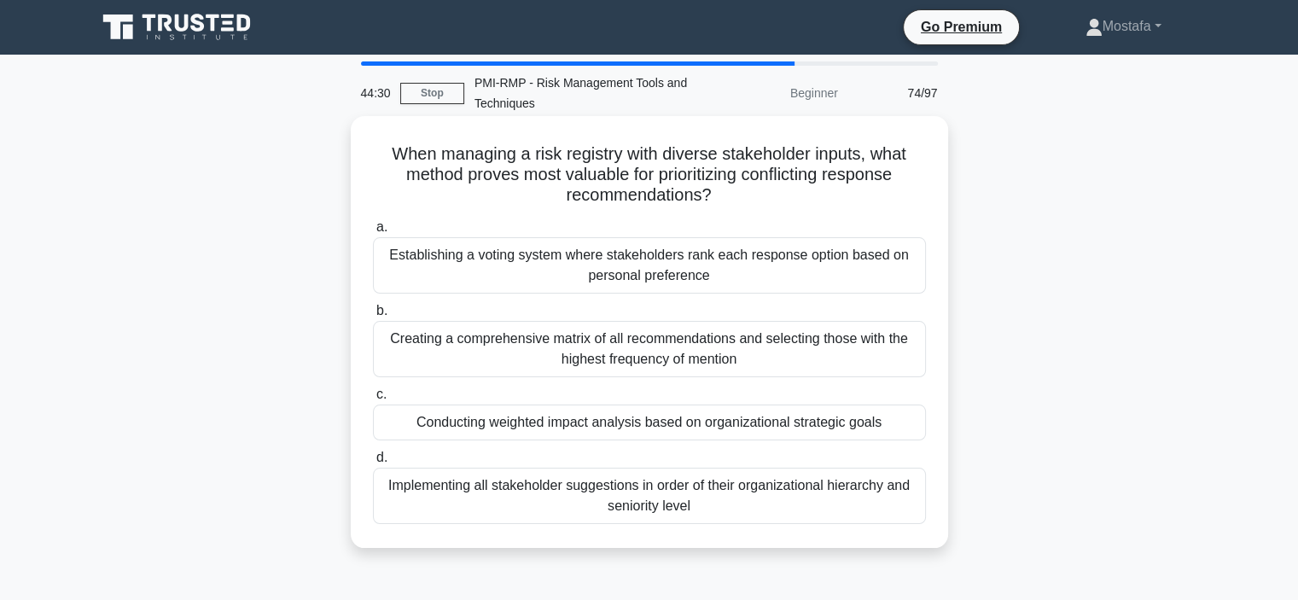
click at [910, 419] on div "Conducting weighted impact analysis based on organizational strategic goals" at bounding box center [649, 422] width 553 height 36
click at [373, 400] on input "c. Conducting weighted impact analysis based on organizational strategic goals" at bounding box center [373, 394] width 0 height 11
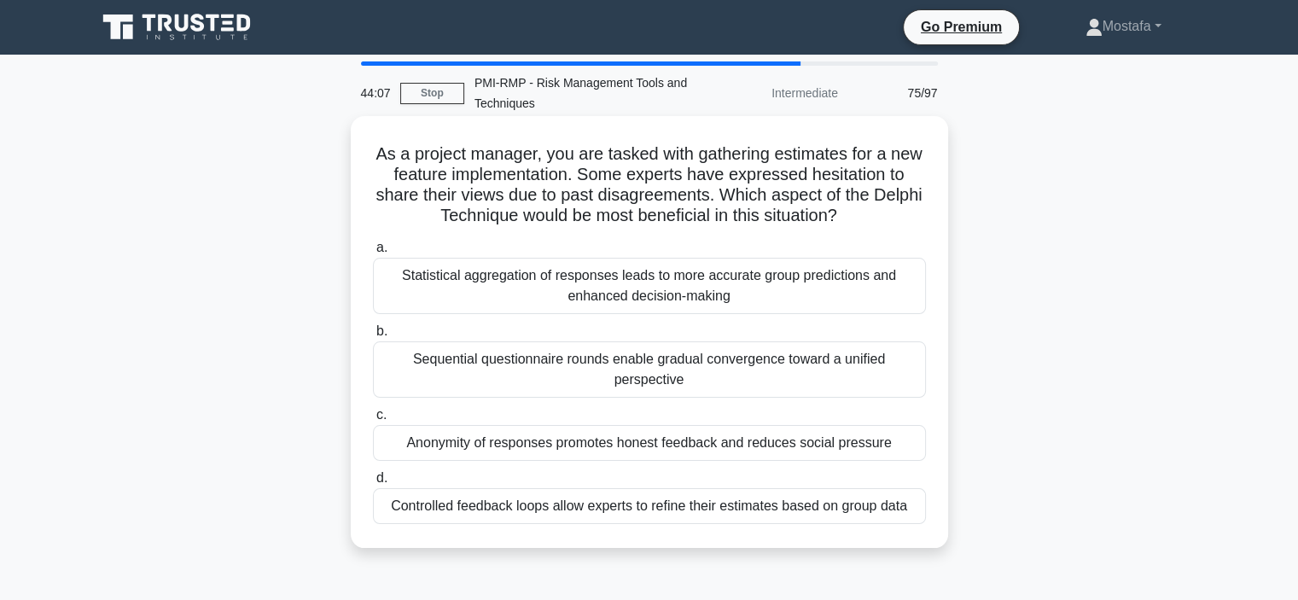
click at [907, 444] on div "Anonymity of responses promotes honest feedback and reduces social pressure" at bounding box center [649, 443] width 553 height 36
click at [373, 421] on input "c. Anonymity of responses promotes honest feedback and reduces social pressure" at bounding box center [373, 414] width 0 height 11
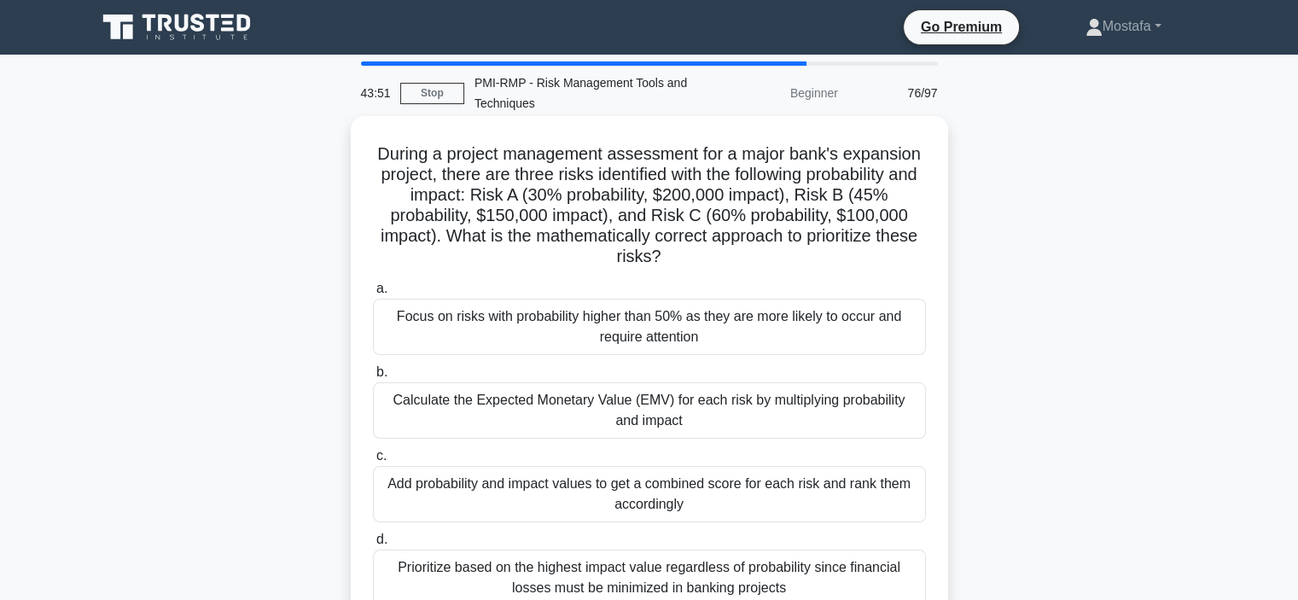
click at [893, 415] on div "Calculate the Expected Monetary Value (EMV) for each risk by multiplying probab…" at bounding box center [649, 410] width 553 height 56
click at [373, 378] on input "b. Calculate the Expected Monetary Value (EMV) for each risk by multiplying pro…" at bounding box center [373, 372] width 0 height 11
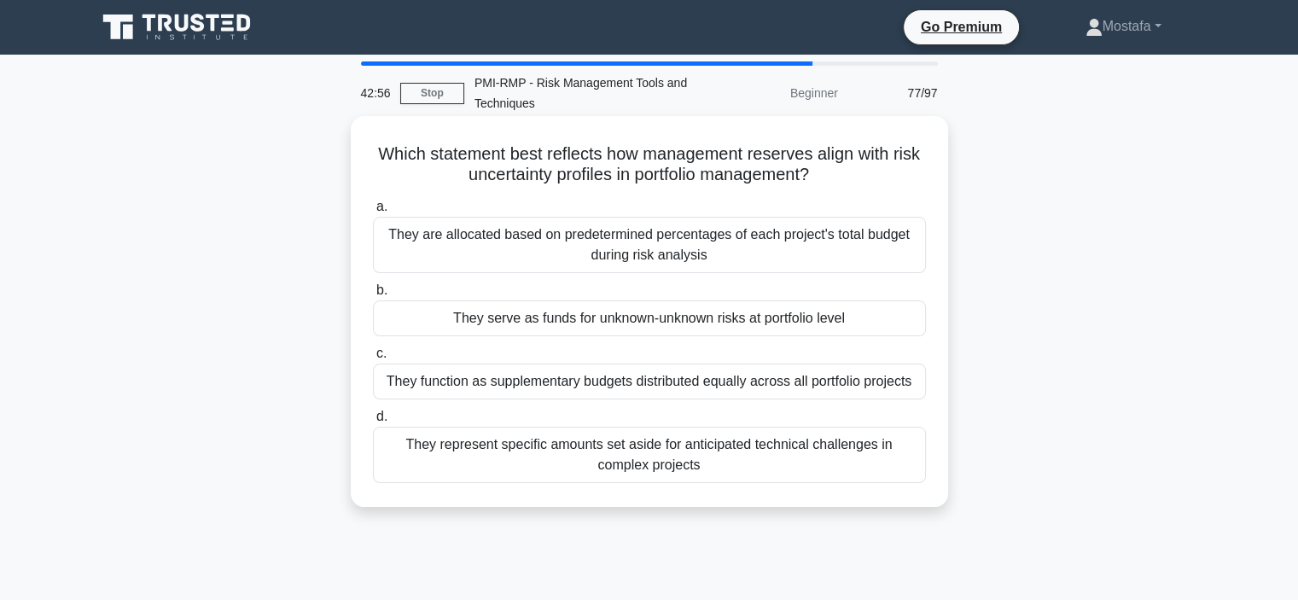
click at [882, 323] on div "They serve as funds for unknown-unknown risks at portfolio level" at bounding box center [649, 318] width 553 height 36
click at [373, 296] on input "b. They serve as funds for unknown-unknown risks at portfolio level" at bounding box center [373, 290] width 0 height 11
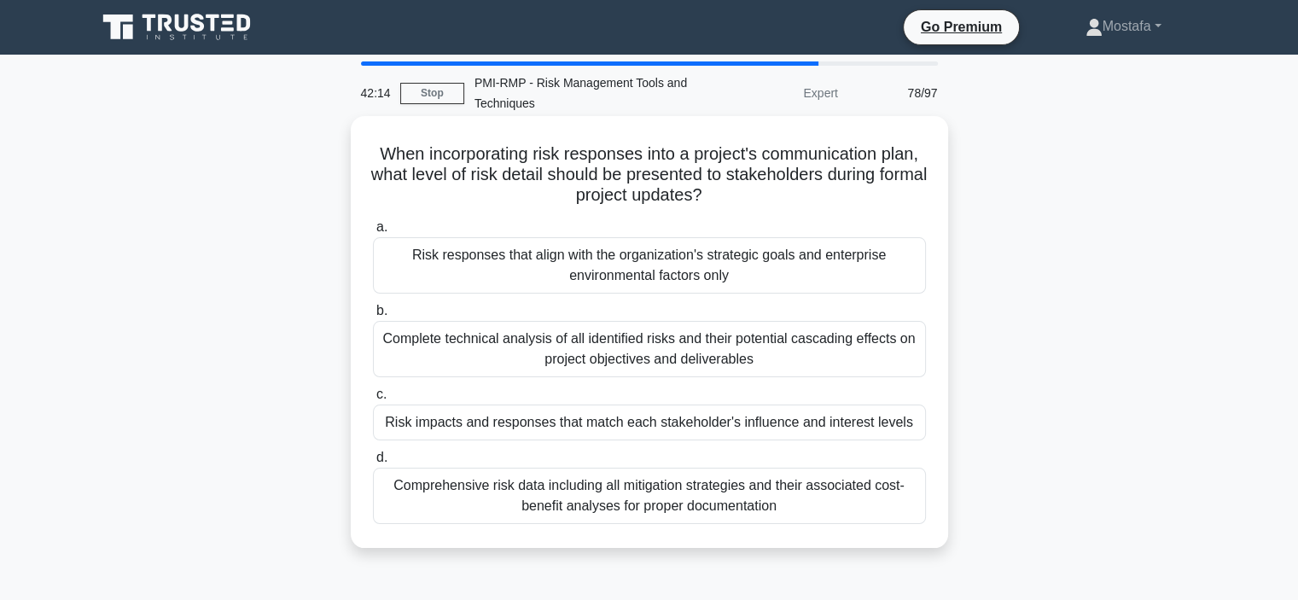
click at [887, 358] on div "Complete technical analysis of all identified risks and their potential cascadi…" at bounding box center [649, 349] width 553 height 56
click at [373, 316] on input "b. Complete technical analysis of all identified risks and their potential casc…" at bounding box center [373, 310] width 0 height 11
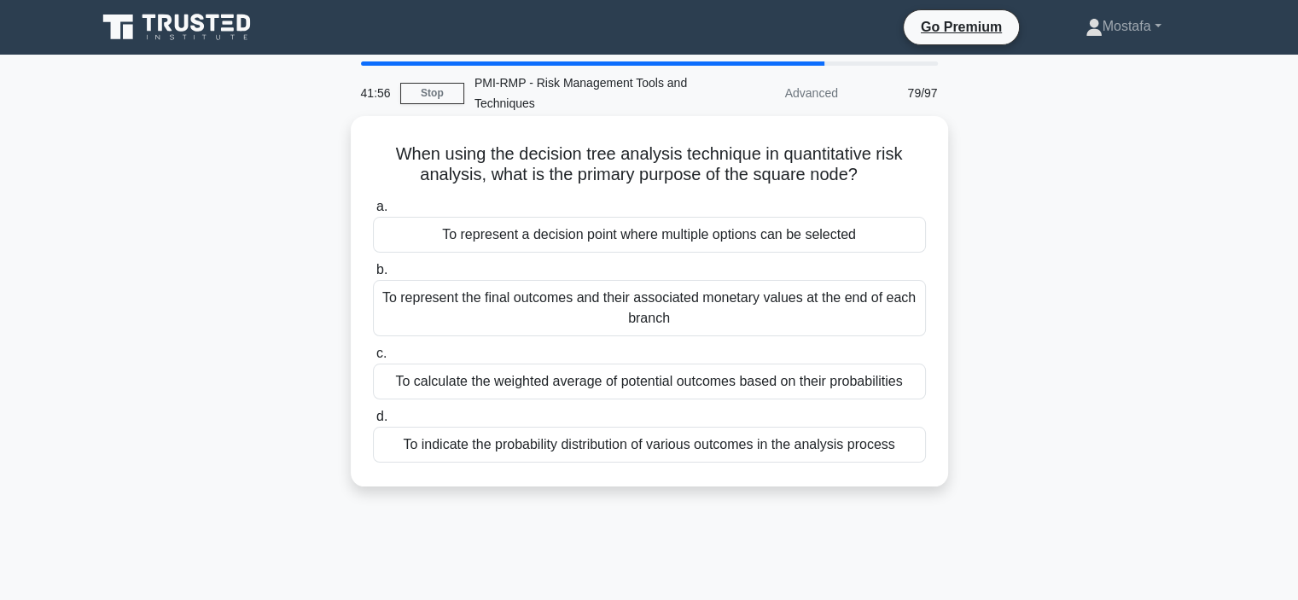
click at [899, 232] on div "To represent a decision point where multiple options can be selected" at bounding box center [649, 235] width 553 height 36
click at [373, 212] on input "a. To represent a decision point where multiple options can be selected" at bounding box center [373, 206] width 0 height 11
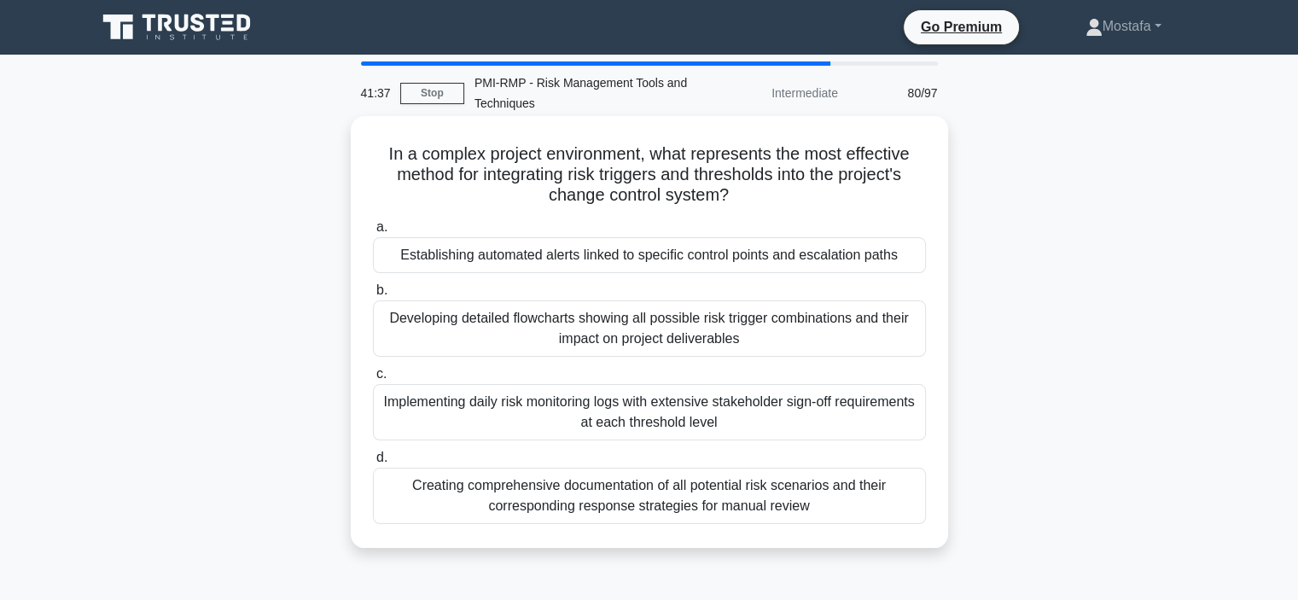
click at [915, 255] on div "Establishing automated alerts linked to specific control points and escalation …" at bounding box center [649, 255] width 553 height 36
click at [373, 233] on input "a. Establishing automated alerts linked to specific control points and escalati…" at bounding box center [373, 227] width 0 height 11
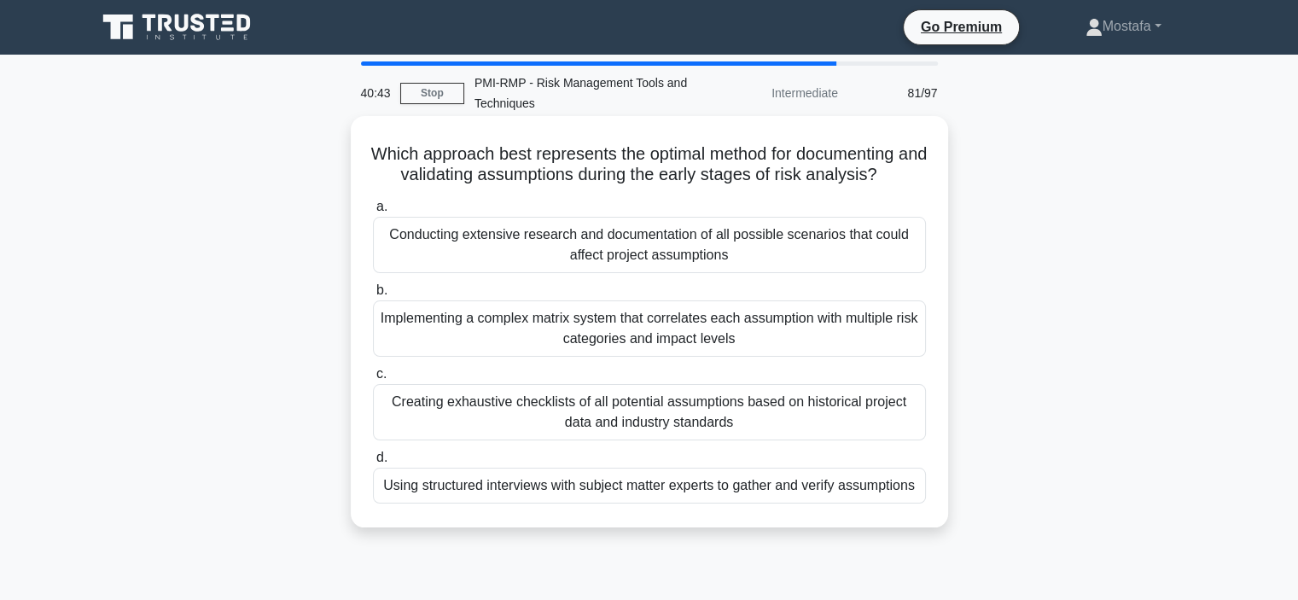
click at [884, 498] on div "Using structured interviews with subject matter experts to gather and verify as…" at bounding box center [649, 485] width 553 height 36
click at [373, 463] on input "d. Using structured interviews with subject matter experts to gather and verify…" at bounding box center [373, 457] width 0 height 11
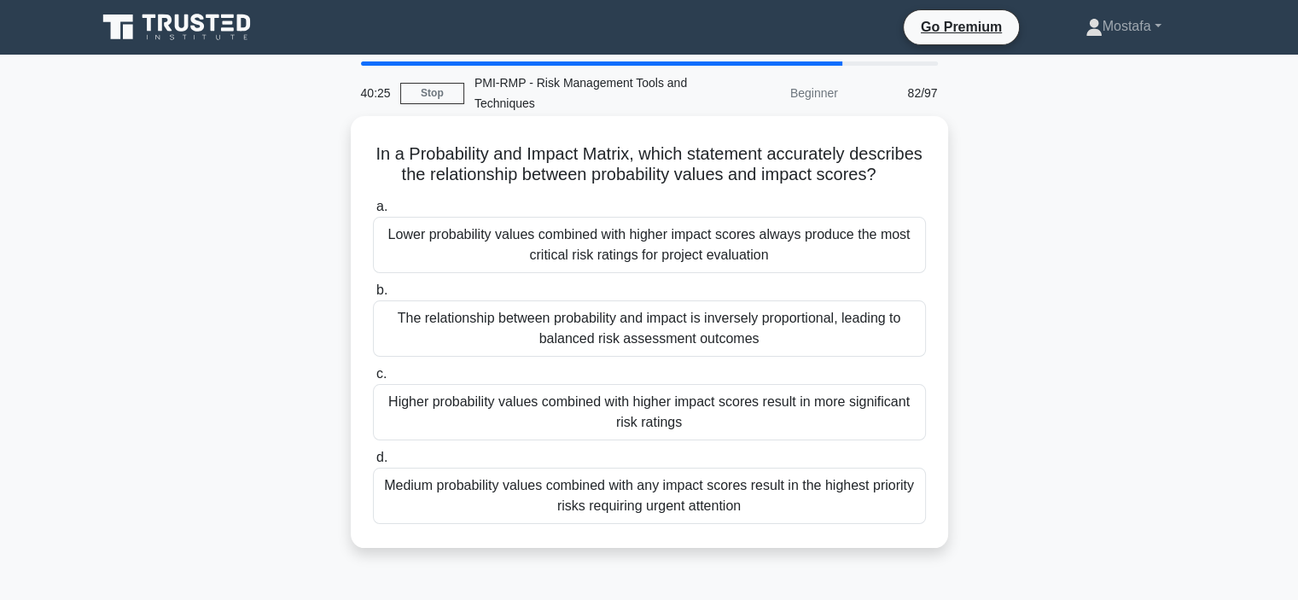
click at [890, 438] on div "Higher probability values combined with higher impact scores result in more sig…" at bounding box center [649, 412] width 553 height 56
click at [373, 380] on input "c. Higher probability values combined with higher impact scores result in more …" at bounding box center [373, 374] width 0 height 11
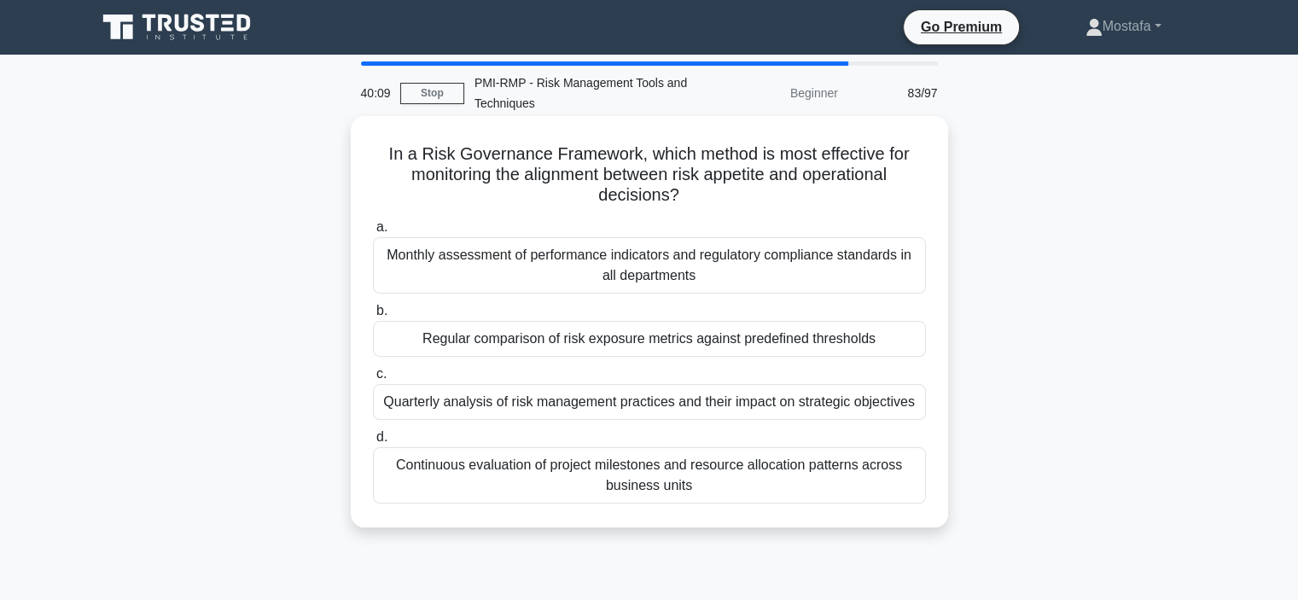
click at [903, 347] on div "Regular comparison of risk exposure metrics against predefined thresholds" at bounding box center [649, 339] width 553 height 36
click at [373, 316] on input "b. Regular comparison of risk exposure metrics against predefined thresholds" at bounding box center [373, 310] width 0 height 11
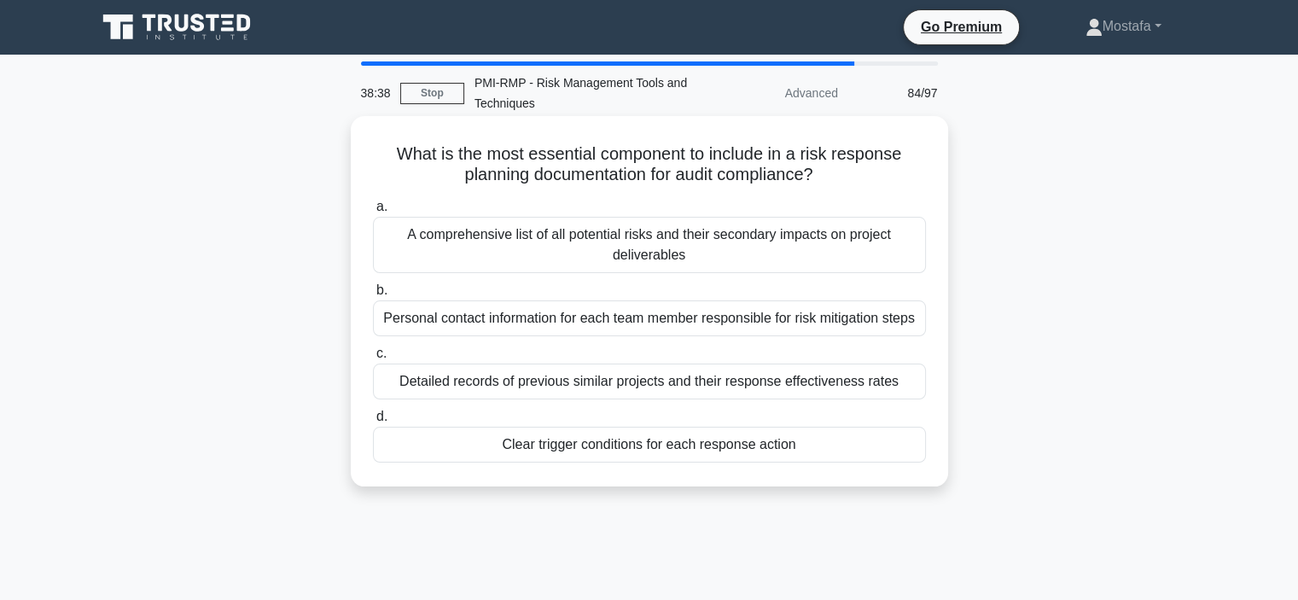
click at [870, 444] on div "Clear trigger conditions for each response action" at bounding box center [649, 445] width 553 height 36
click at [373, 422] on input "d. Clear trigger conditions for each response action" at bounding box center [373, 416] width 0 height 11
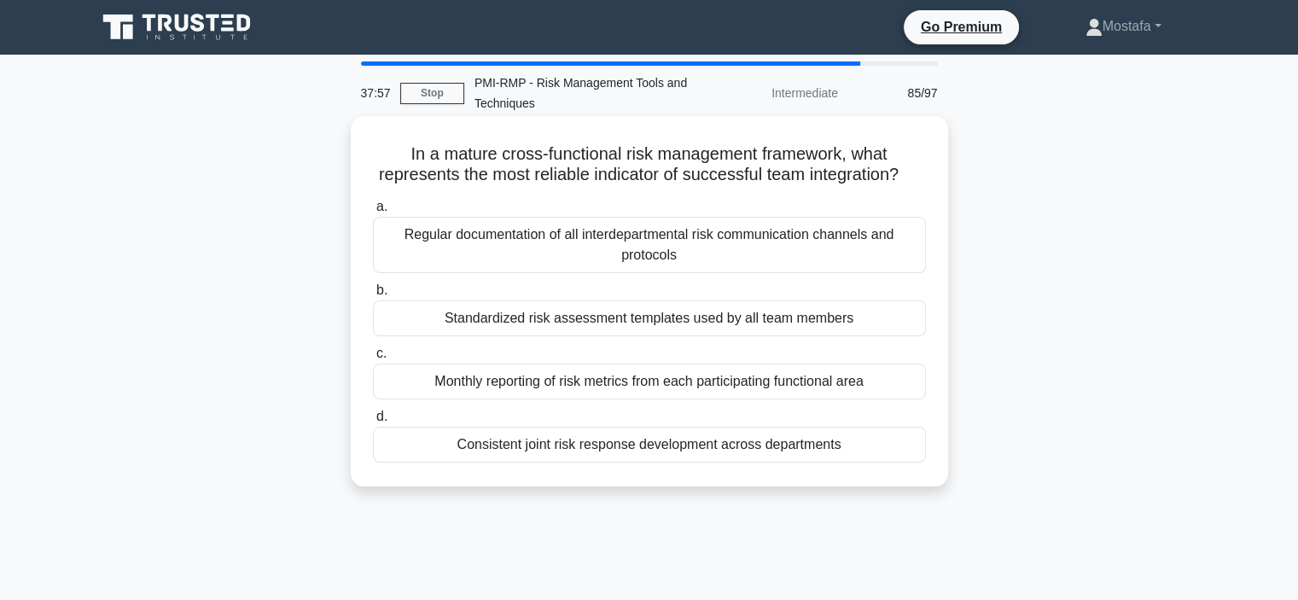
click at [874, 462] on div "Consistent joint risk response development across departments" at bounding box center [649, 445] width 553 height 36
click at [373, 422] on input "d. Consistent joint risk response development across departments" at bounding box center [373, 416] width 0 height 11
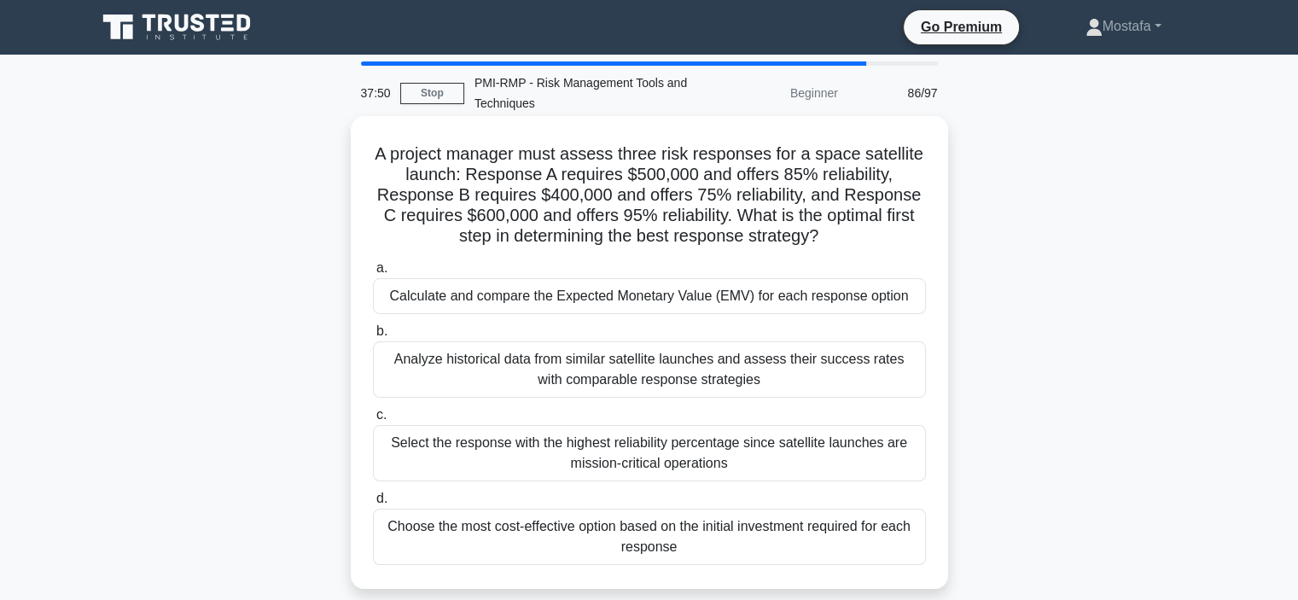
click at [900, 295] on div "Calculate and compare the Expected Monetary Value (EMV) for each response option" at bounding box center [649, 296] width 553 height 36
click at [373, 274] on input "a. Calculate and compare the Expected Monetary Value (EMV) for each response op…" at bounding box center [373, 268] width 0 height 11
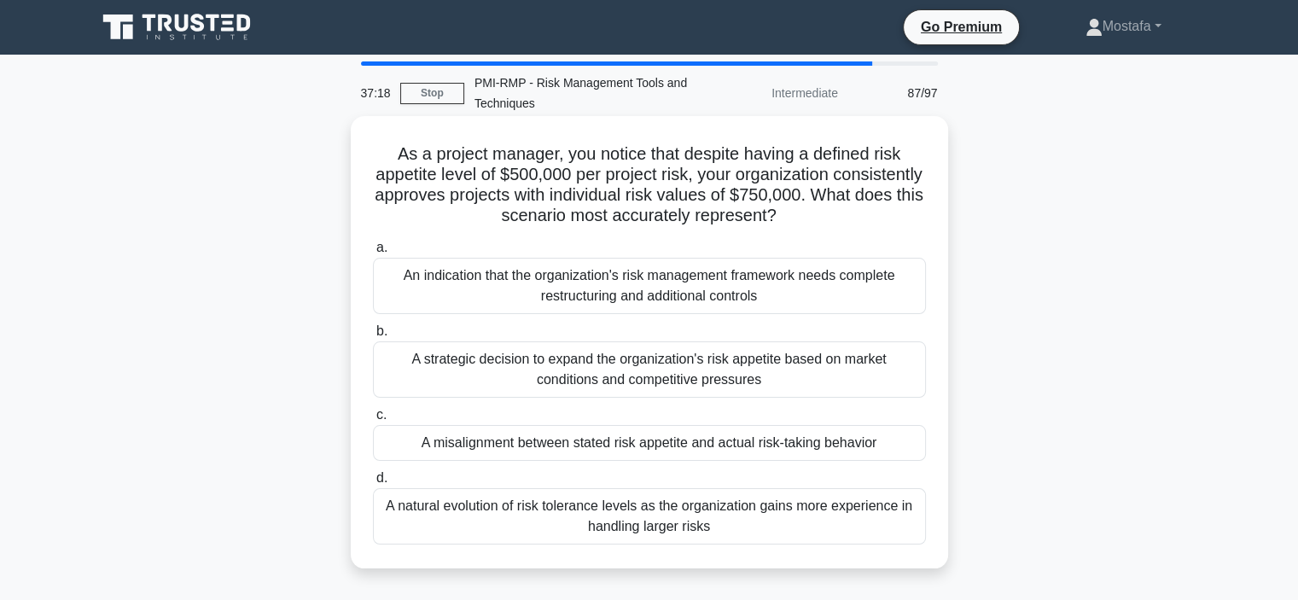
click at [900, 439] on div "A misalignment between stated risk appetite and actual risk-taking behavior" at bounding box center [649, 443] width 553 height 36
click at [373, 421] on input "c. A misalignment between stated risk appetite and actual risk-taking behavior" at bounding box center [373, 414] width 0 height 11
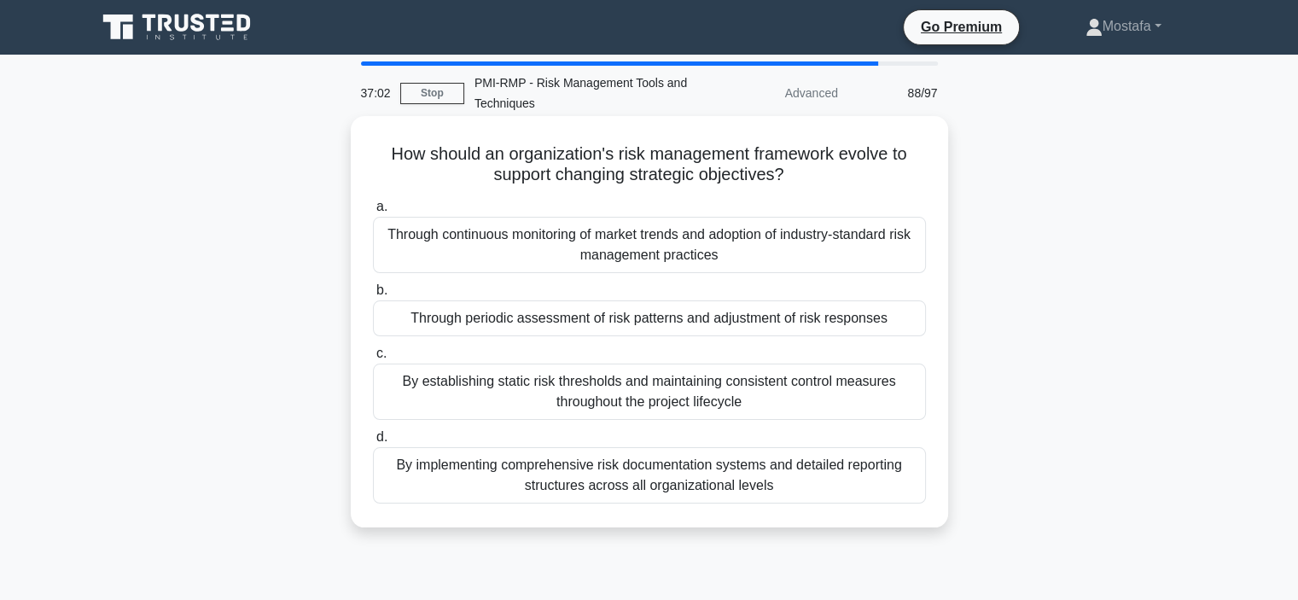
click at [911, 316] on div "Through periodic assessment of risk patterns and adjustment of risk responses" at bounding box center [649, 318] width 553 height 36
click at [373, 296] on input "b. Through periodic assessment of risk patterns and adjustment of risk responses" at bounding box center [373, 290] width 0 height 11
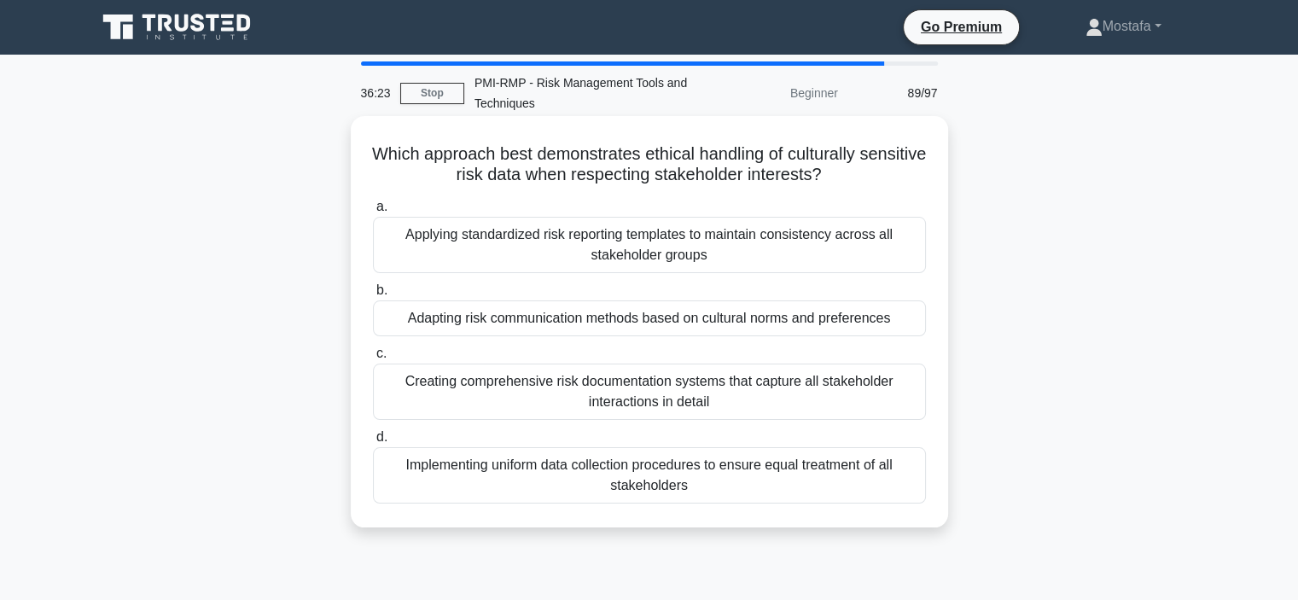
click at [896, 256] on div "Applying standardized risk reporting templates to maintain consistency across a…" at bounding box center [649, 245] width 553 height 56
click at [373, 212] on input "a. Applying standardized risk reporting templates to maintain consistency acros…" at bounding box center [373, 206] width 0 height 11
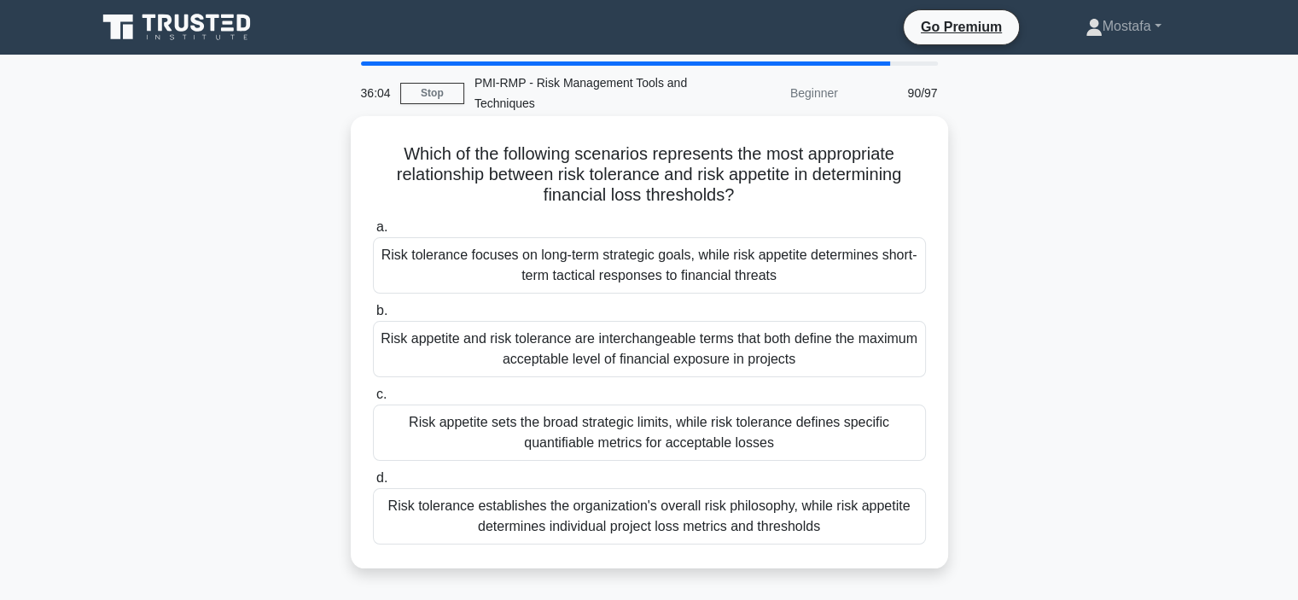
click at [889, 444] on div "Risk appetite sets the broad strategic limits, while risk tolerance defines spe…" at bounding box center [649, 432] width 553 height 56
click at [373, 400] on input "c. Risk appetite sets the broad strategic limits, while risk tolerance defines …" at bounding box center [373, 394] width 0 height 11
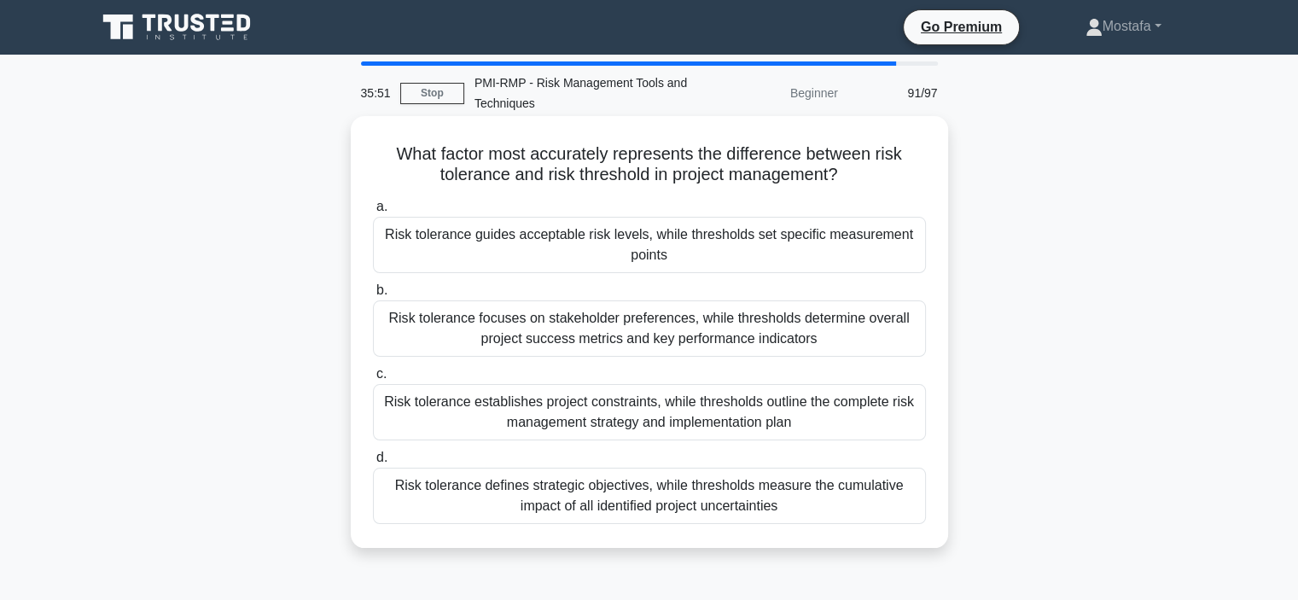
click at [896, 255] on div "Risk tolerance guides acceptable risk levels, while thresholds set specific mea…" at bounding box center [649, 245] width 553 height 56
click at [373, 212] on input "a. Risk tolerance guides acceptable risk levels, while thresholds set specific …" at bounding box center [373, 206] width 0 height 11
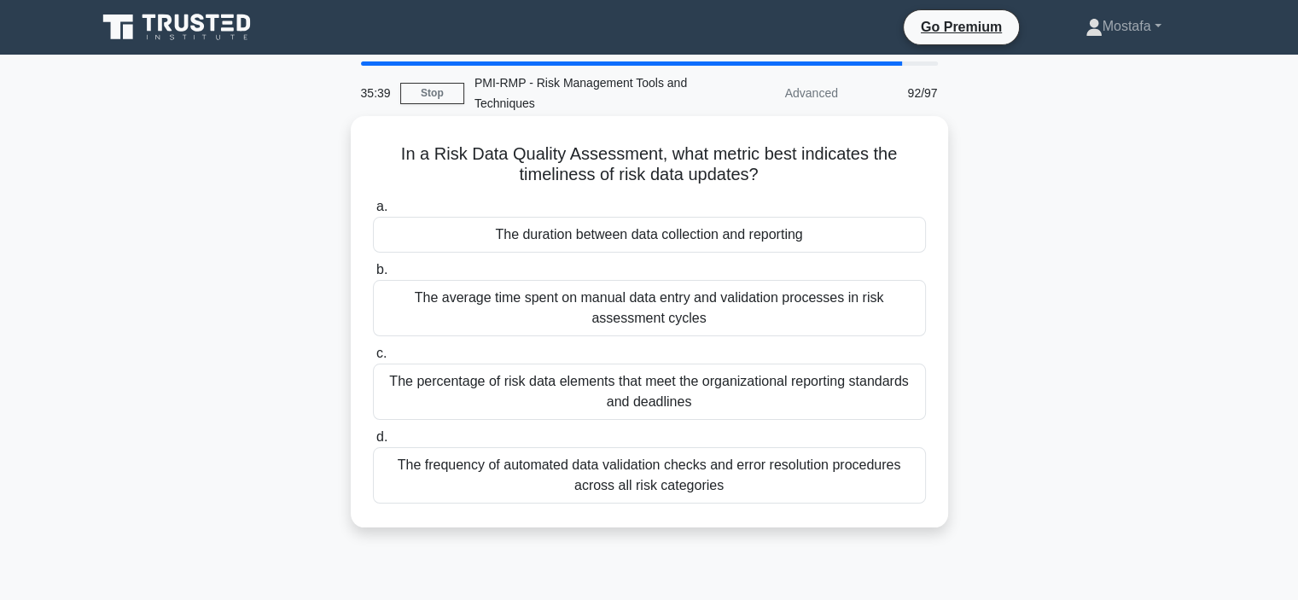
click at [856, 235] on div "The duration between data collection and reporting" at bounding box center [649, 235] width 553 height 36
click at [373, 212] on input "a. The duration between data collection and reporting" at bounding box center [373, 206] width 0 height 11
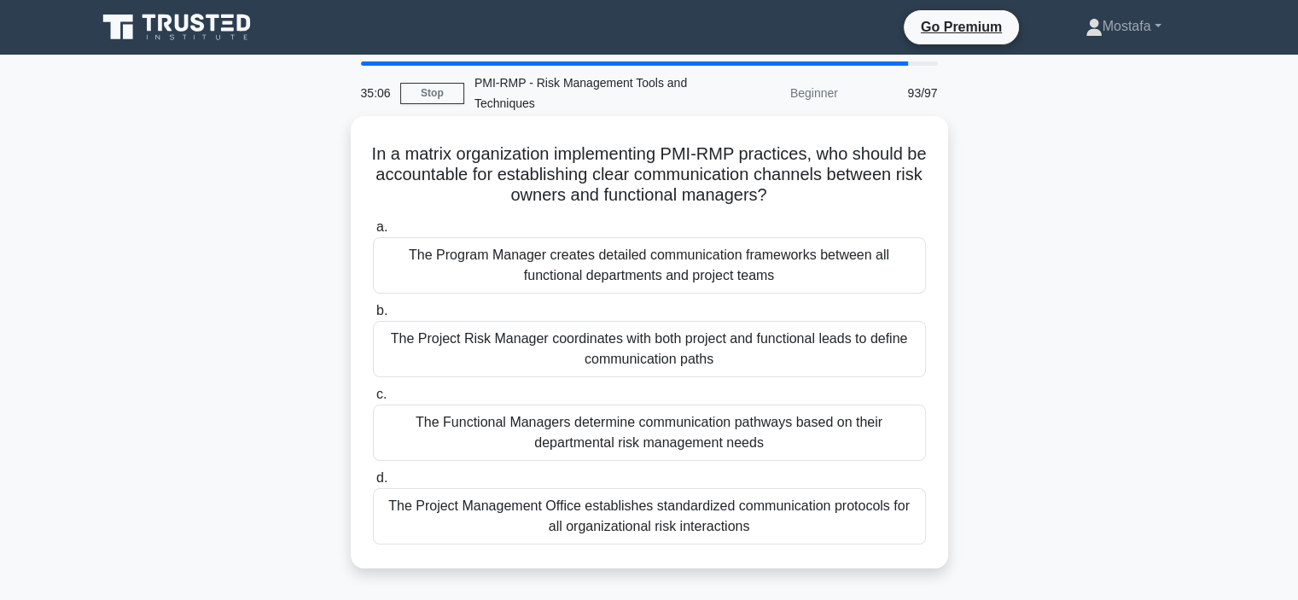
click at [905, 364] on div "The Project Risk Manager coordinates with both project and functional leads to …" at bounding box center [649, 349] width 553 height 56
click at [373, 316] on input "b. The Project Risk Manager coordinates with both project and functional leads …" at bounding box center [373, 310] width 0 height 11
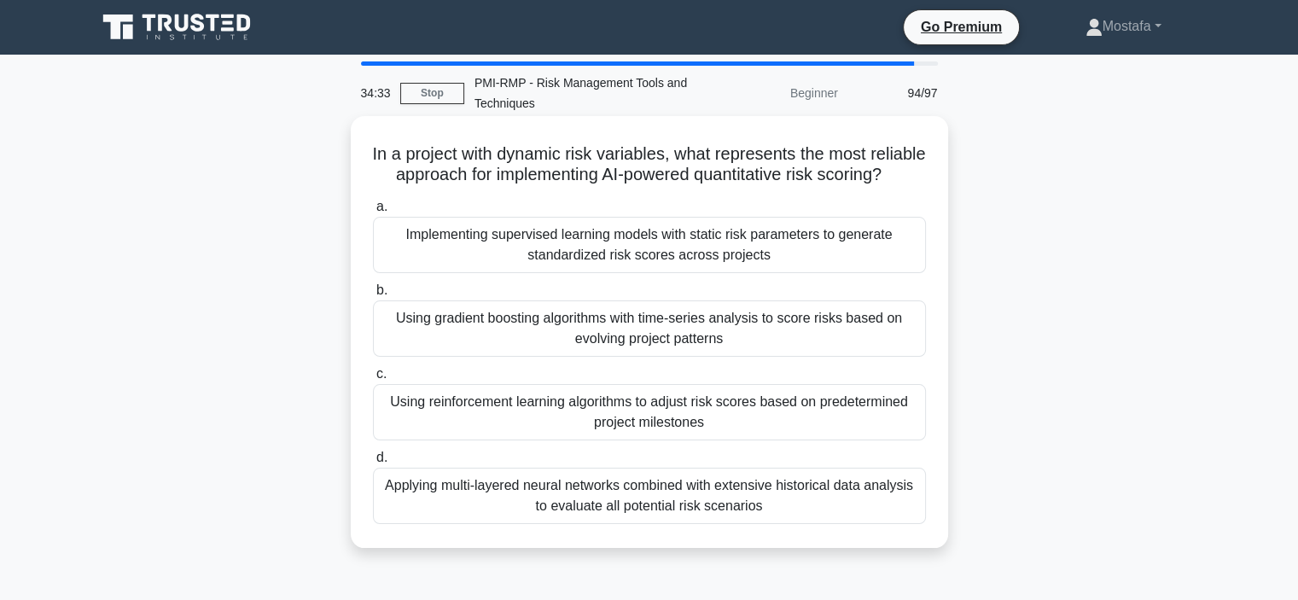
click at [902, 524] on div "Applying multi-layered neural networks combined with extensive historical data …" at bounding box center [649, 495] width 553 height 56
click at [373, 463] on input "d. Applying multi-layered neural networks combined with extensive historical da…" at bounding box center [373, 457] width 0 height 11
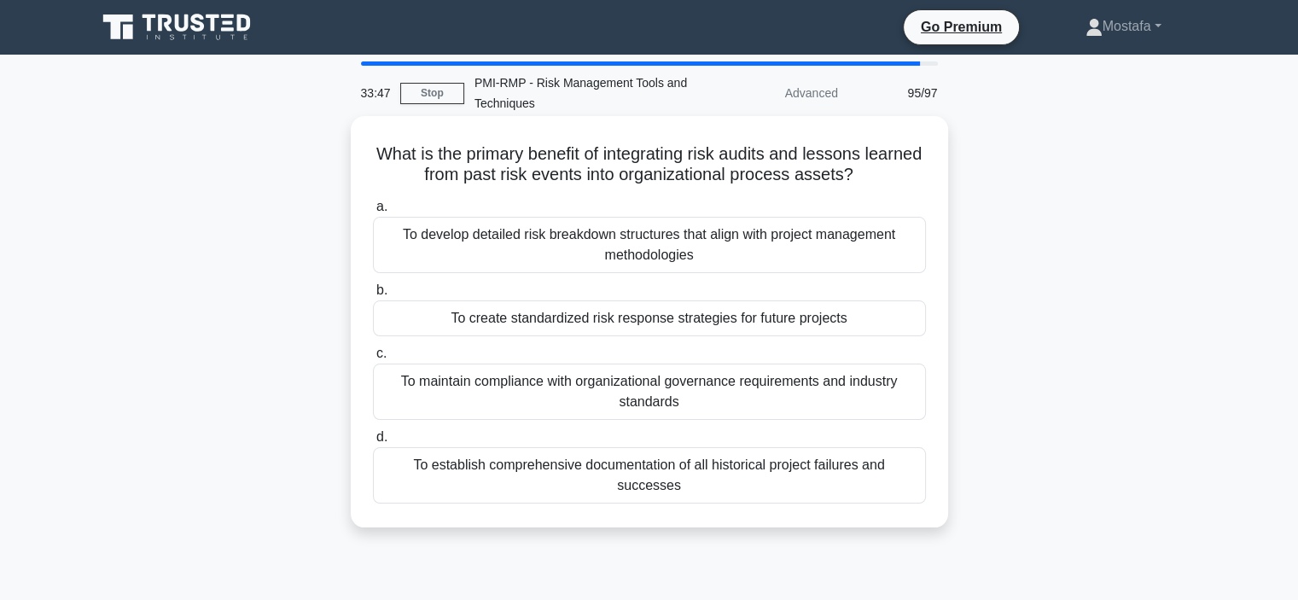
click at [887, 314] on div "To create standardized risk response strategies for future projects" at bounding box center [649, 318] width 553 height 36
click at [373, 296] on input "b. To create standardized risk response strategies for future projects" at bounding box center [373, 290] width 0 height 11
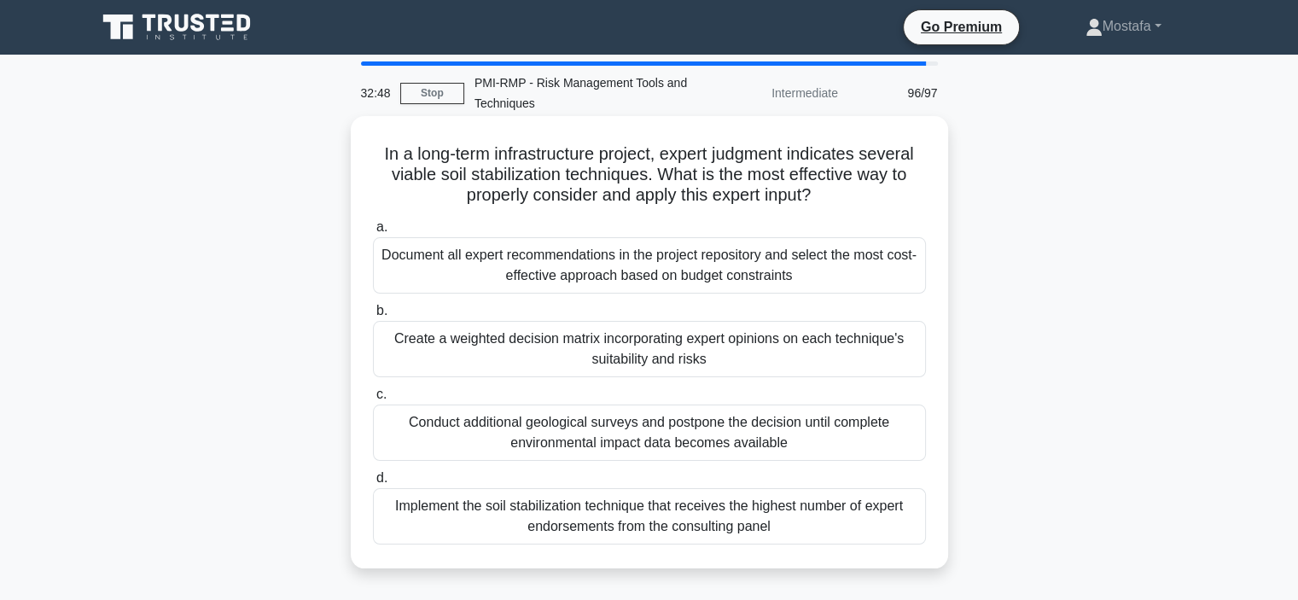
click at [897, 272] on div "Document all expert recommendations in the project repository and select the mo…" at bounding box center [649, 265] width 553 height 56
click at [373, 233] on input "a. Document all expert recommendations in the project repository and select the…" at bounding box center [373, 227] width 0 height 11
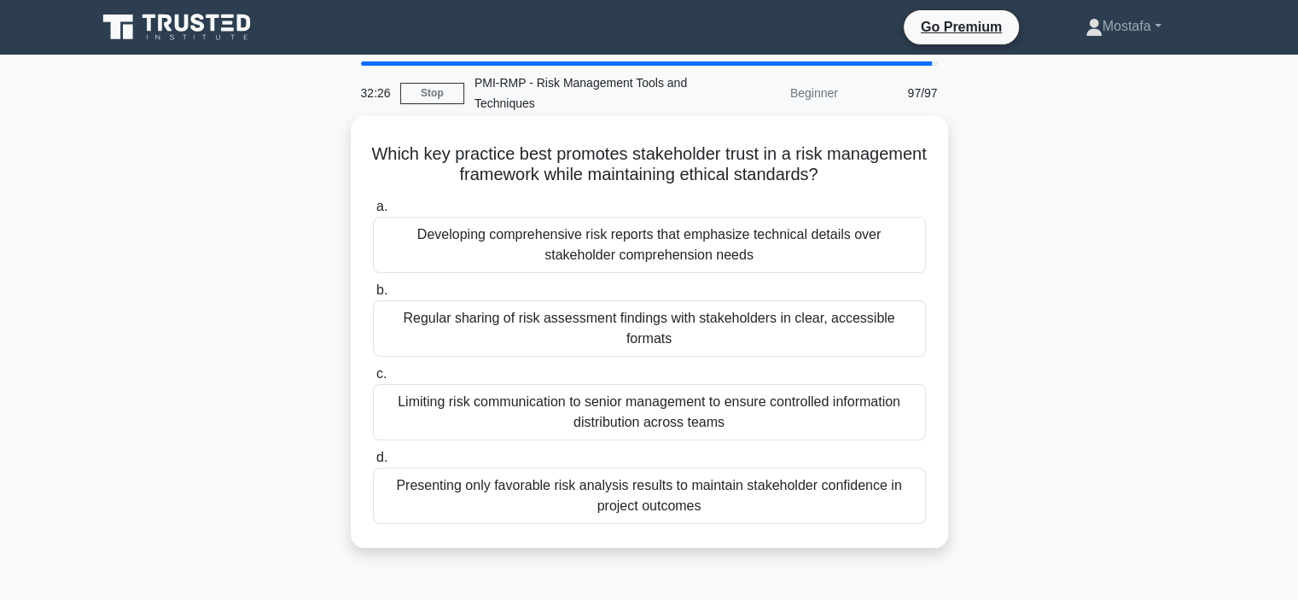
click at [894, 333] on div "Regular sharing of risk assessment findings with stakeholders in clear, accessi…" at bounding box center [649, 328] width 553 height 56
click at [373, 296] on input "b. Regular sharing of risk assessment findings with stakeholders in clear, acce…" at bounding box center [373, 290] width 0 height 11
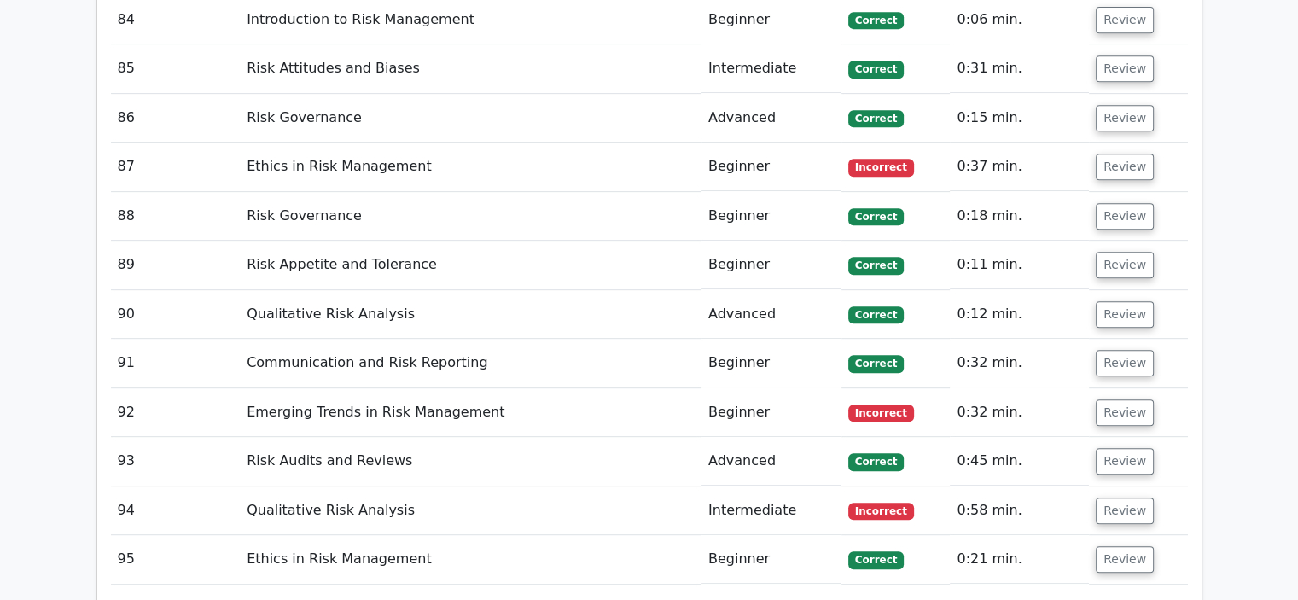
scroll to position [7422, 0]
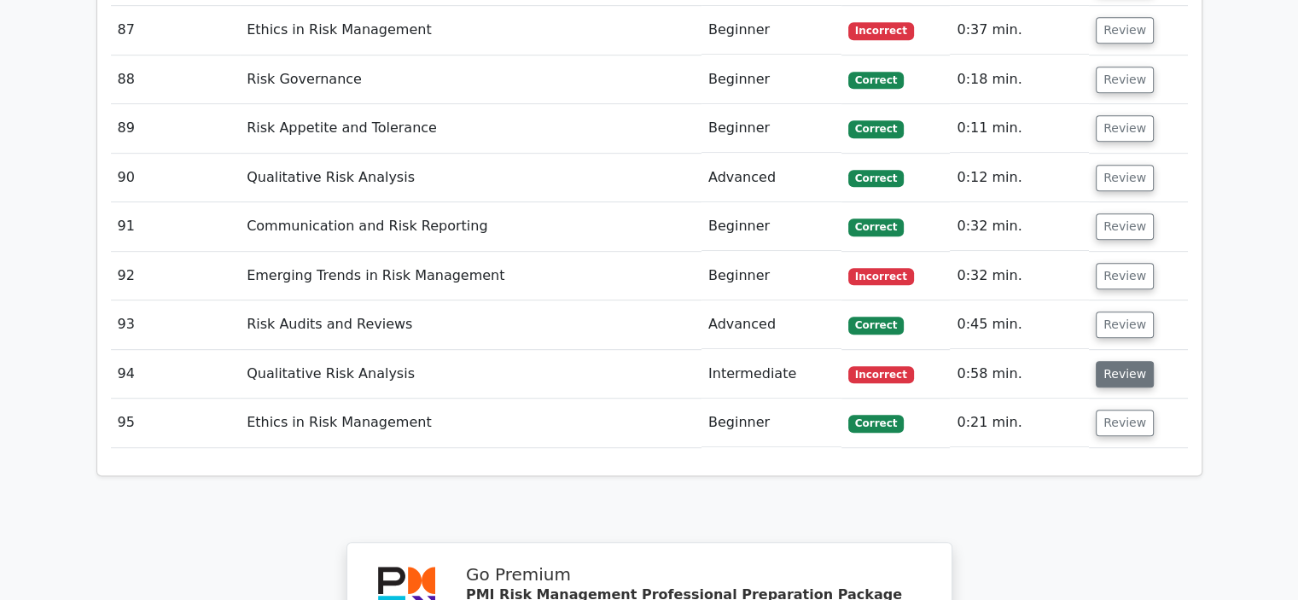
click at [1111, 361] on button "Review" at bounding box center [1124, 374] width 58 height 26
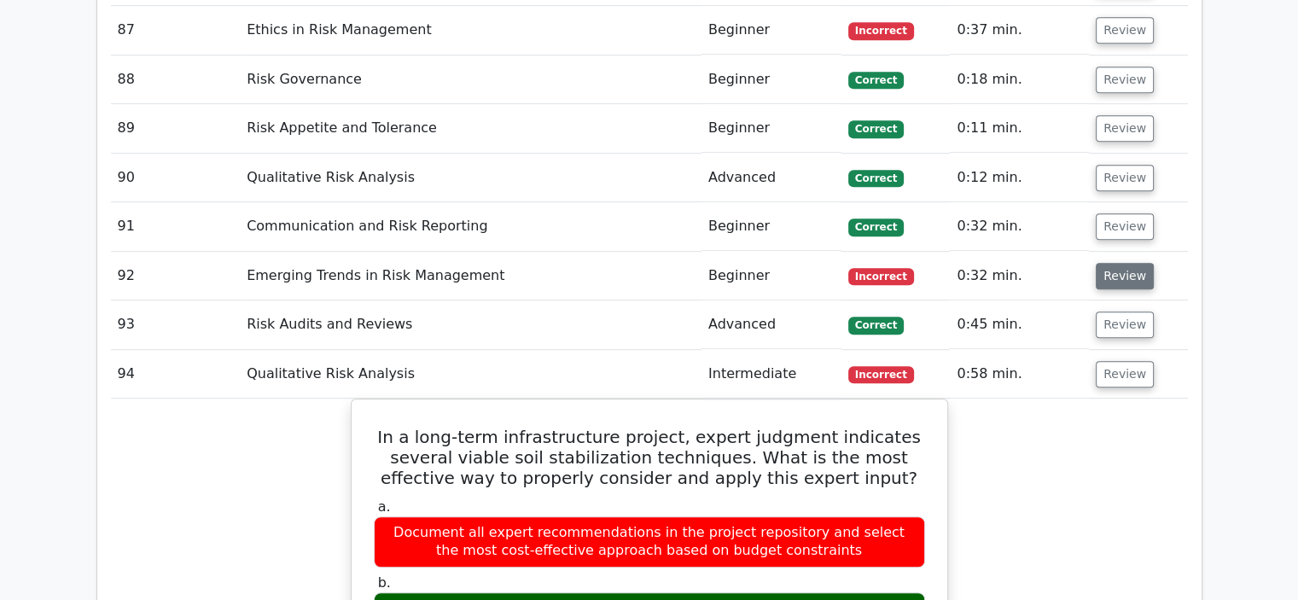
click at [1109, 263] on button "Review" at bounding box center [1124, 276] width 58 height 26
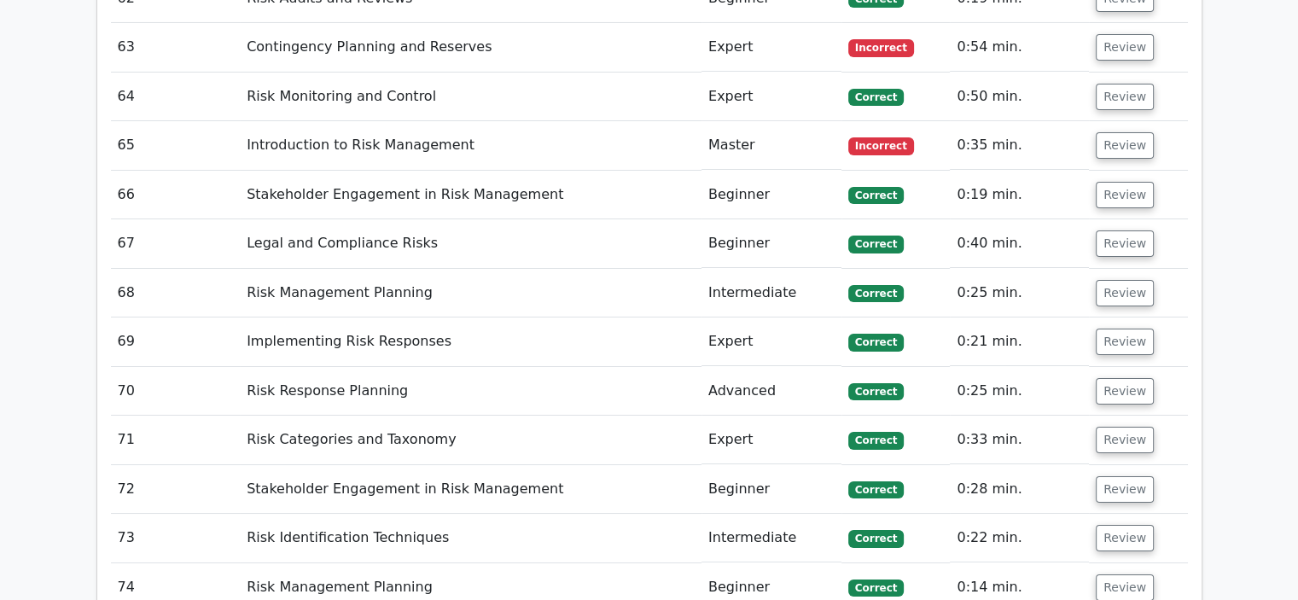
scroll to position [5801, 0]
